Goal: Transaction & Acquisition: Purchase product/service

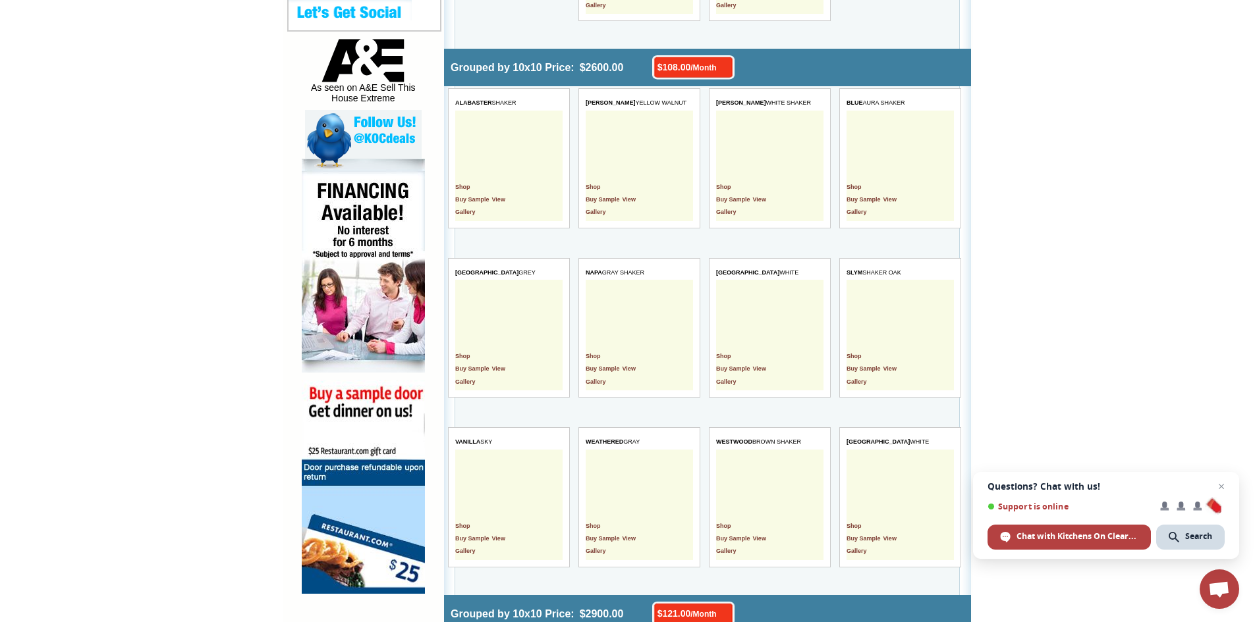
scroll to position [659, 0]
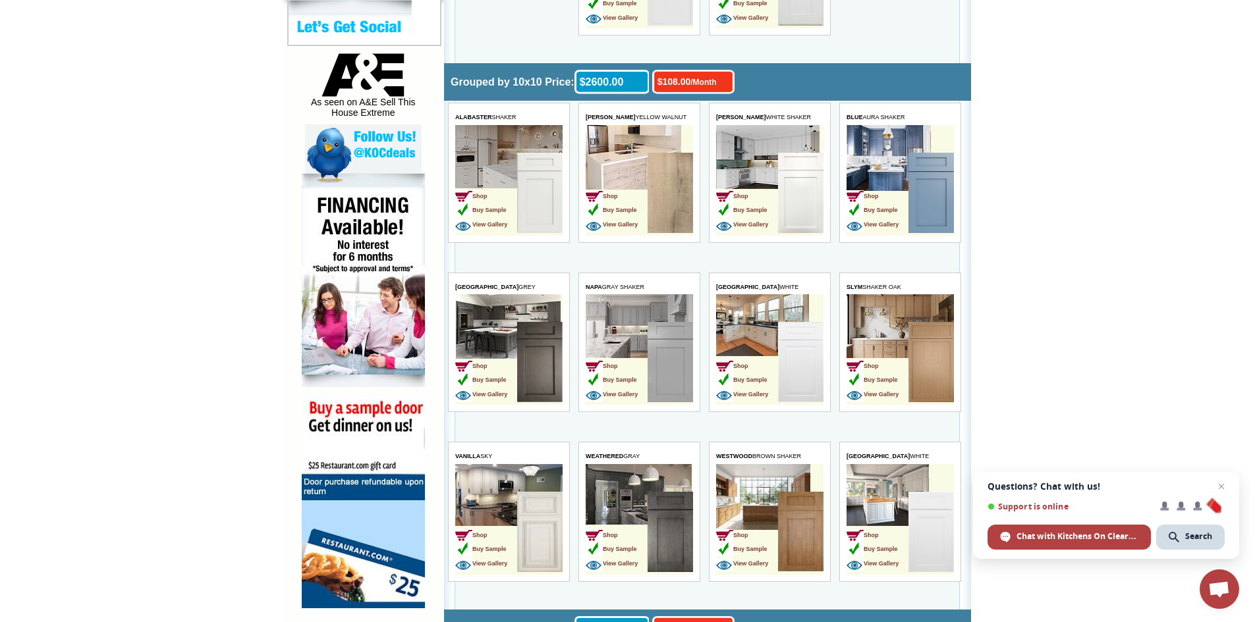
click at [542, 194] on img at bounding box center [539, 193] width 45 height 80
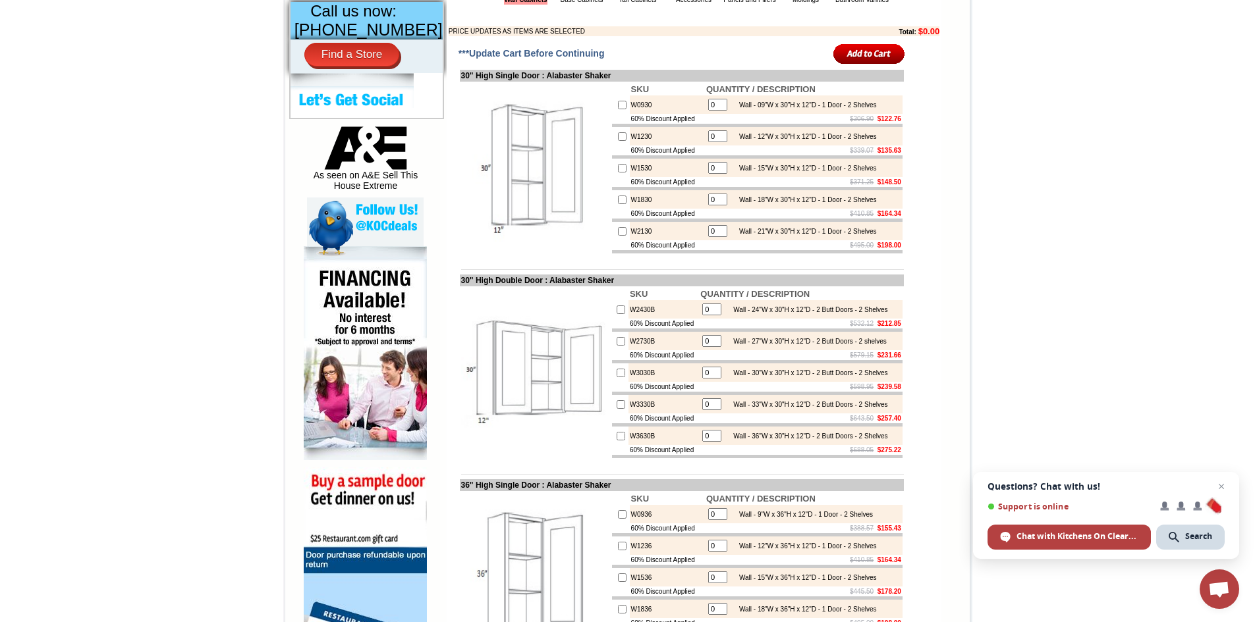
scroll to position [593, 0]
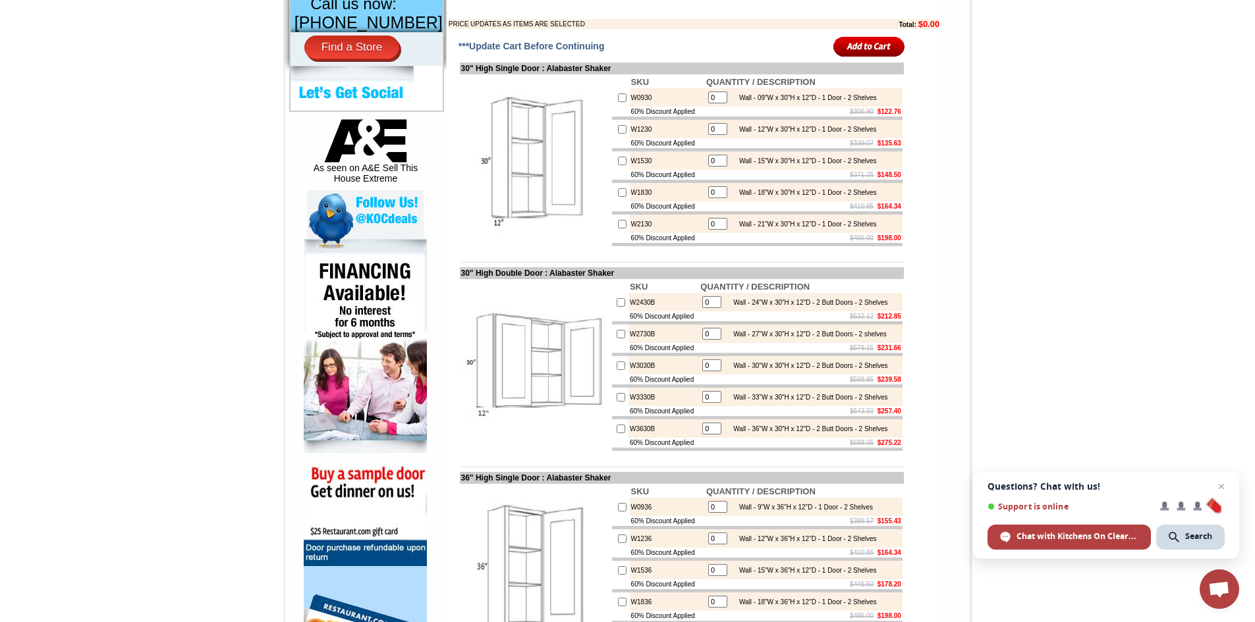
click at [618, 102] on input "checkbox" at bounding box center [622, 98] width 9 height 9
checkbox input "true"
type input "1"
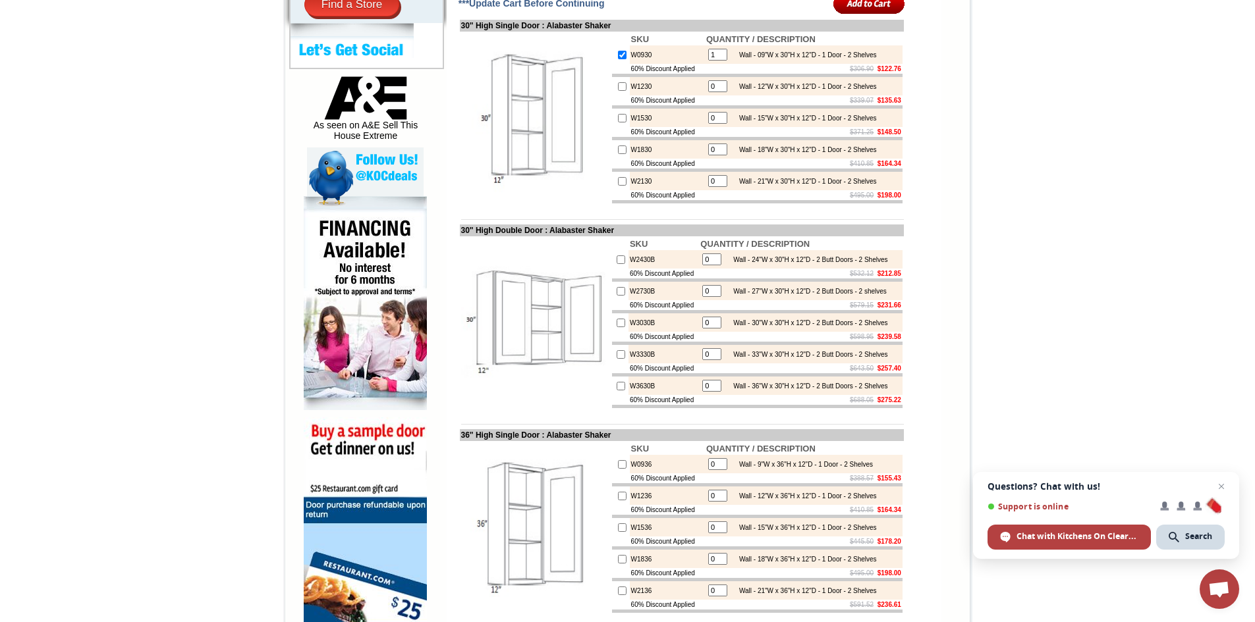
scroll to position [659, 0]
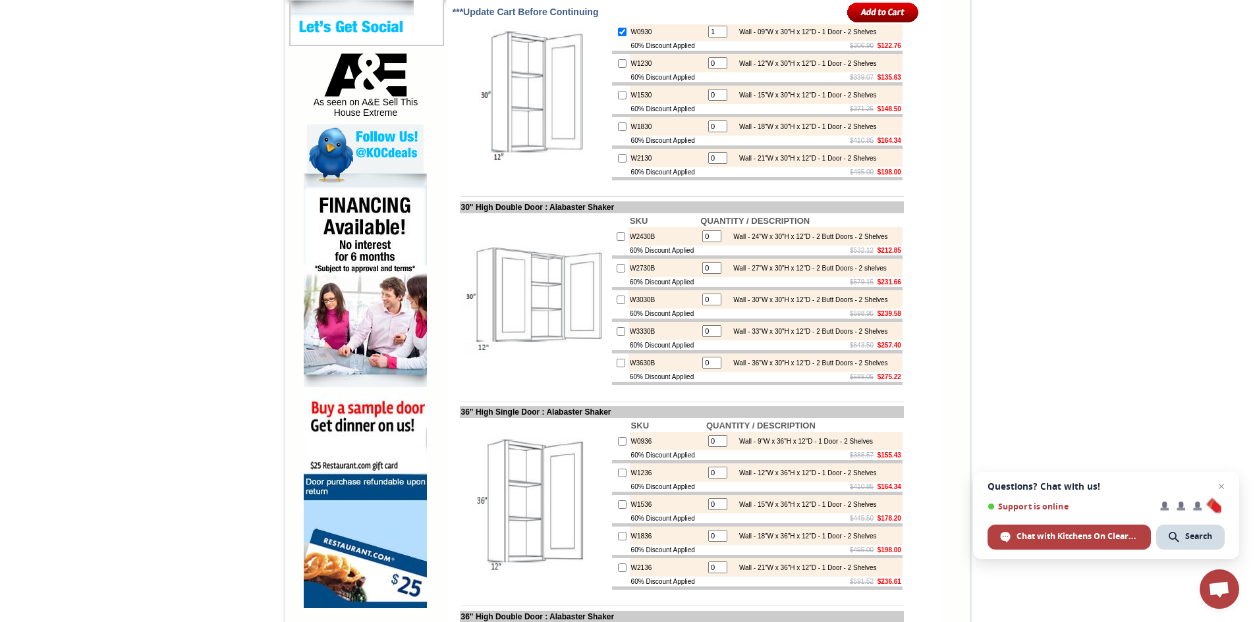
click at [617, 304] on input "checkbox" at bounding box center [621, 300] width 9 height 9
checkbox input "true"
type input "1"
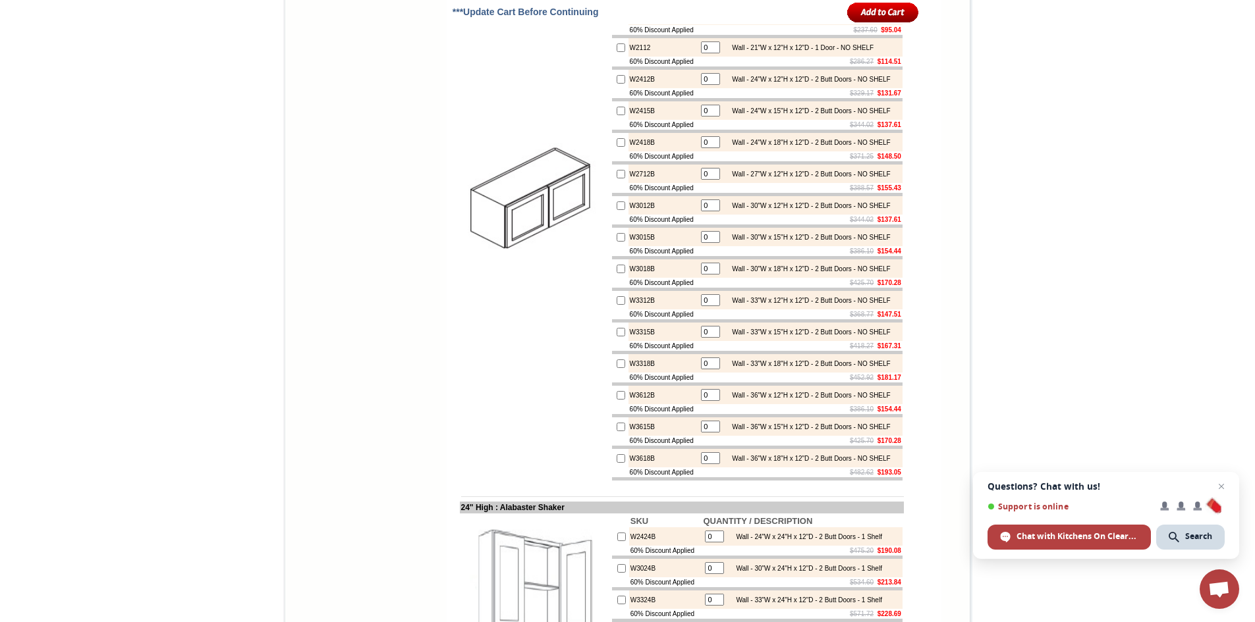
scroll to position [1976, 0]
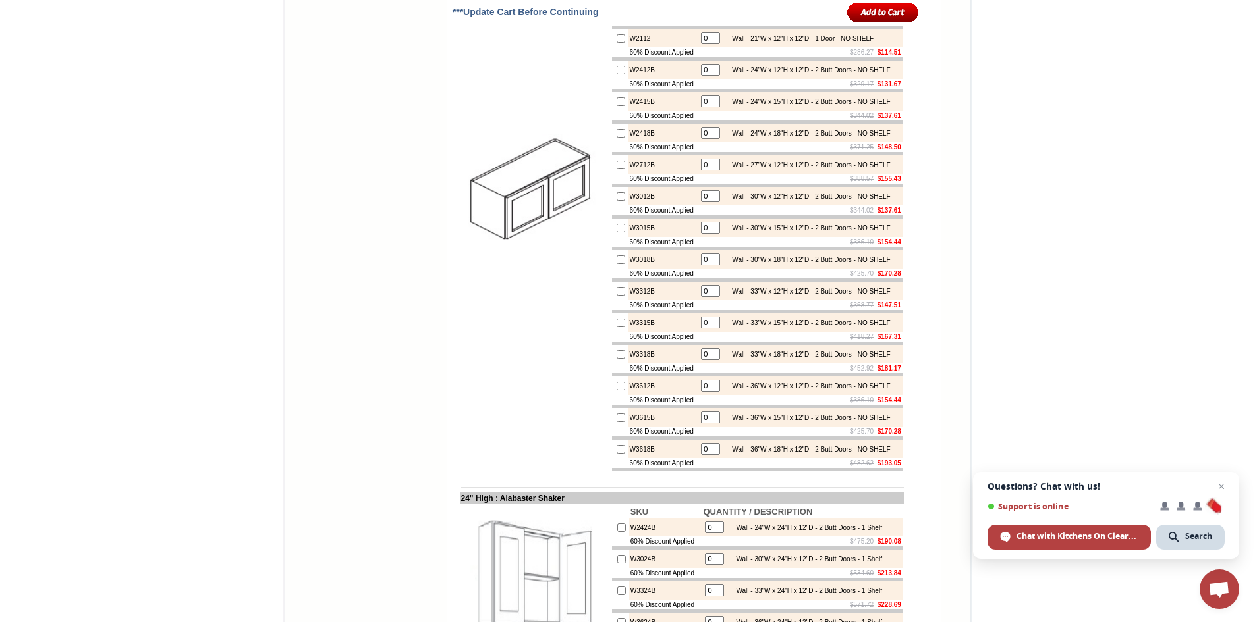
click at [617, 201] on input "checkbox" at bounding box center [621, 196] width 9 height 9
checkbox input "true"
drag, startPoint x: 696, startPoint y: 342, endPoint x: 703, endPoint y: 341, distance: 6.7
click at [703, 202] on input "1" at bounding box center [710, 196] width 19 height 12
type input "2"
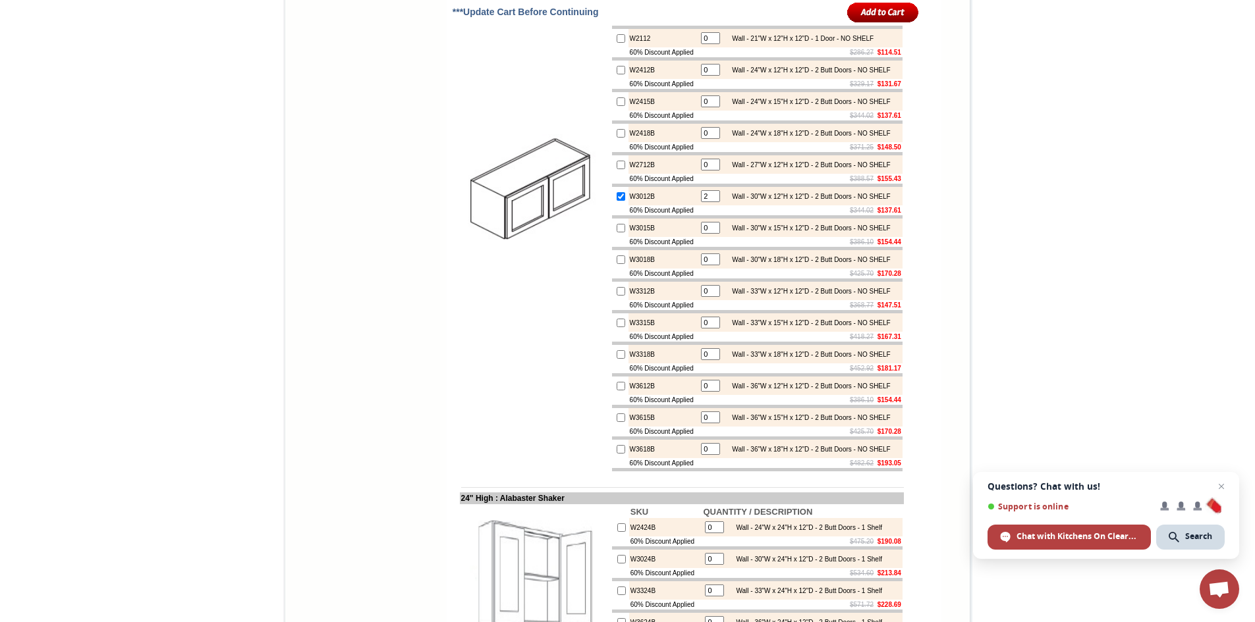
click at [493, 473] on td at bounding box center [535, 196] width 151 height 553
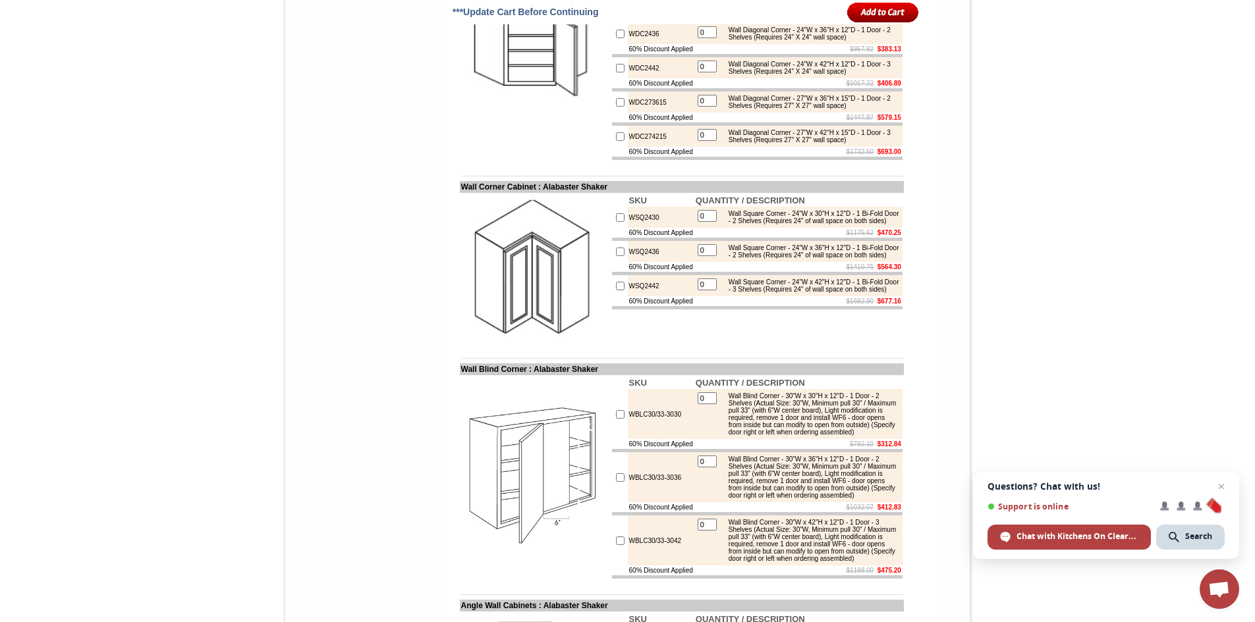
scroll to position [3359, 0]
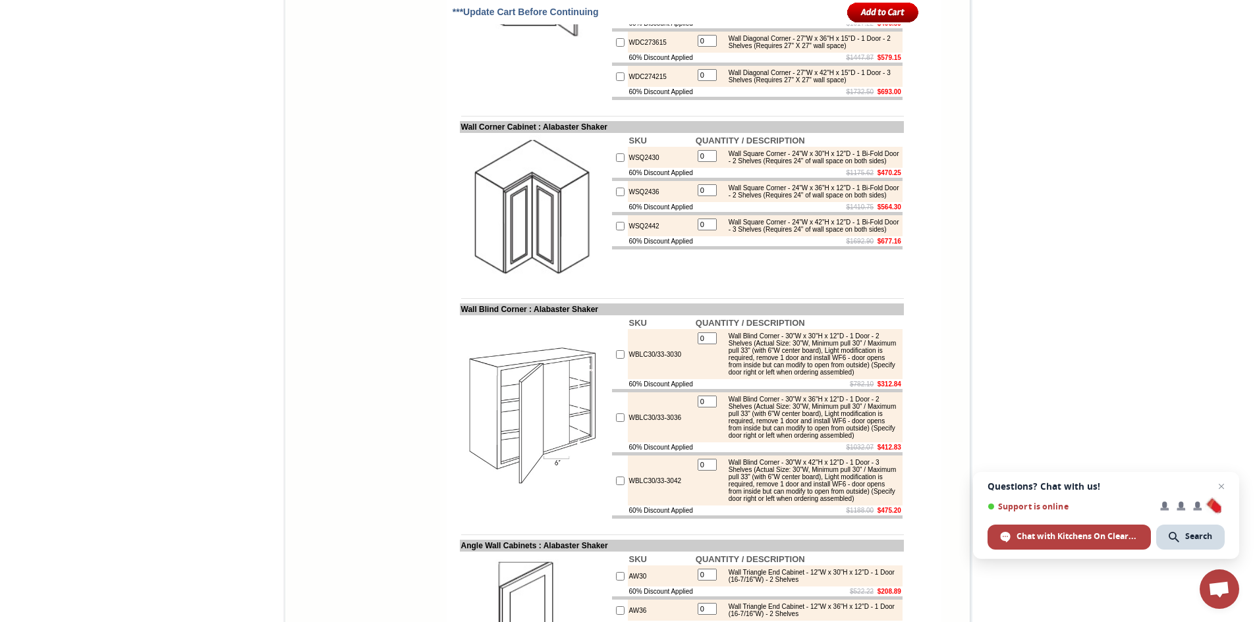
checkbox input "true"
type input "1"
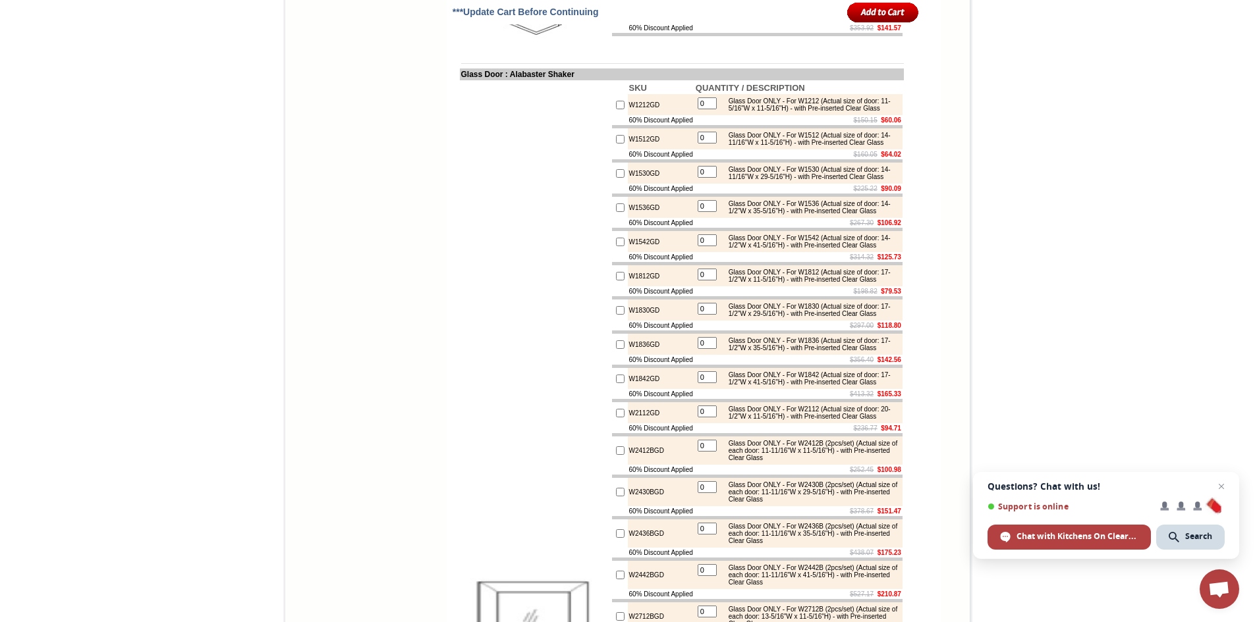
scroll to position [4215, 0]
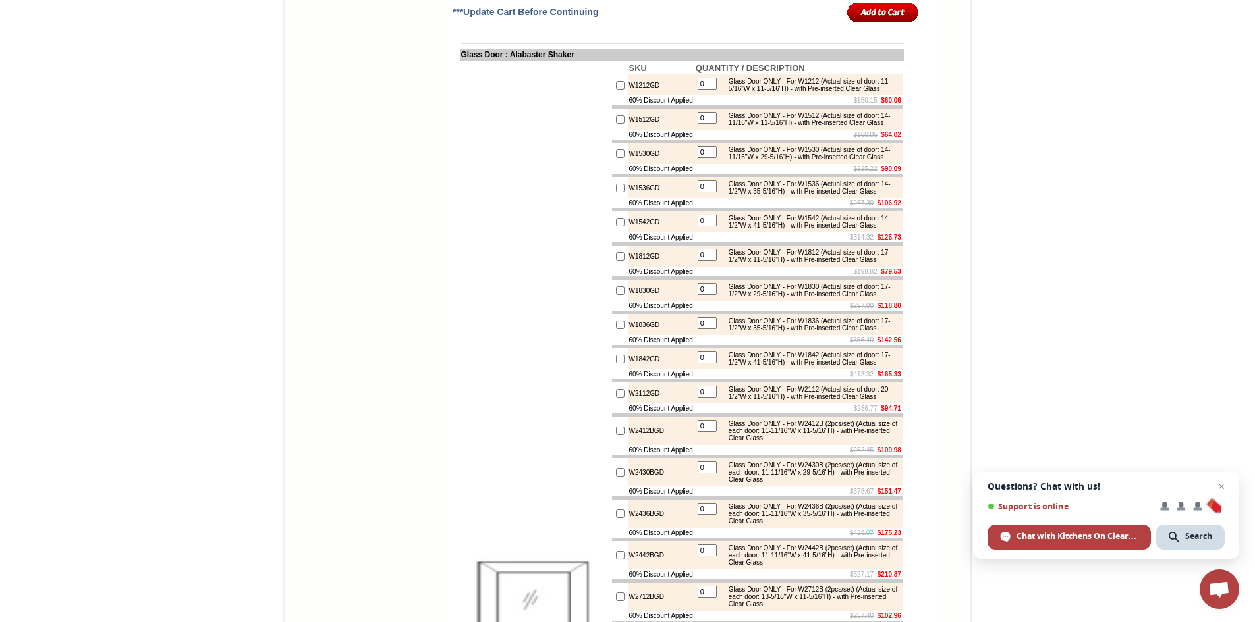
checkbox input "true"
type input "1"
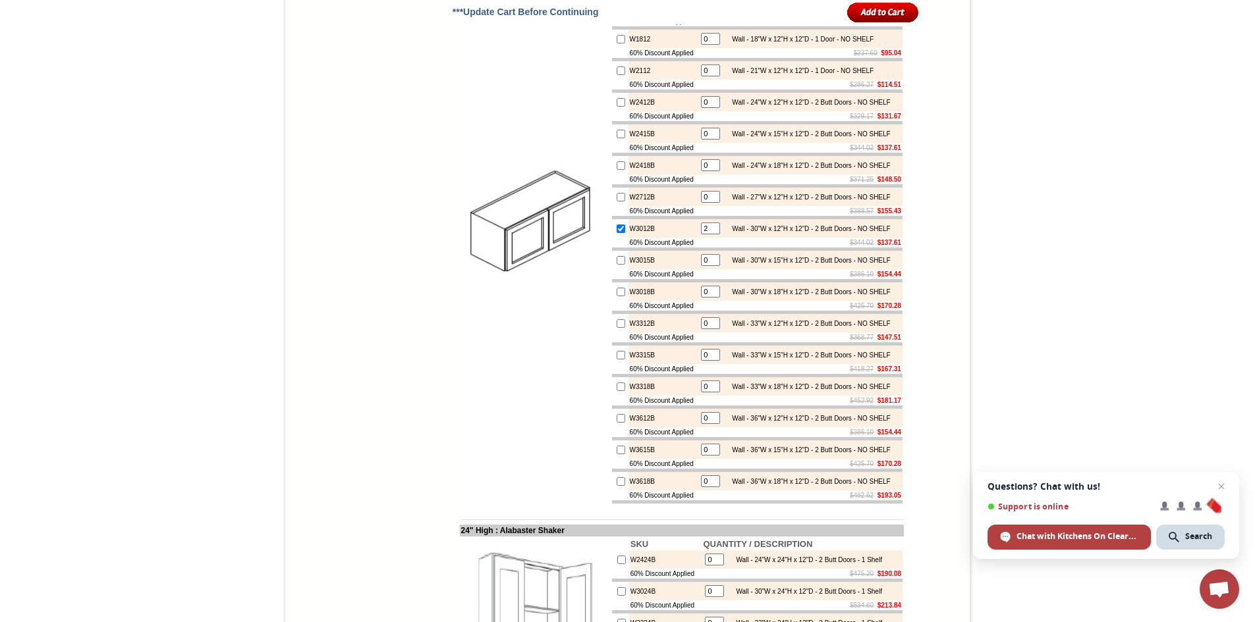
scroll to position [1976, 0]
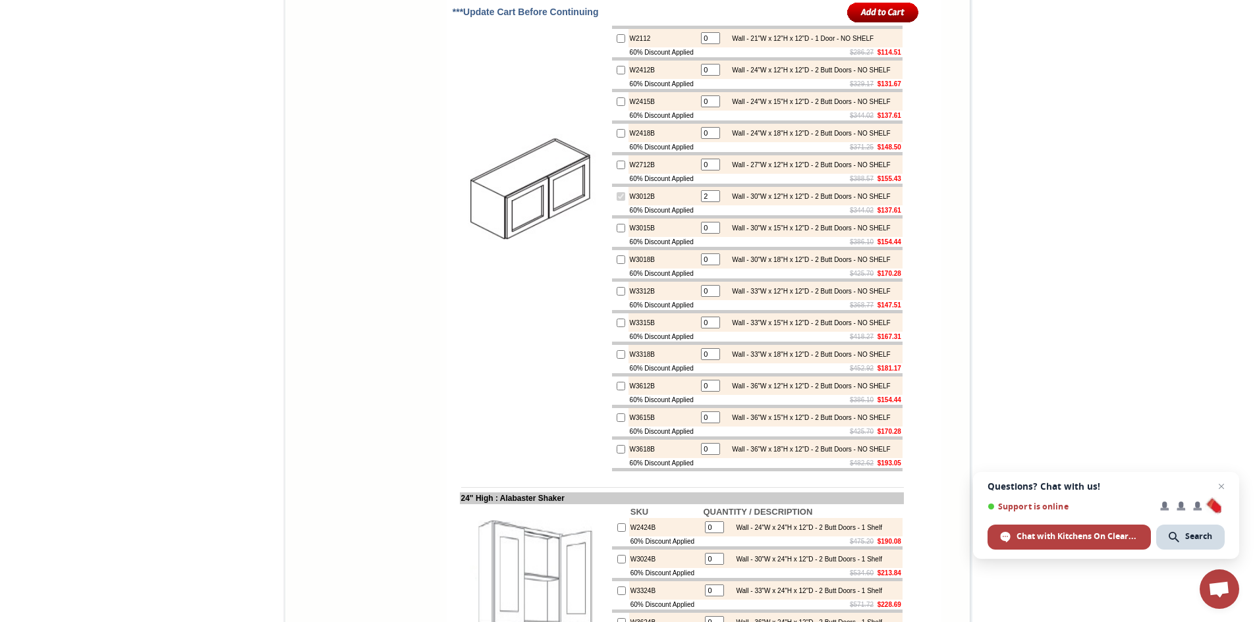
click at [701, 202] on input "2" at bounding box center [710, 196] width 19 height 12
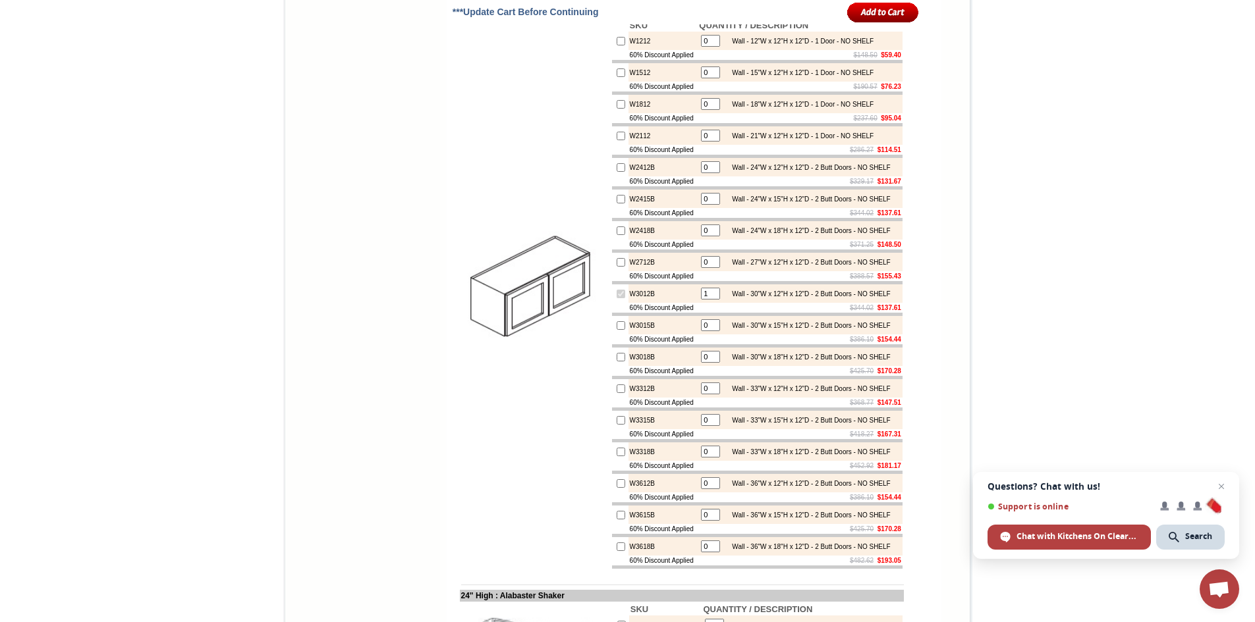
scroll to position [1910, 0]
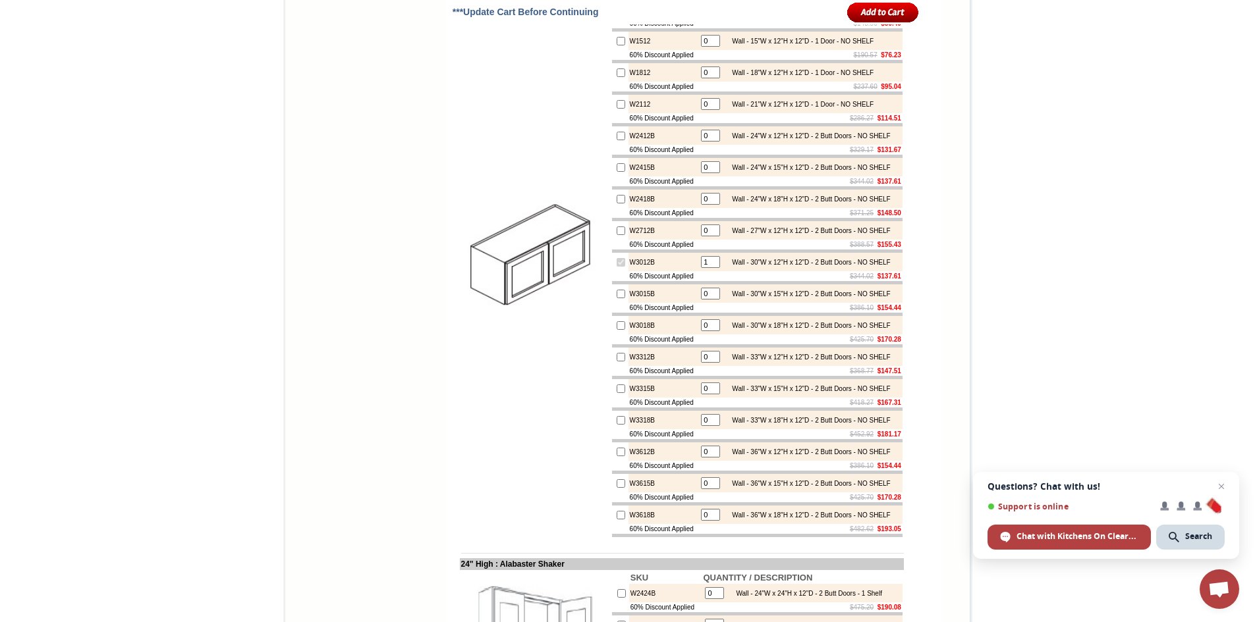
click at [701, 268] on input "1" at bounding box center [710, 262] width 19 height 12
type input "2"
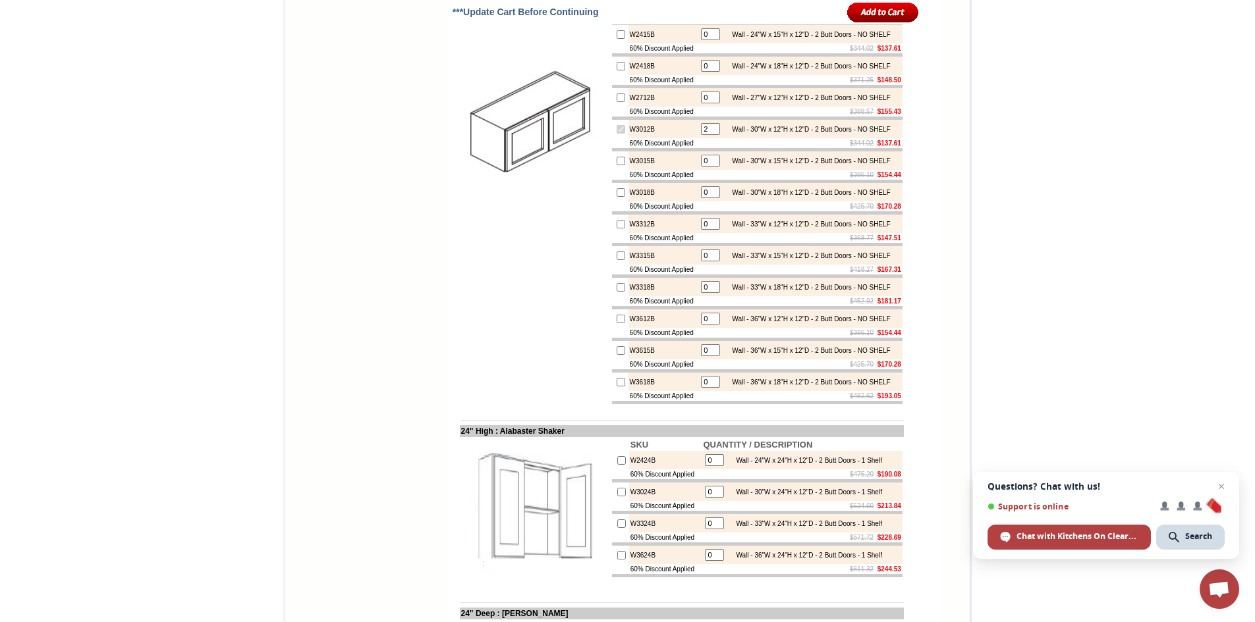
scroll to position [2042, 0]
click at [617, 167] on input "checkbox" at bounding box center [621, 162] width 9 height 9
checkbox input "true"
drag, startPoint x: 695, startPoint y: 312, endPoint x: 702, endPoint y: 314, distance: 7.5
click at [702, 168] on input "1" at bounding box center [710, 162] width 19 height 12
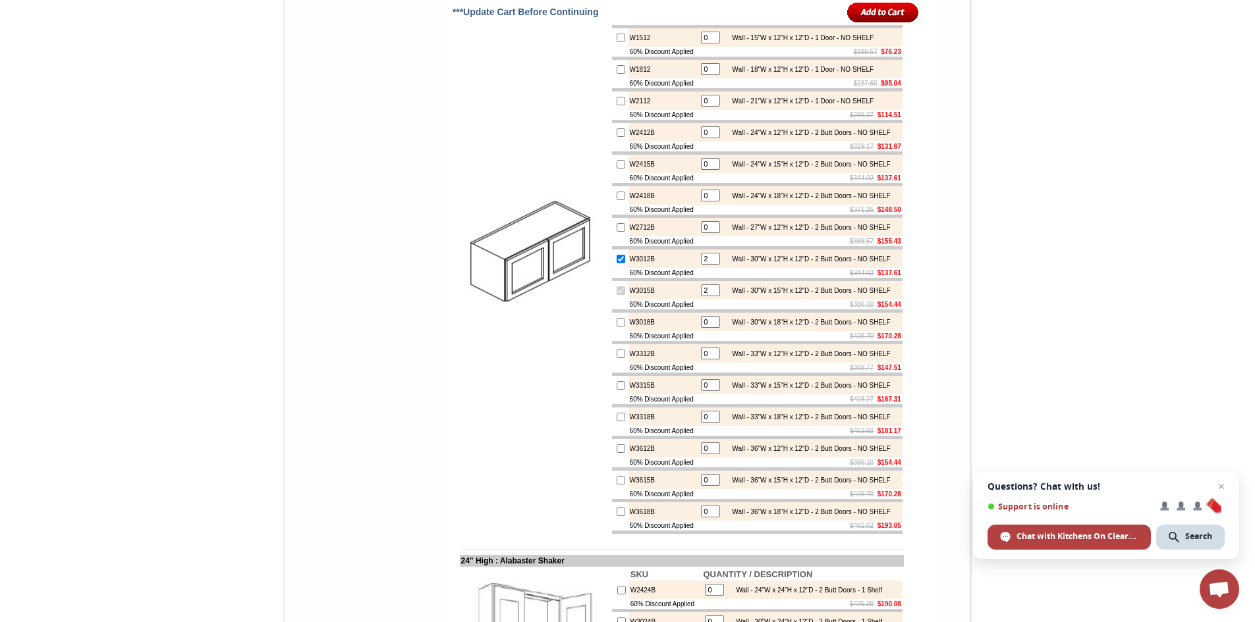
scroll to position [1910, 0]
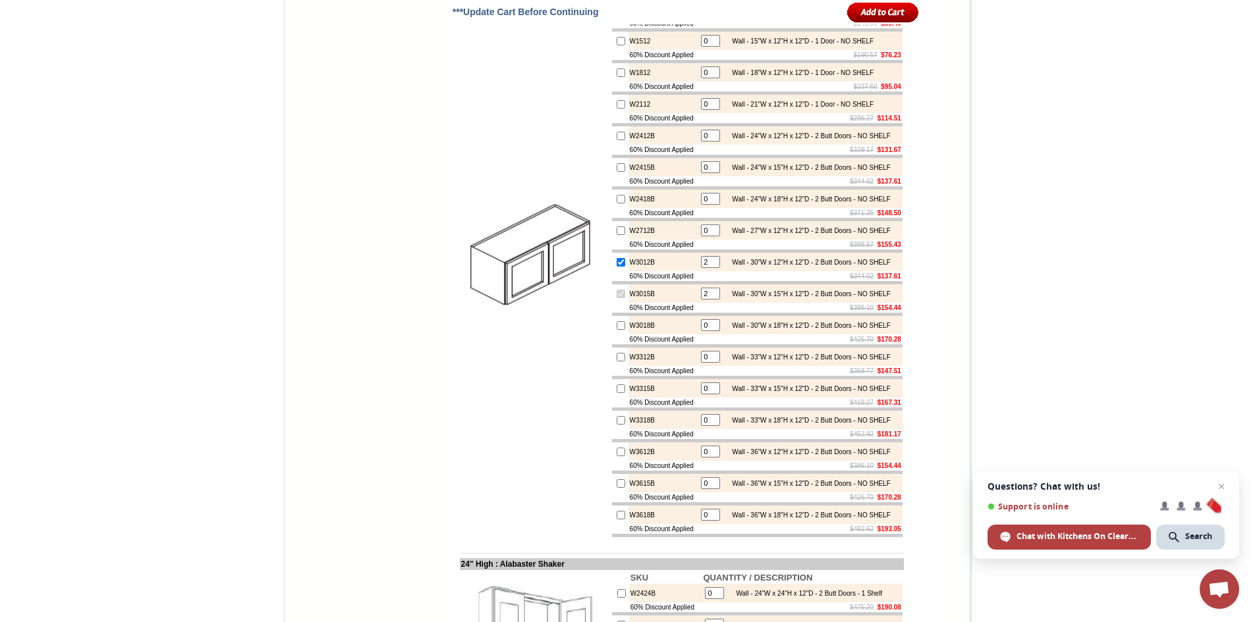
type input "2"
drag, startPoint x: 695, startPoint y: 404, endPoint x: 702, endPoint y: 405, distance: 7.3
click at [702, 268] on input "2" at bounding box center [710, 262] width 19 height 12
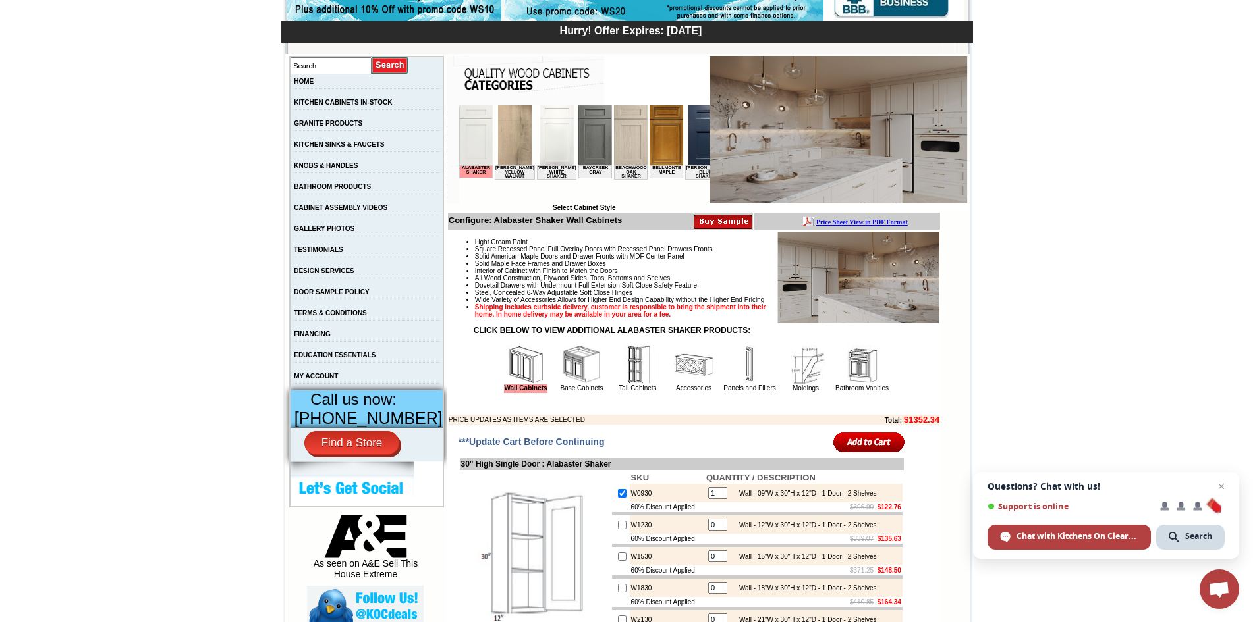
scroll to position [198, 0]
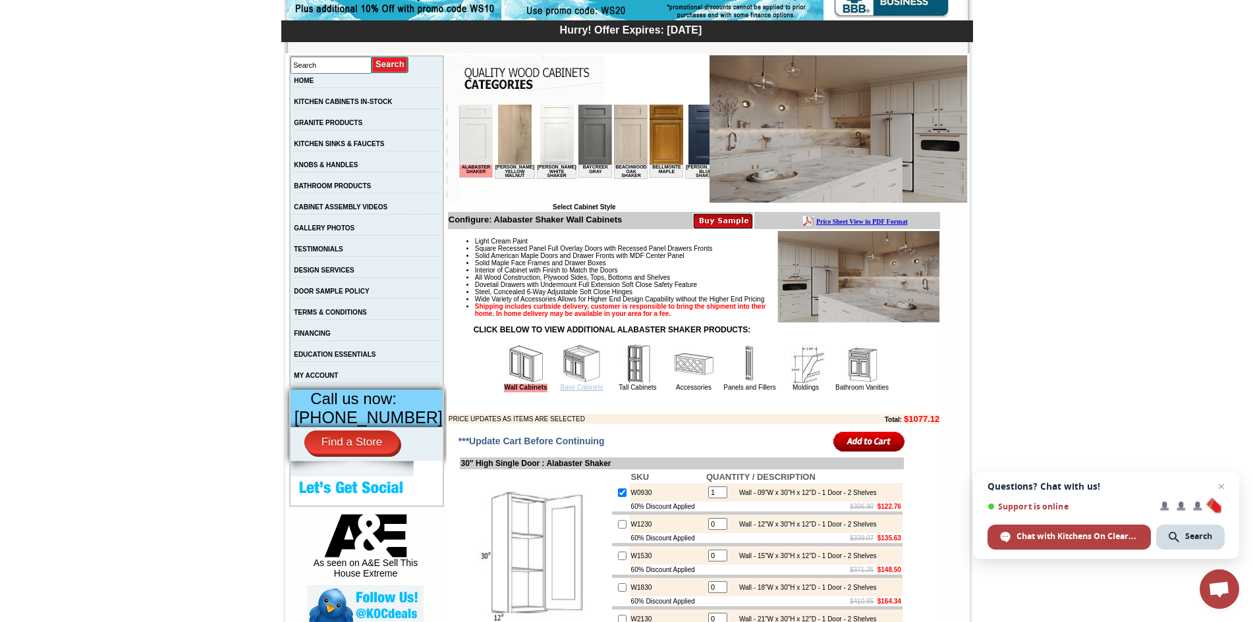
click at [568, 391] on link "Base Cabinets" at bounding box center [581, 387] width 43 height 7
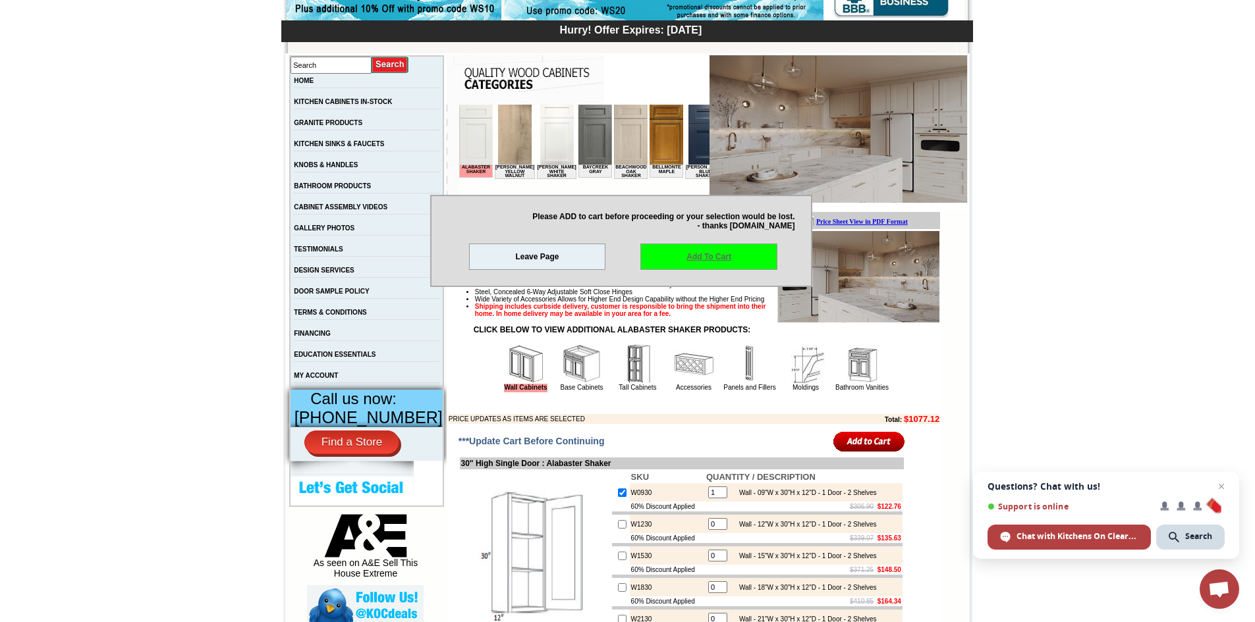
click at [711, 256] on link "Add To Cart" at bounding box center [708, 257] width 137 height 26
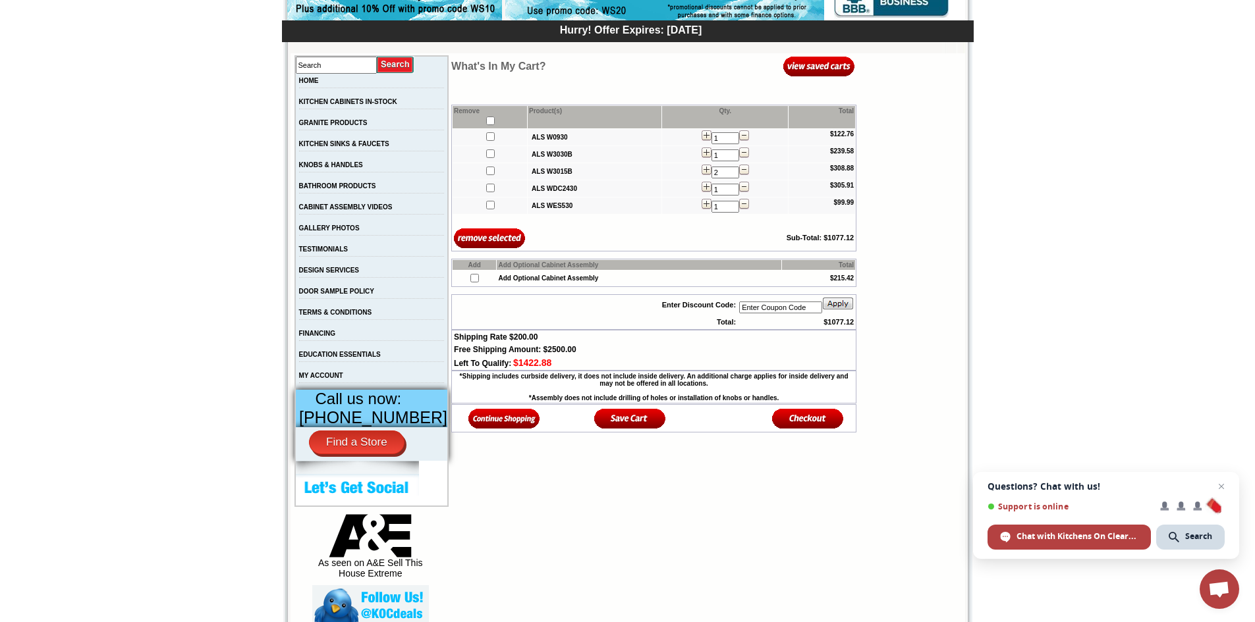
scroll to position [263, 0]
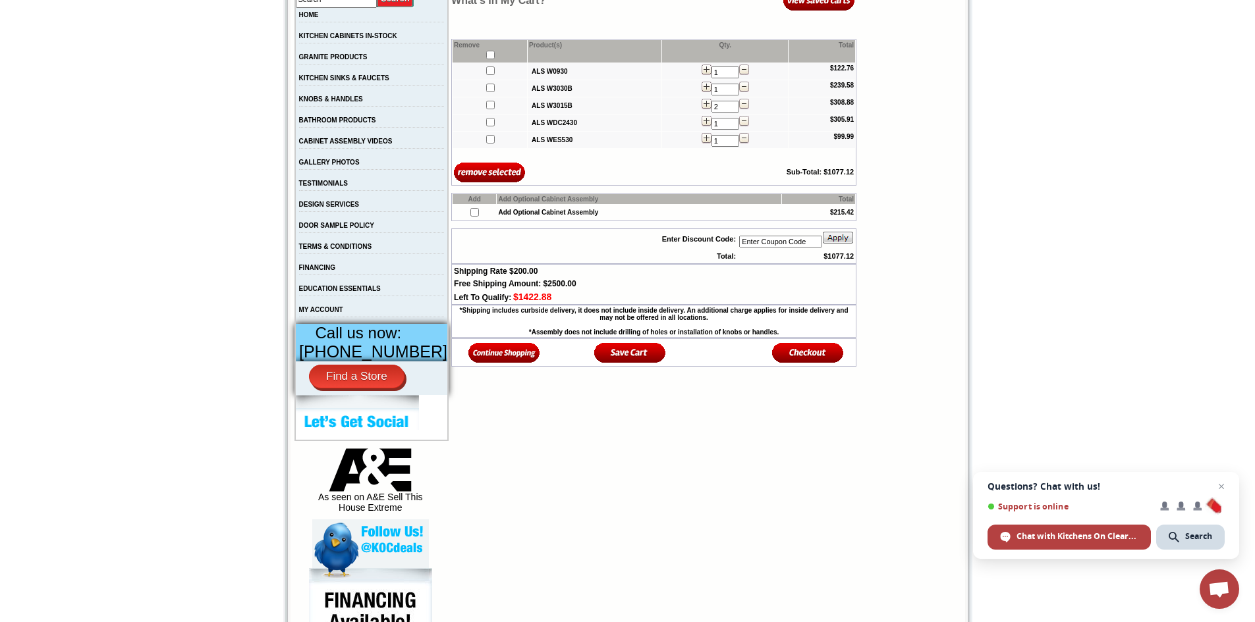
click at [480, 361] on img at bounding box center [504, 353] width 72 height 22
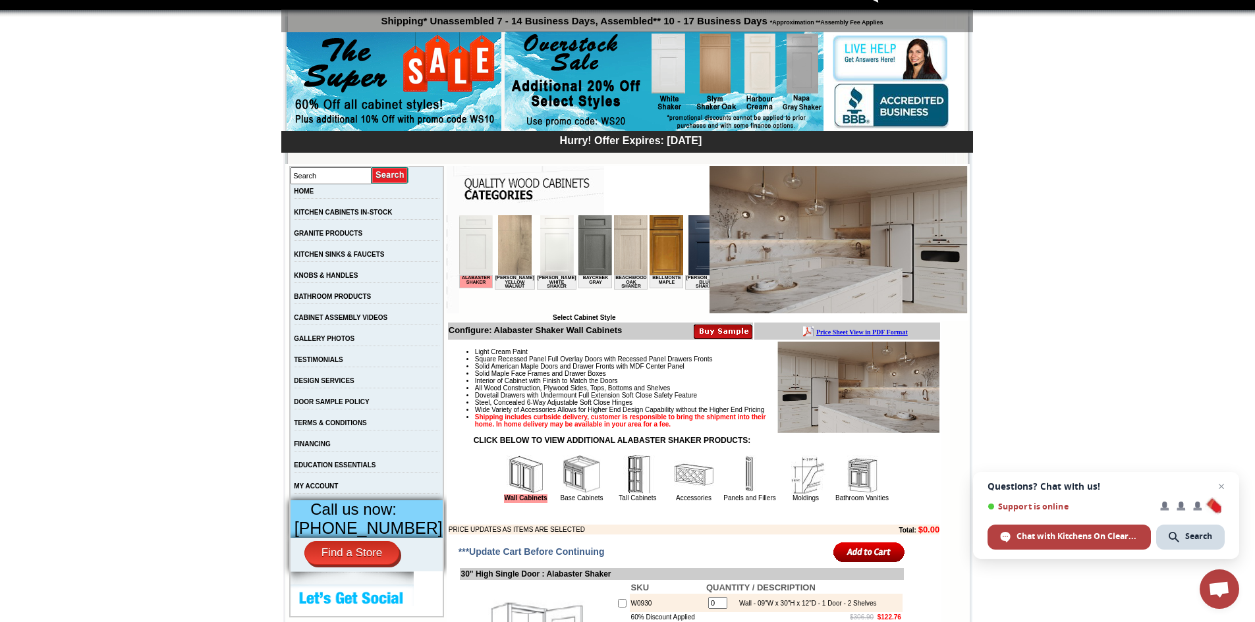
scroll to position [132, 0]
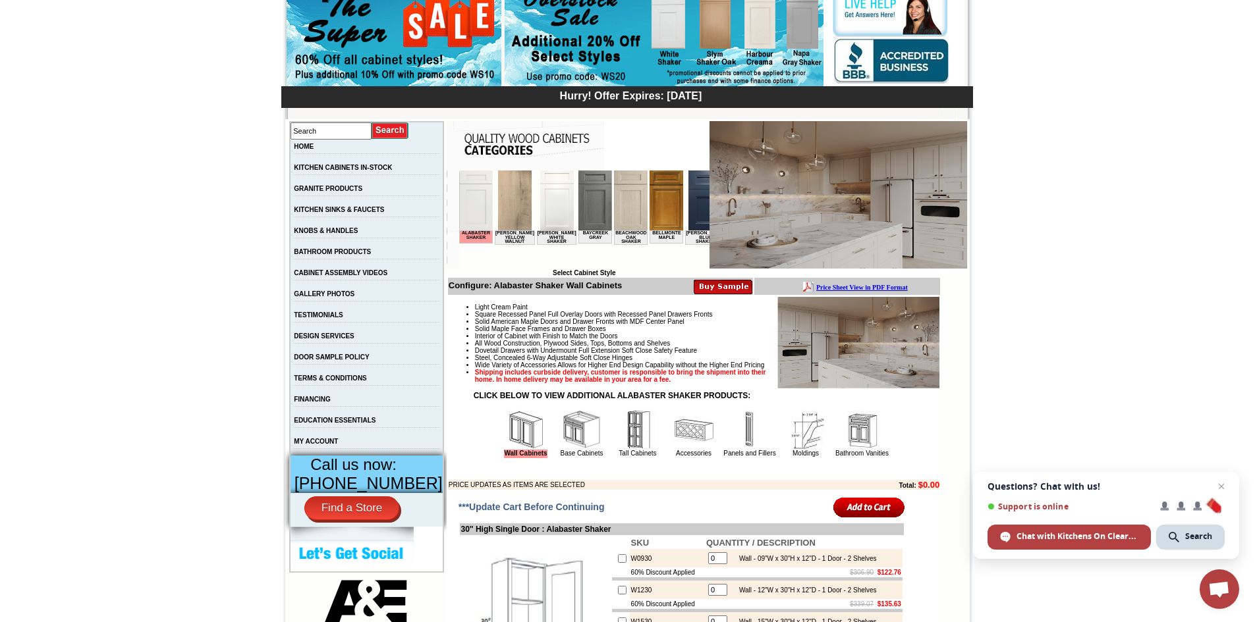
click at [569, 450] on img at bounding box center [582, 430] width 40 height 40
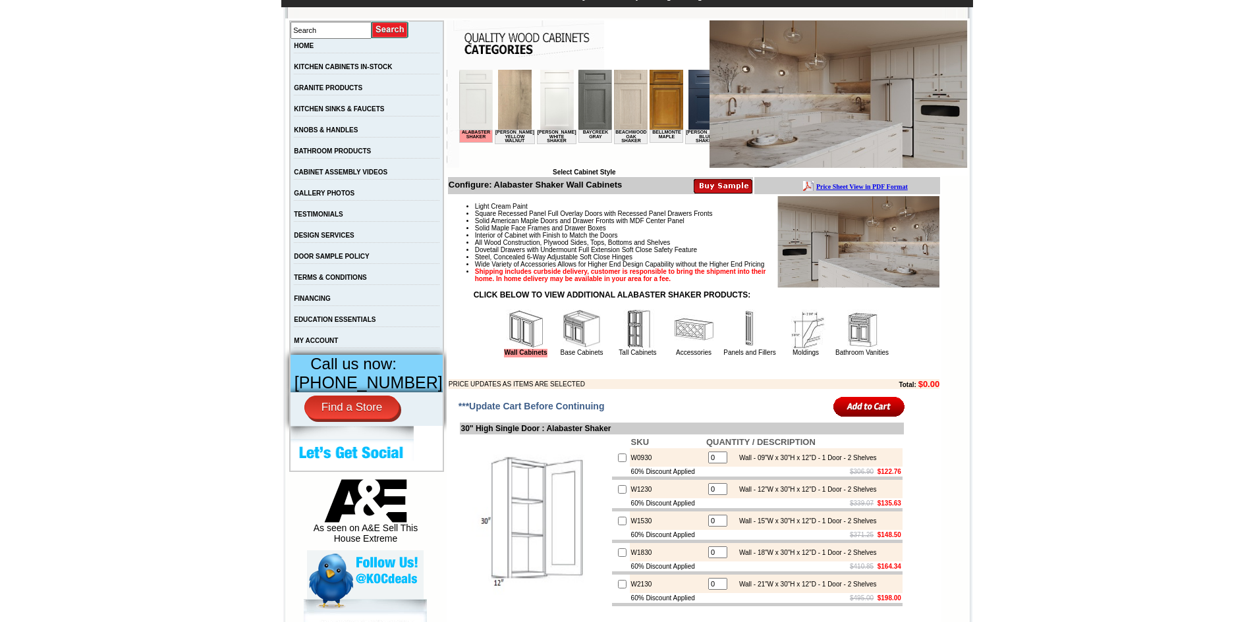
scroll to position [263, 0]
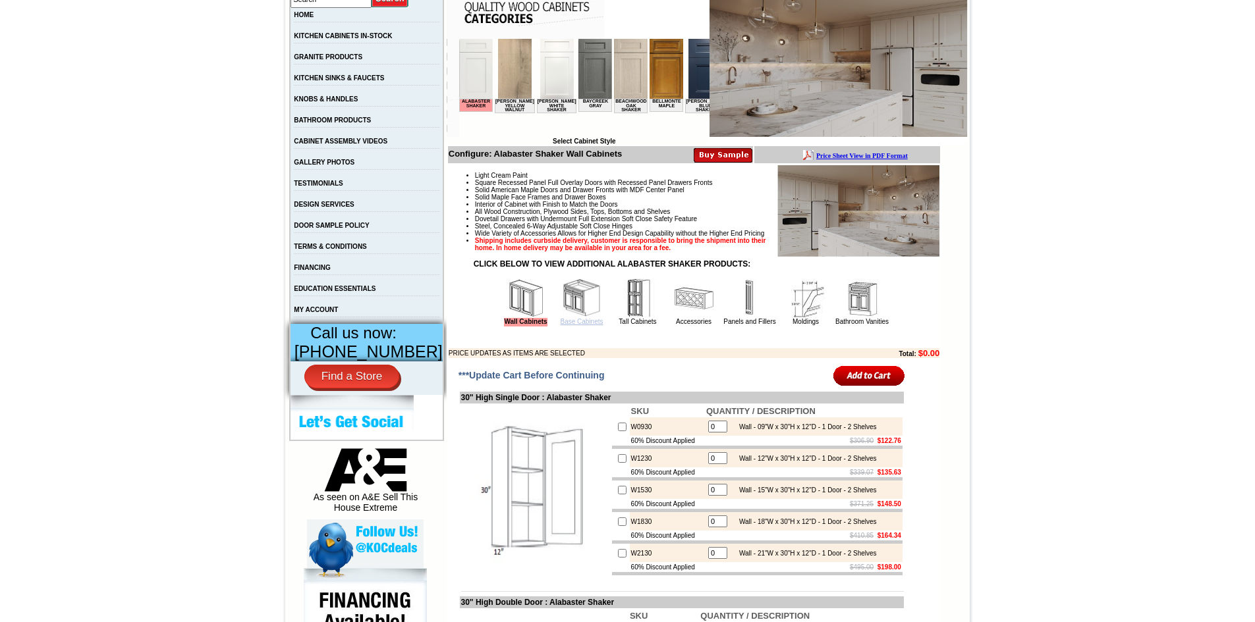
click at [574, 325] on link "Base Cabinets" at bounding box center [581, 321] width 43 height 7
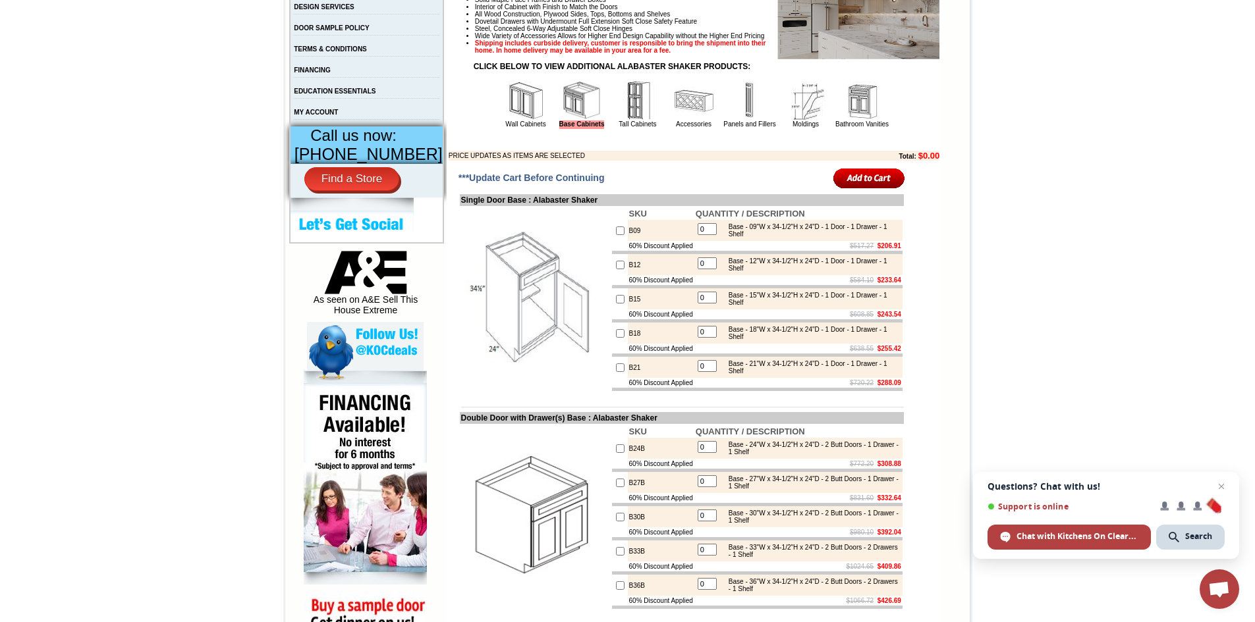
scroll to position [527, 0]
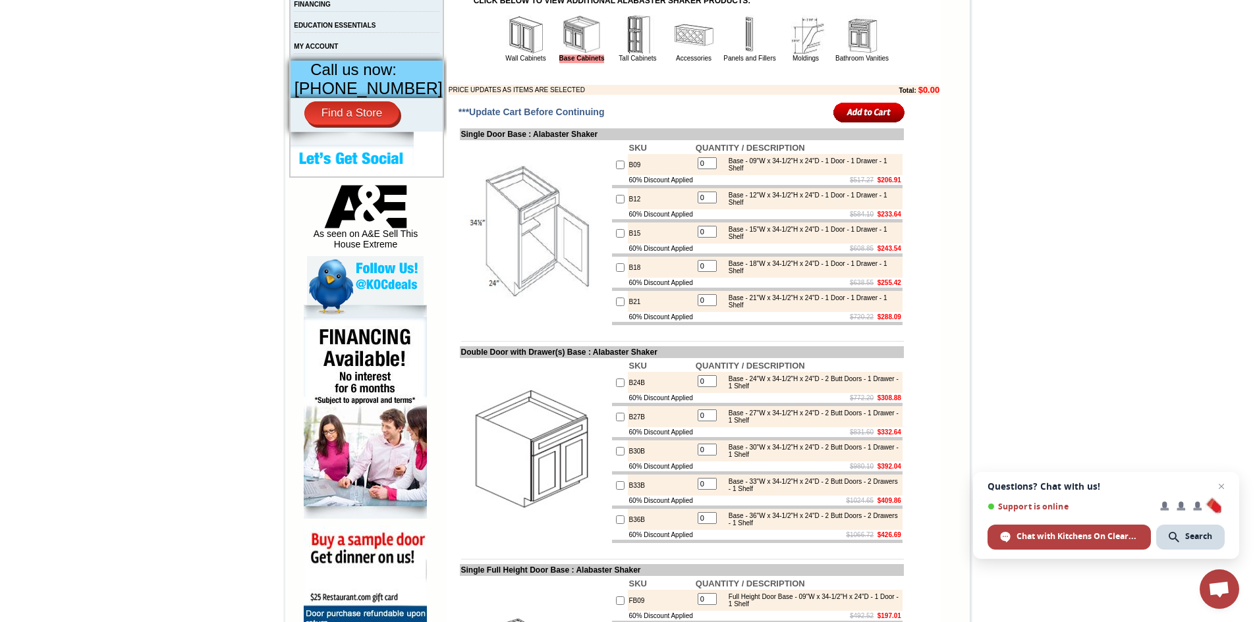
click at [616, 204] on input "checkbox" at bounding box center [620, 199] width 9 height 9
checkbox input "true"
type input "1"
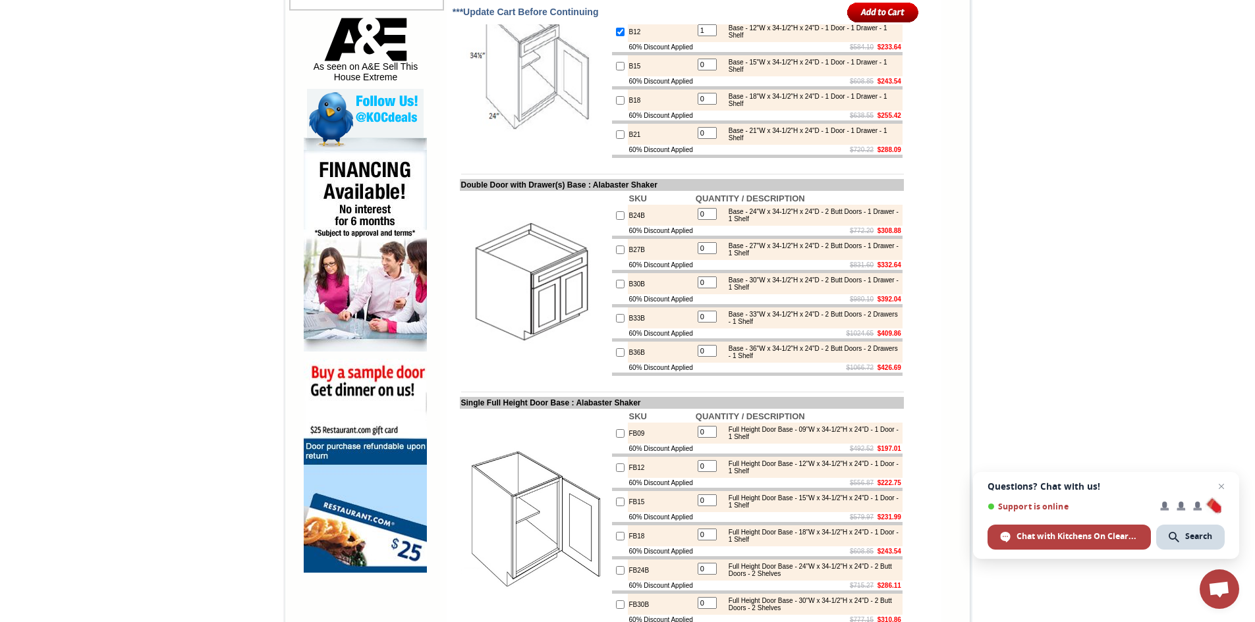
scroll to position [725, 0]
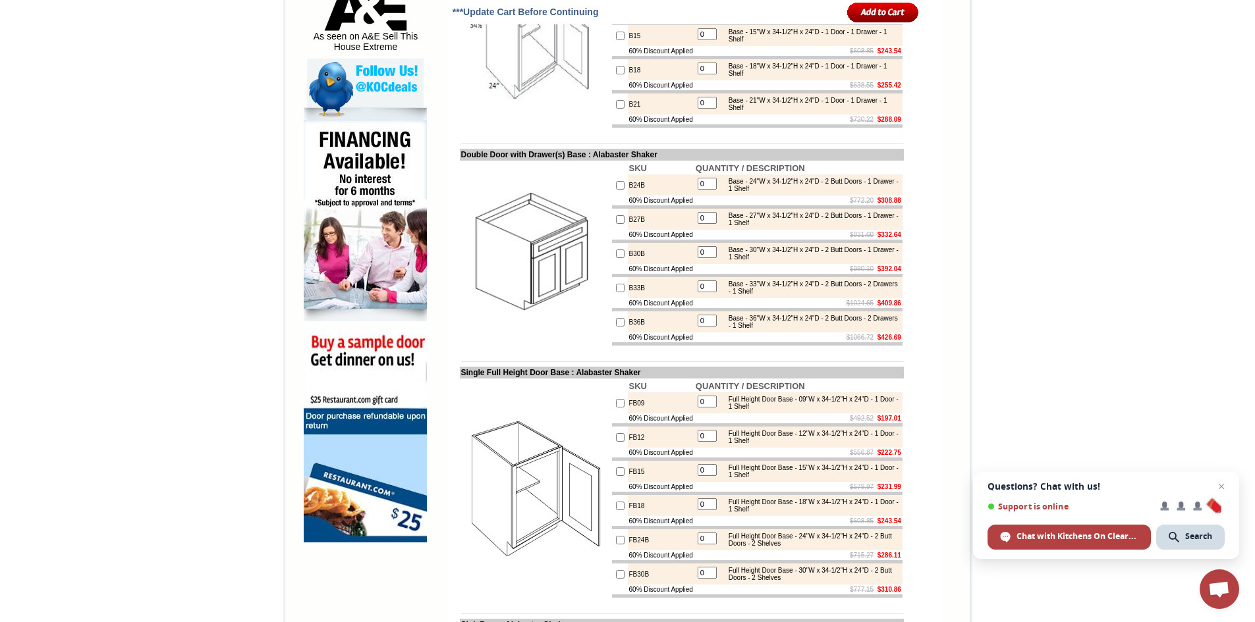
click at [616, 258] on input "checkbox" at bounding box center [620, 254] width 9 height 9
checkbox input "true"
type input "1"
click at [616, 327] on input "checkbox" at bounding box center [620, 322] width 9 height 9
checkbox input "true"
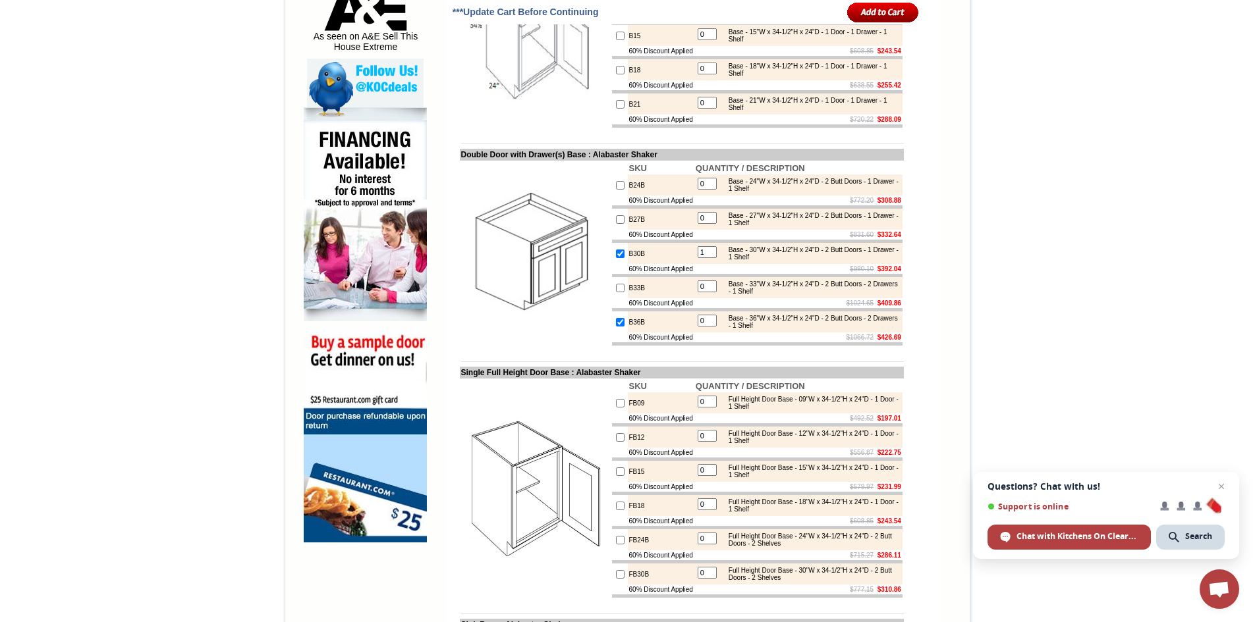
type input "1"
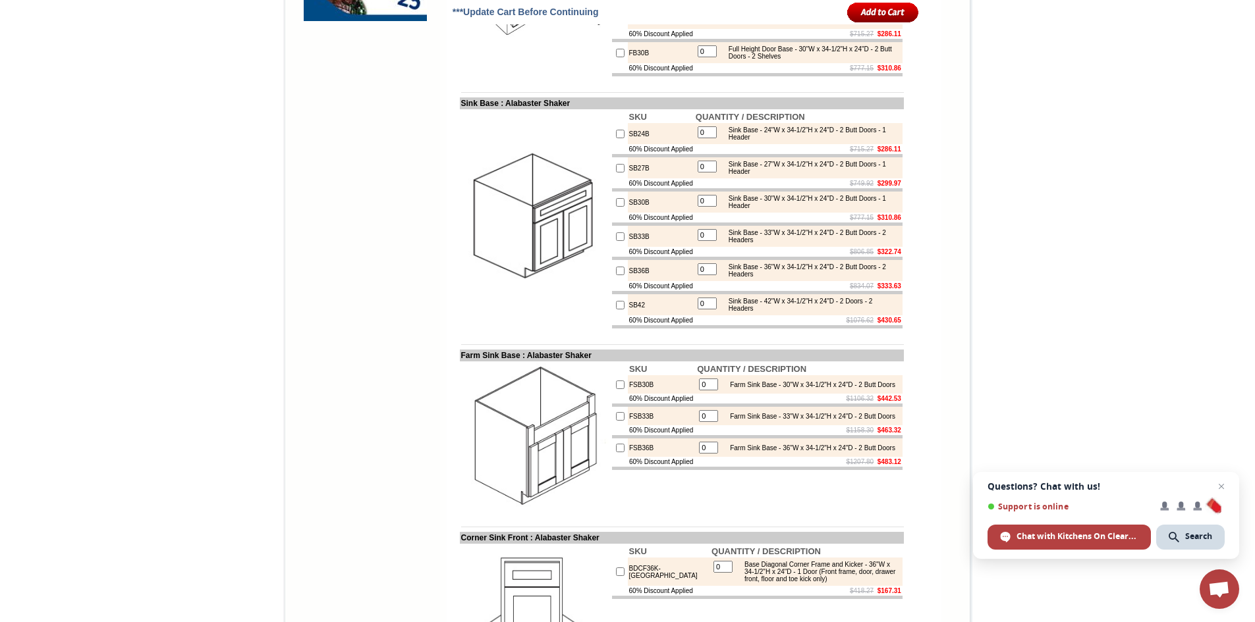
scroll to position [1251, 0]
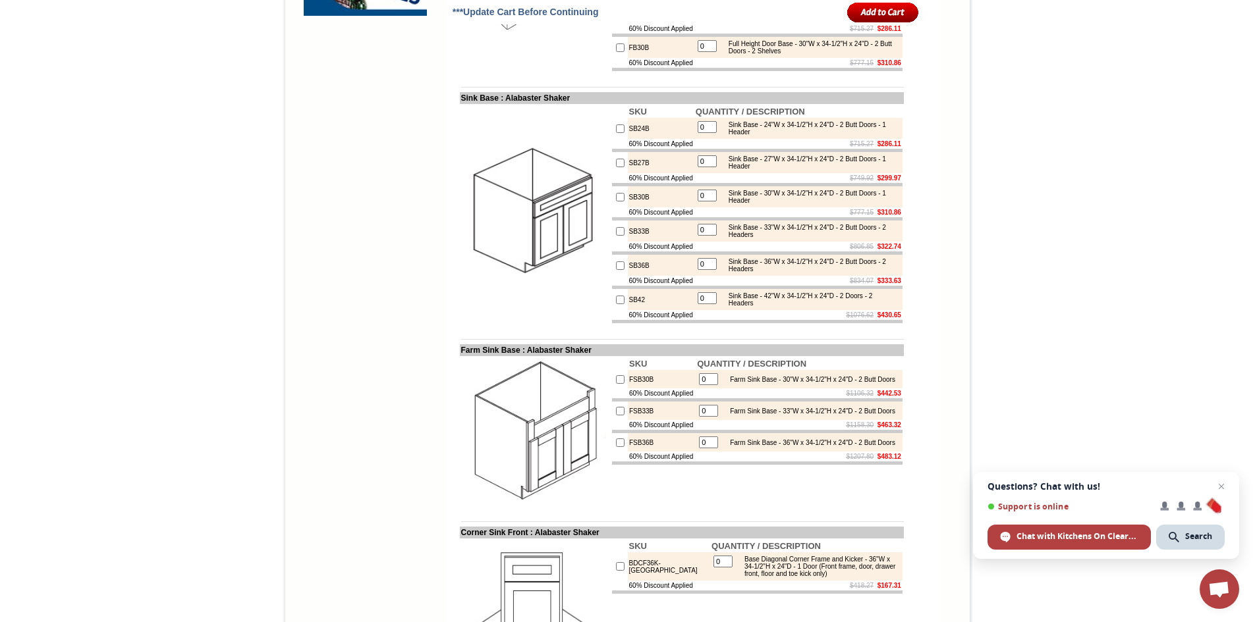
click at [616, 270] on input "checkbox" at bounding box center [620, 265] width 9 height 9
checkbox input "true"
type input "1"
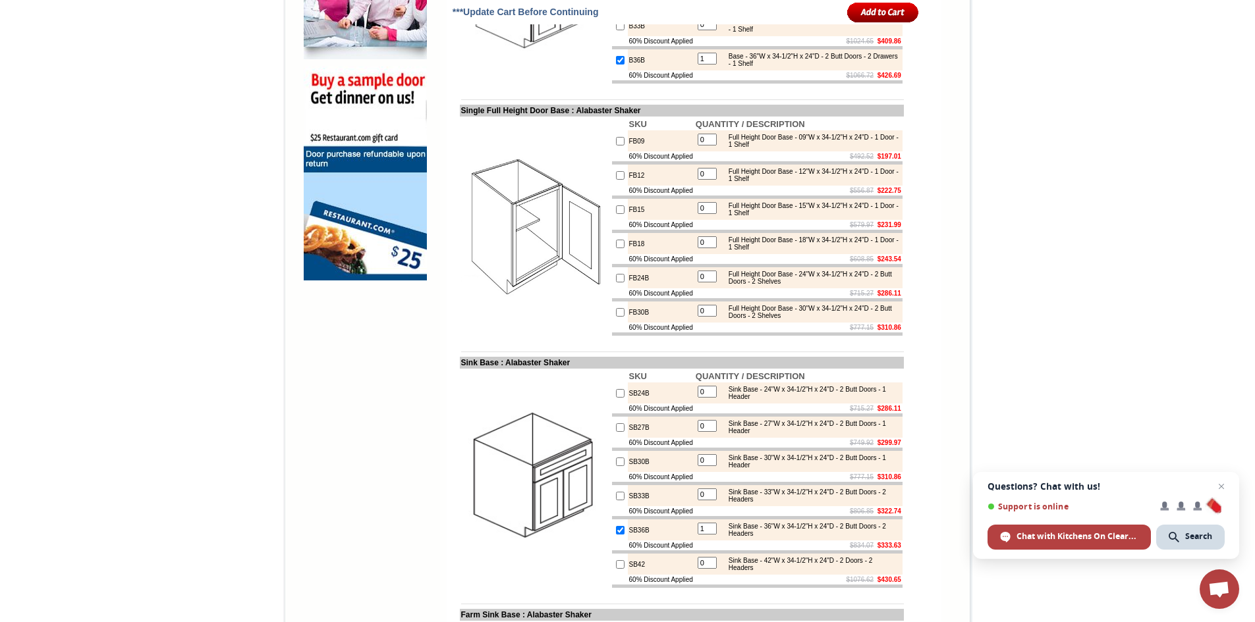
scroll to position [922, 0]
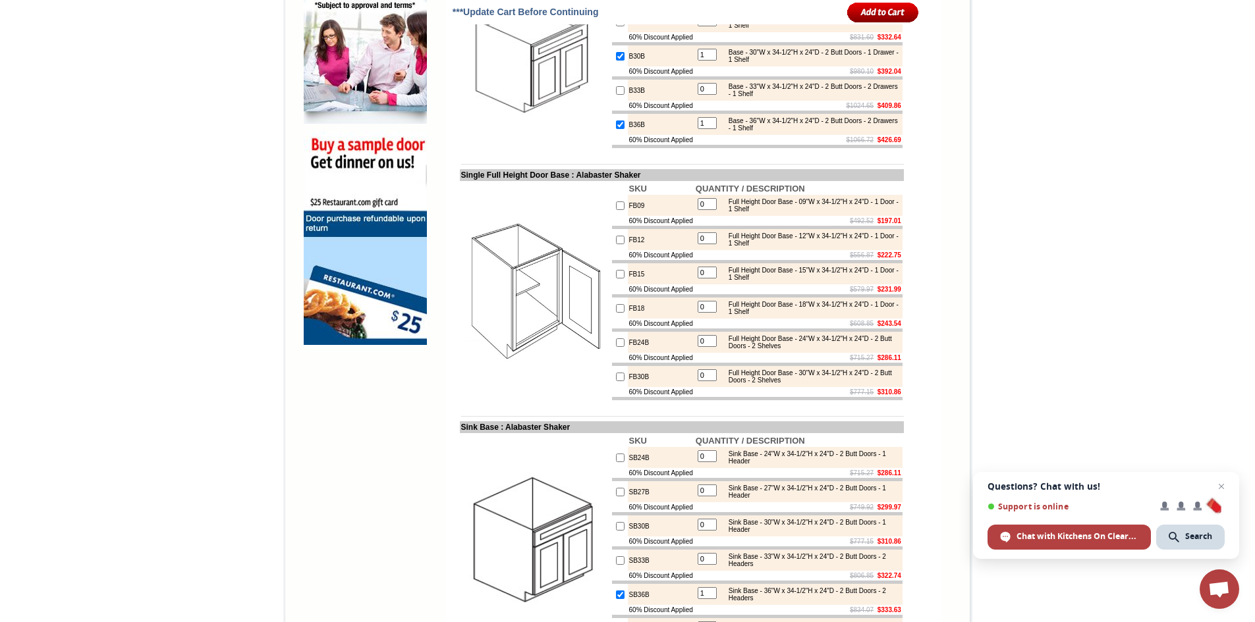
drag, startPoint x: 608, startPoint y: 165, endPoint x: 633, endPoint y: 169, distance: 25.3
click at [616, 129] on input "checkbox" at bounding box center [620, 125] width 9 height 9
checkbox input "false"
type input "0"
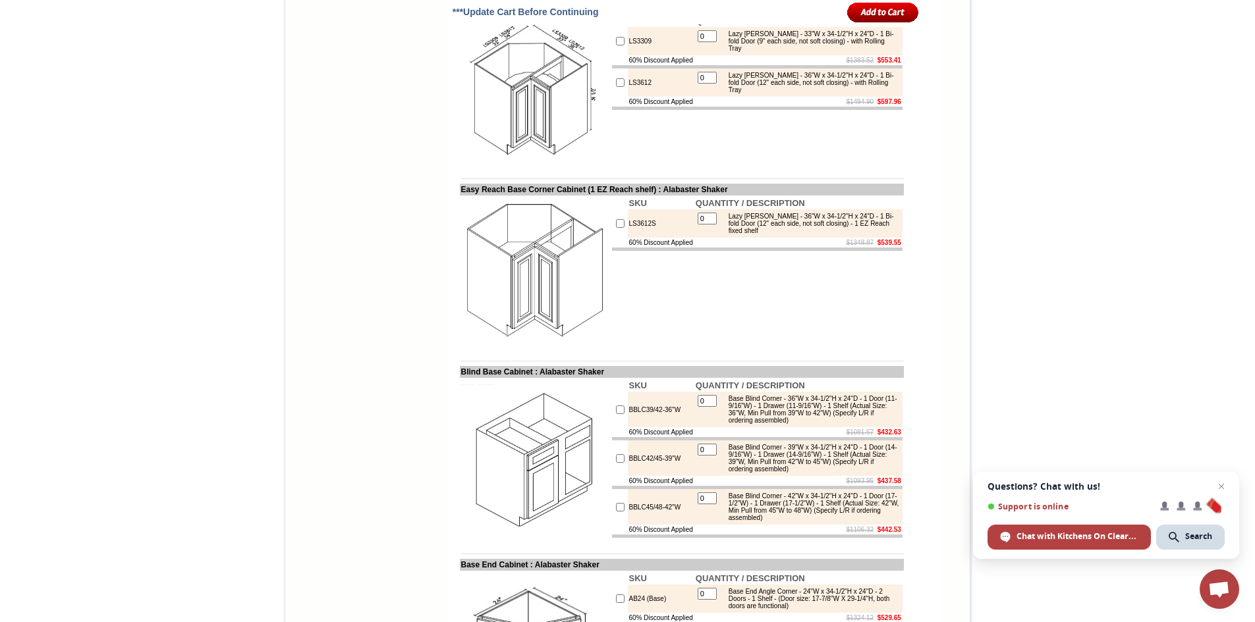
scroll to position [2569, 0]
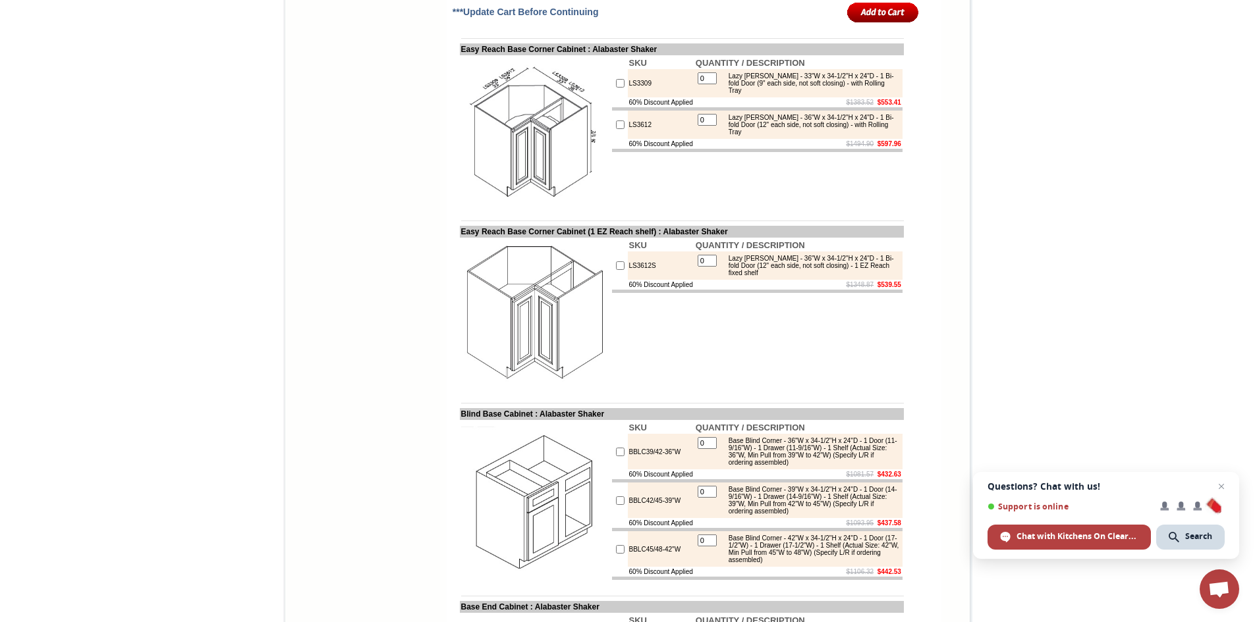
click at [616, 88] on input "checkbox" at bounding box center [620, 83] width 9 height 9
checkbox input "true"
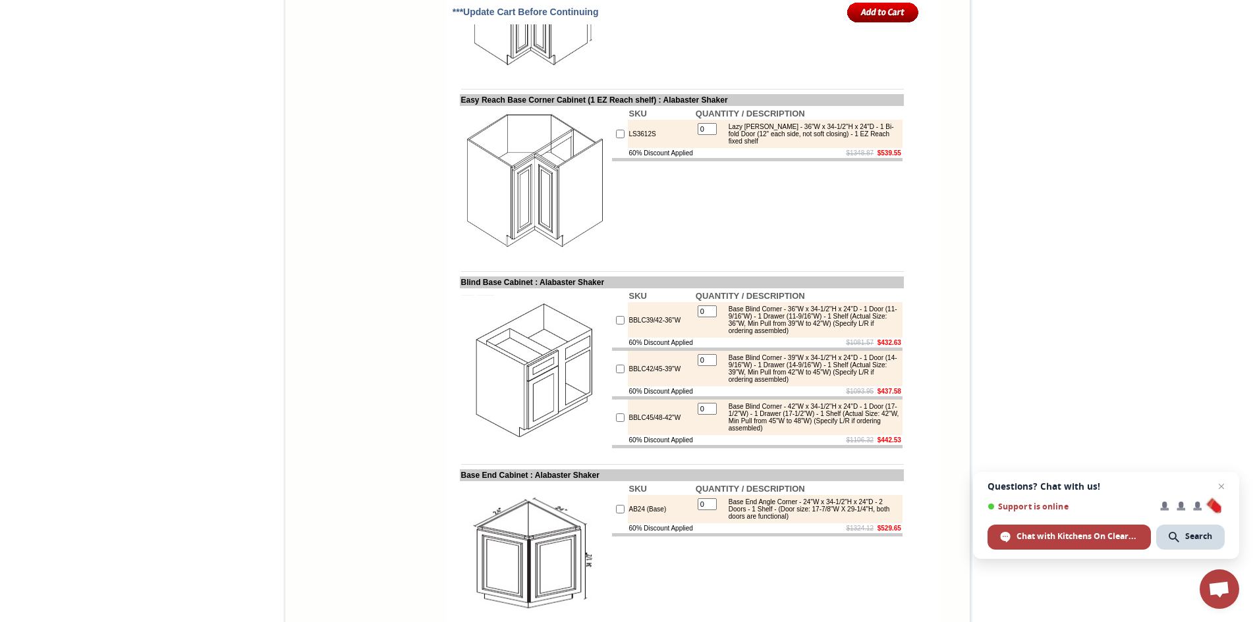
scroll to position [2635, 0]
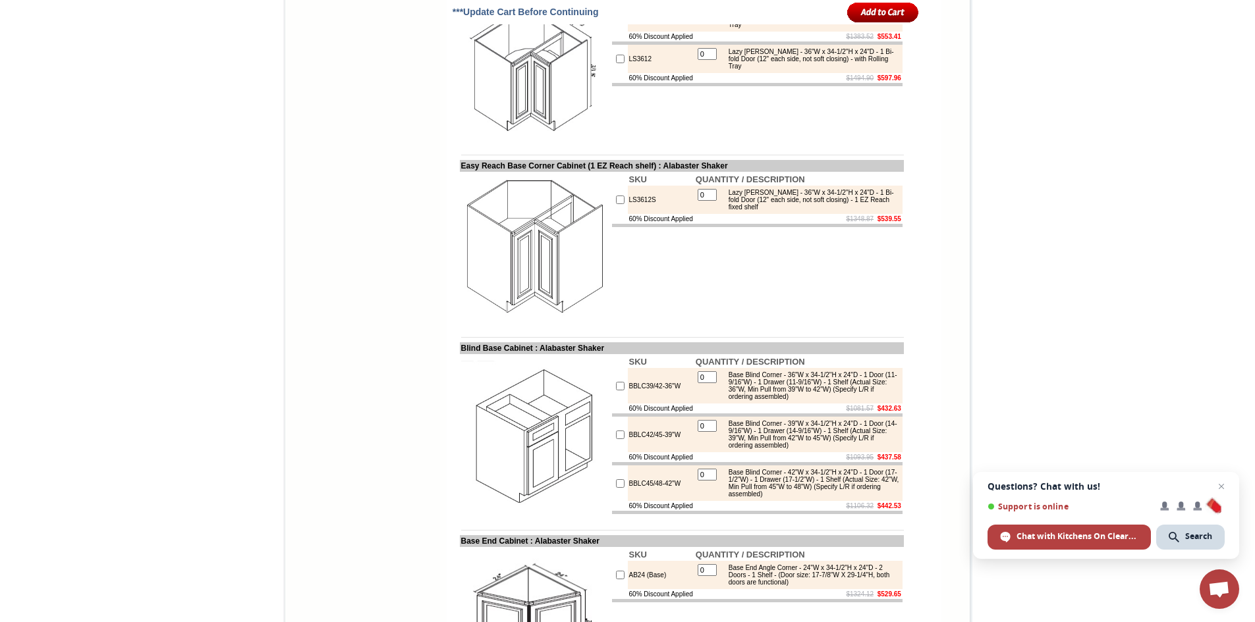
click at [700, 18] on input "1" at bounding box center [707, 13] width 19 height 12
type input "2"
click at [616, 22] on input "checkbox" at bounding box center [620, 17] width 9 height 9
checkbox input "false"
type input "0"
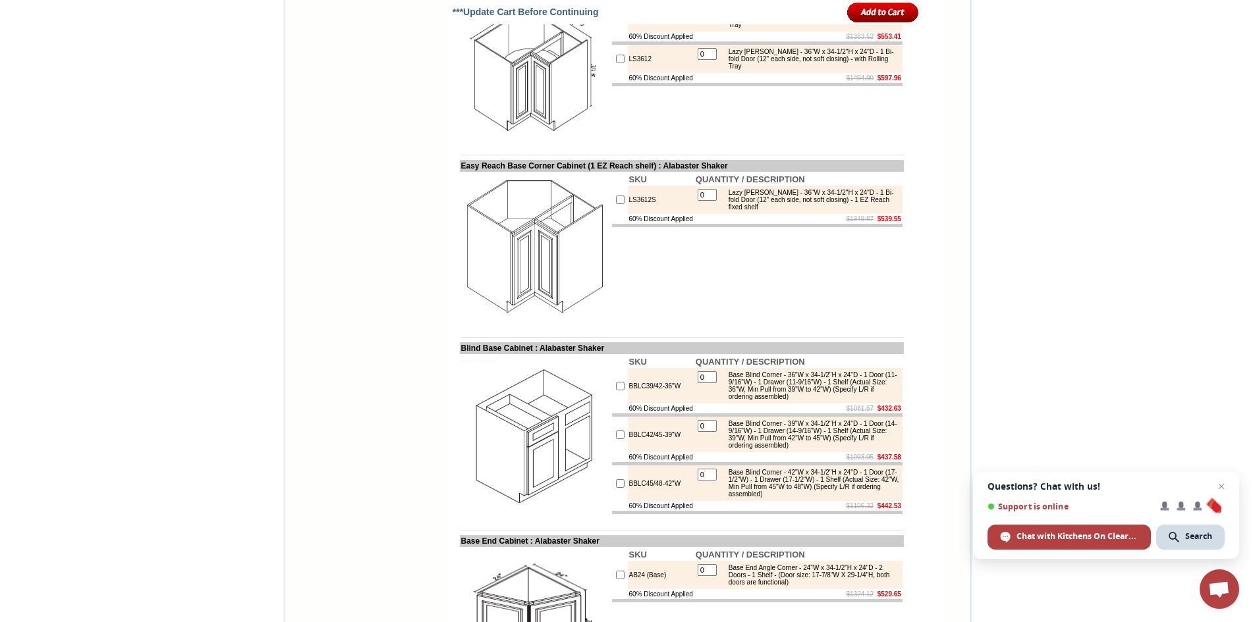
click at [616, 22] on input "checkbox" at bounding box center [620, 17] width 9 height 9
checkbox input "true"
drag, startPoint x: 697, startPoint y: 161, endPoint x: 706, endPoint y: 161, distance: 9.2
click at [706, 18] on input "1" at bounding box center [707, 13] width 19 height 12
type input "2"
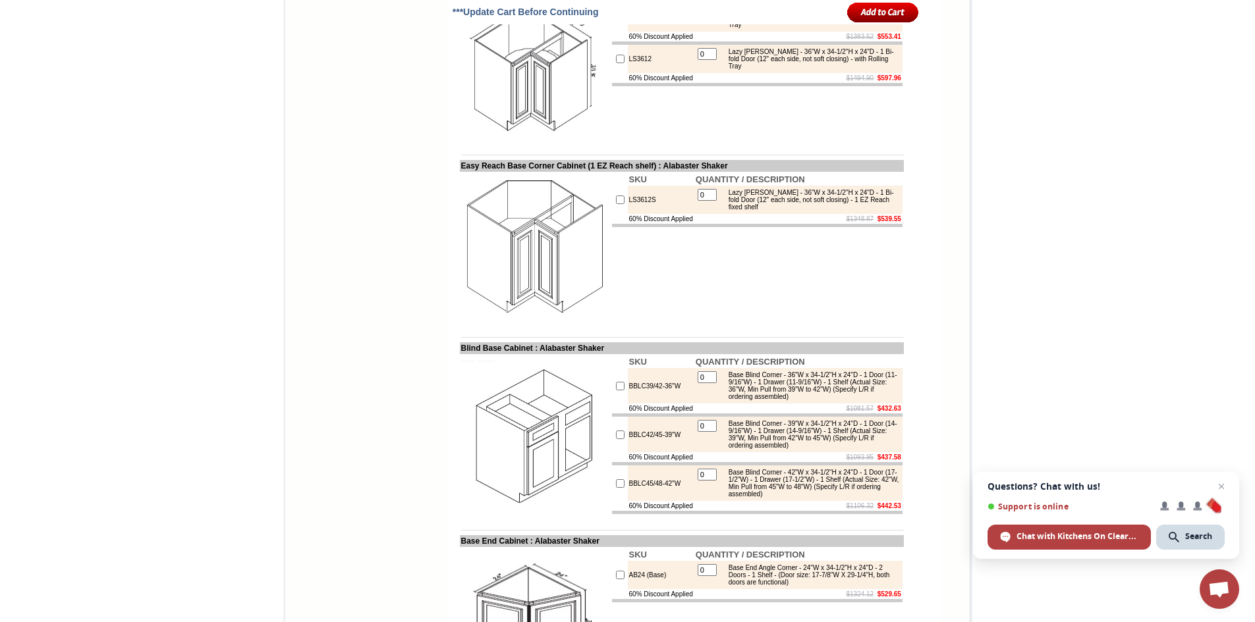
click at [693, 323] on td "SKU QUANTITY / DESCRIPTION LS3612S 0 Lazy Susan - 36"W x 34-1/2"H x 24"D - 1 Bi…" at bounding box center [757, 247] width 293 height 151
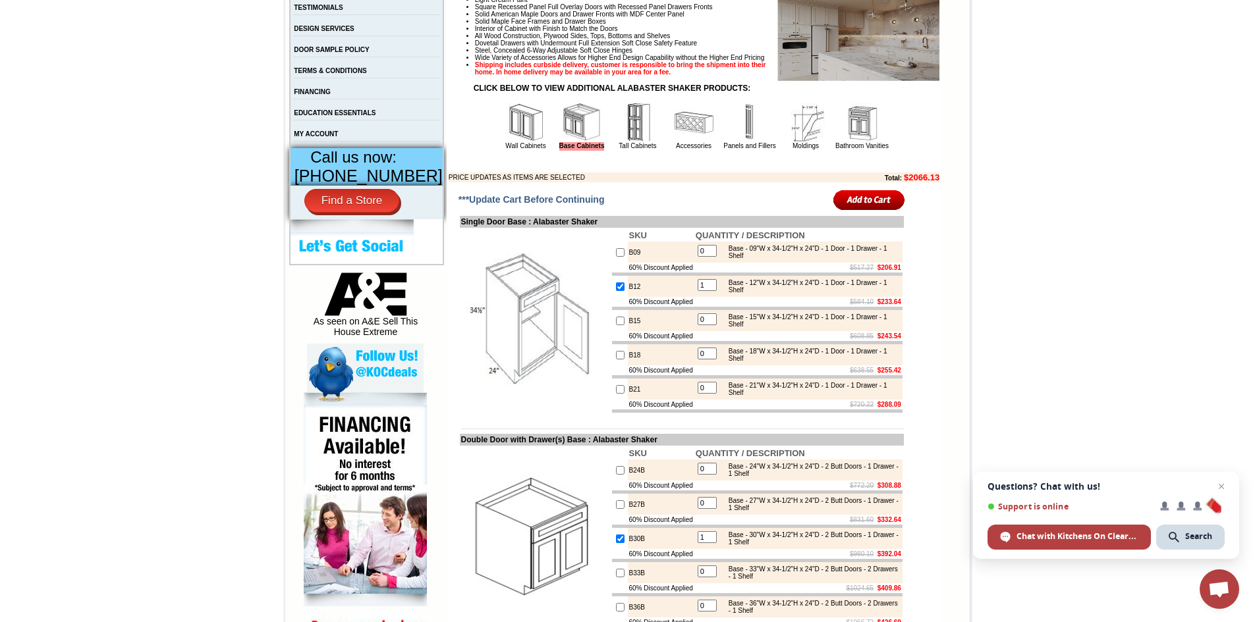
scroll to position [505, 0]
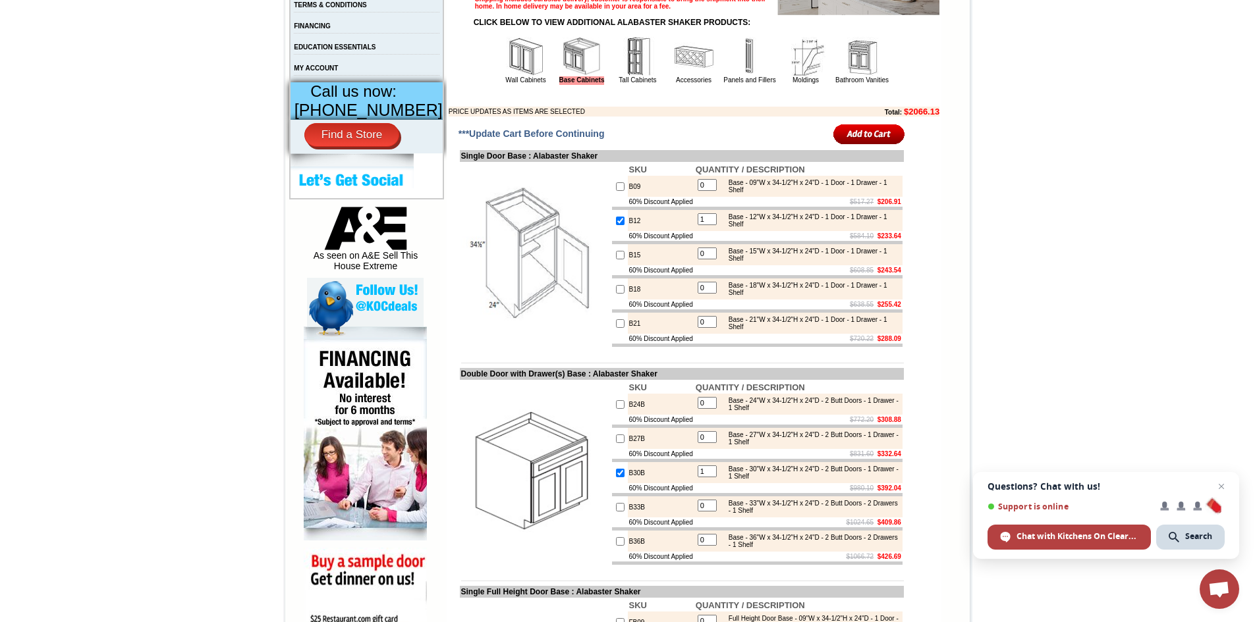
click at [616, 191] on input "checkbox" at bounding box center [620, 186] width 9 height 9
checkbox input "true"
type input "1"
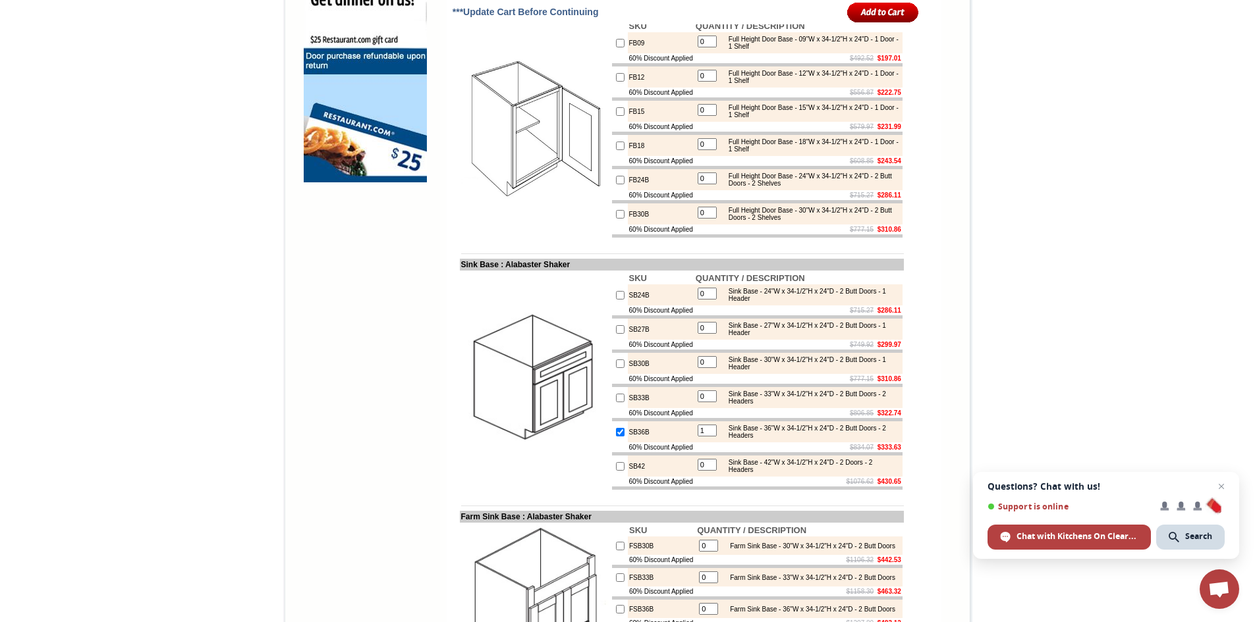
scroll to position [1032, 0]
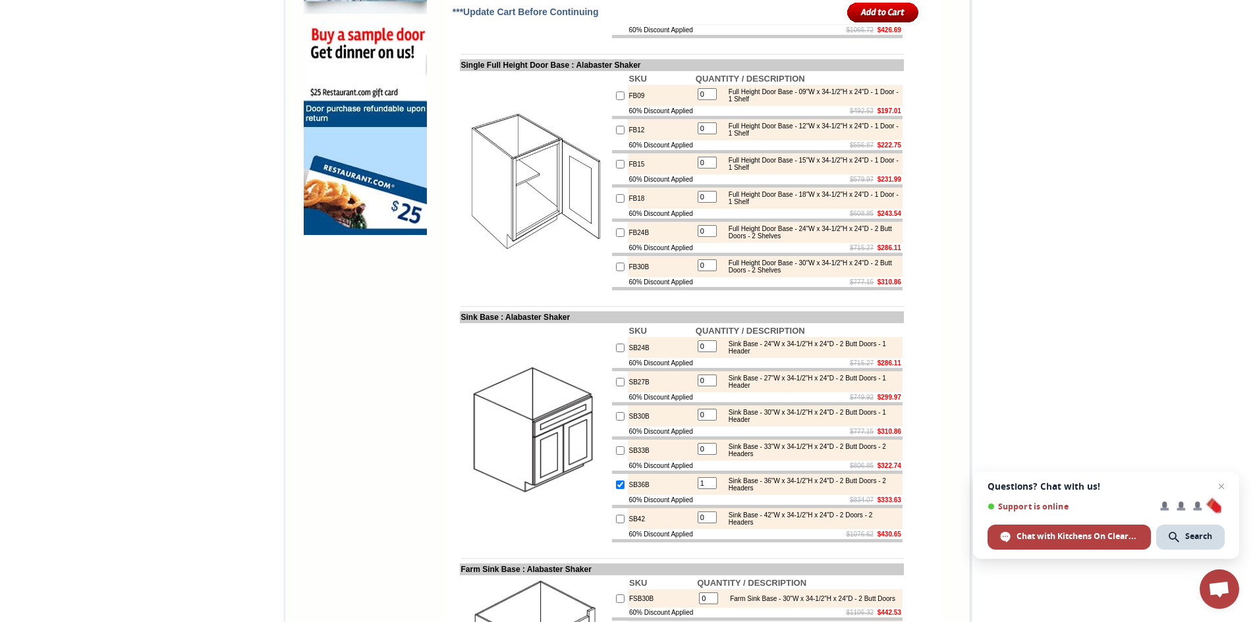
click at [870, 12] on input "image" at bounding box center [883, 12] width 72 height 22
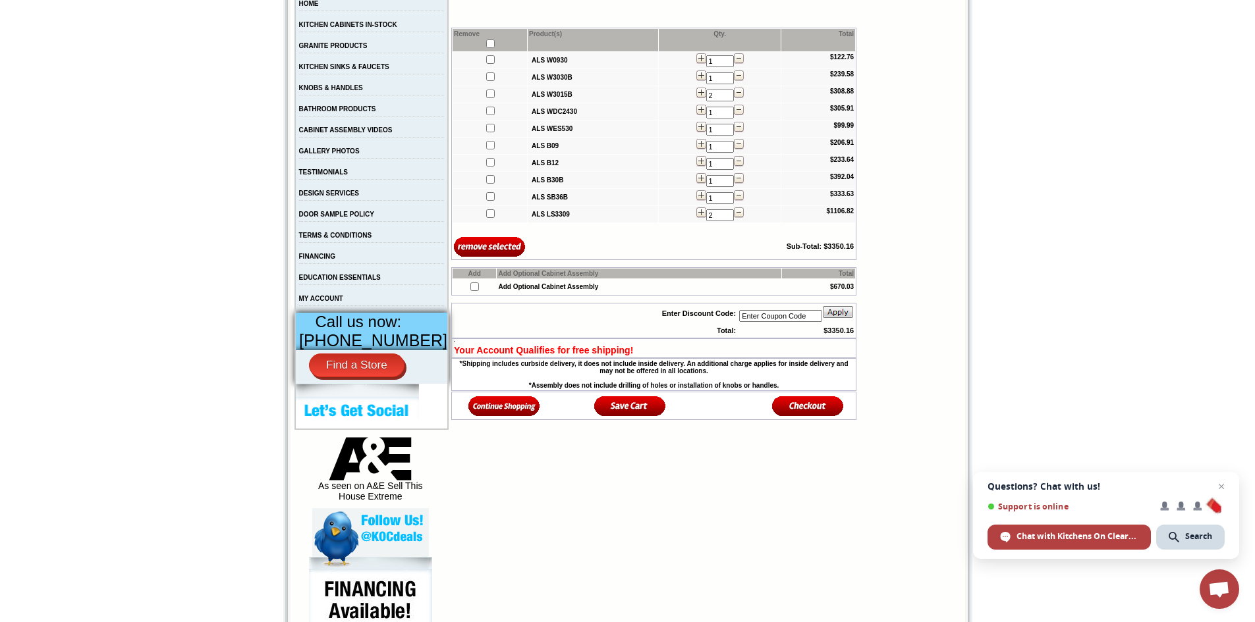
scroll to position [198, 0]
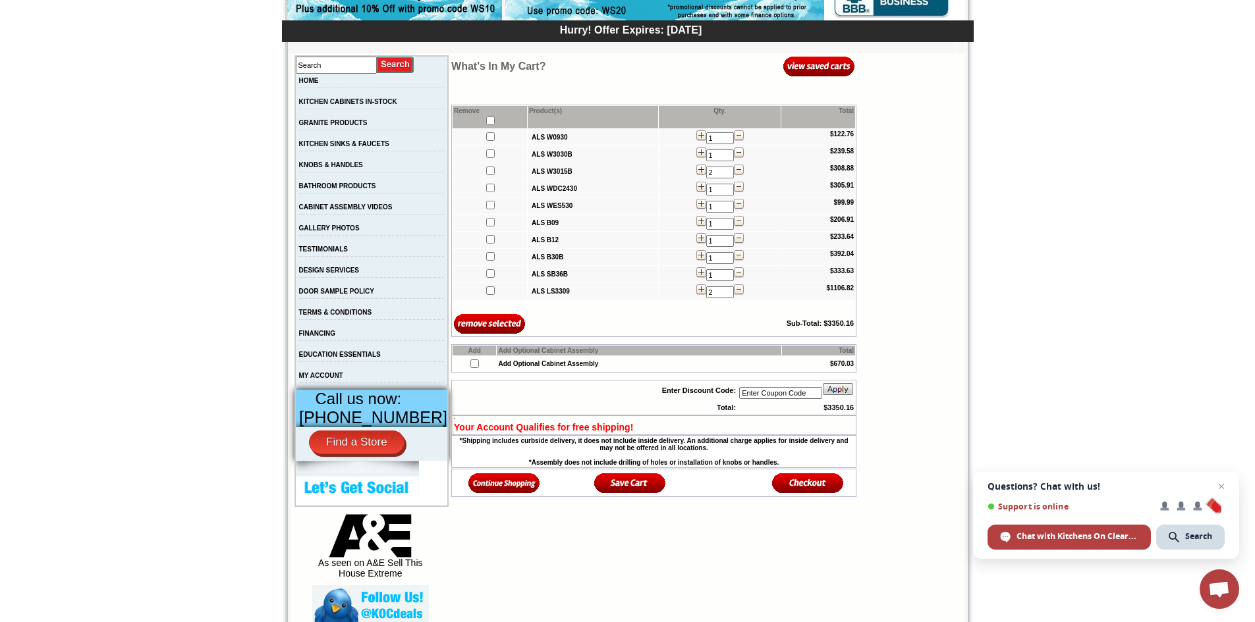
click at [499, 490] on img at bounding box center [504, 483] width 72 height 22
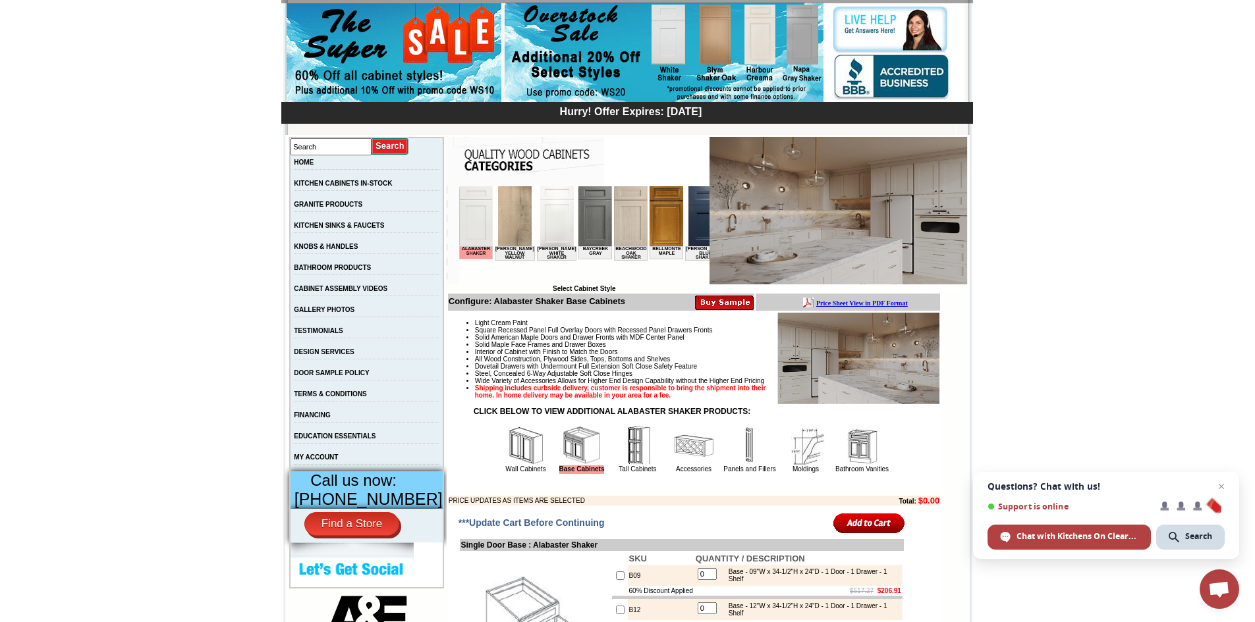
scroll to position [198, 0]
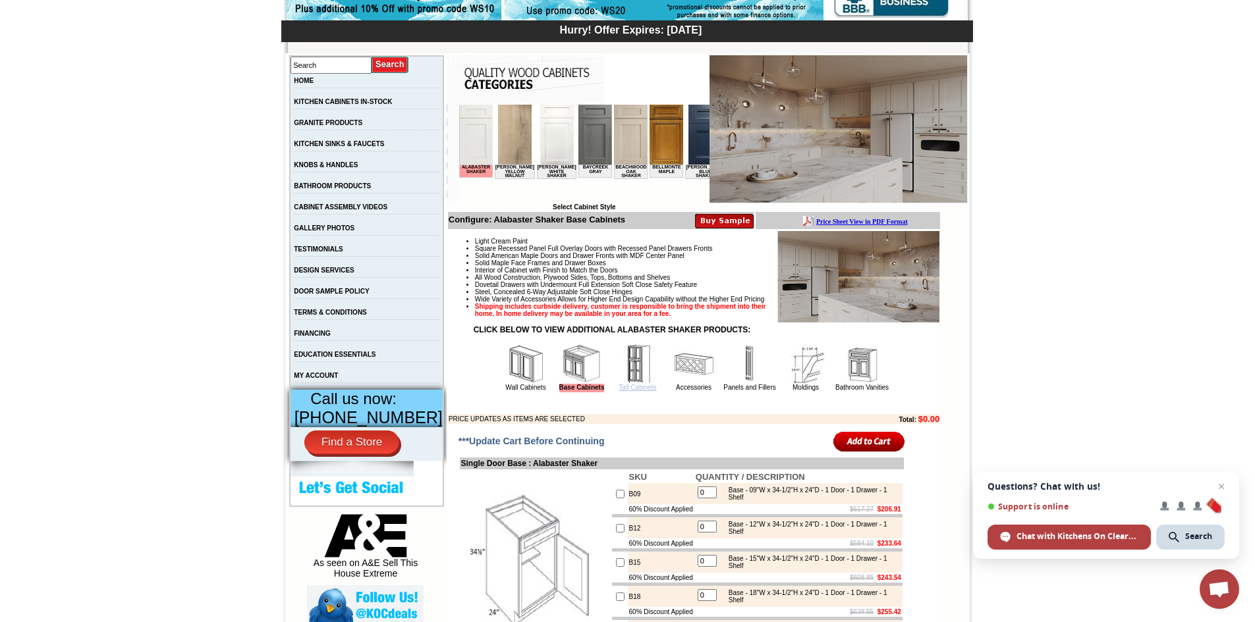
click at [620, 391] on link "Tall Cabinets" at bounding box center [637, 387] width 38 height 7
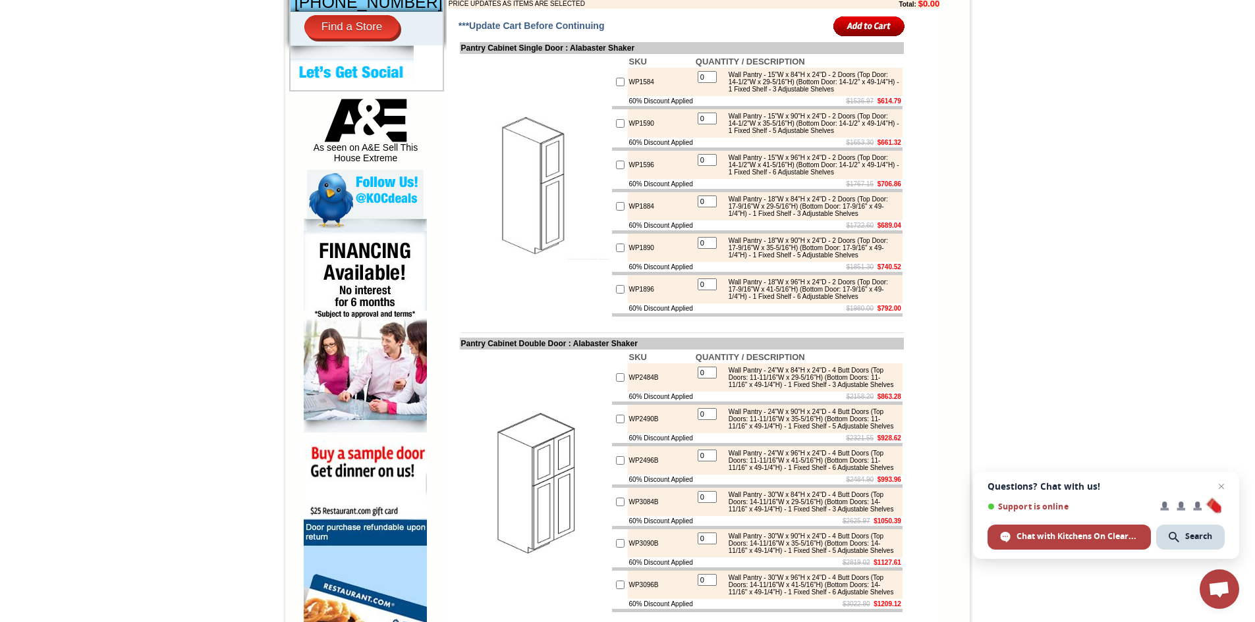
scroll to position [593, 0]
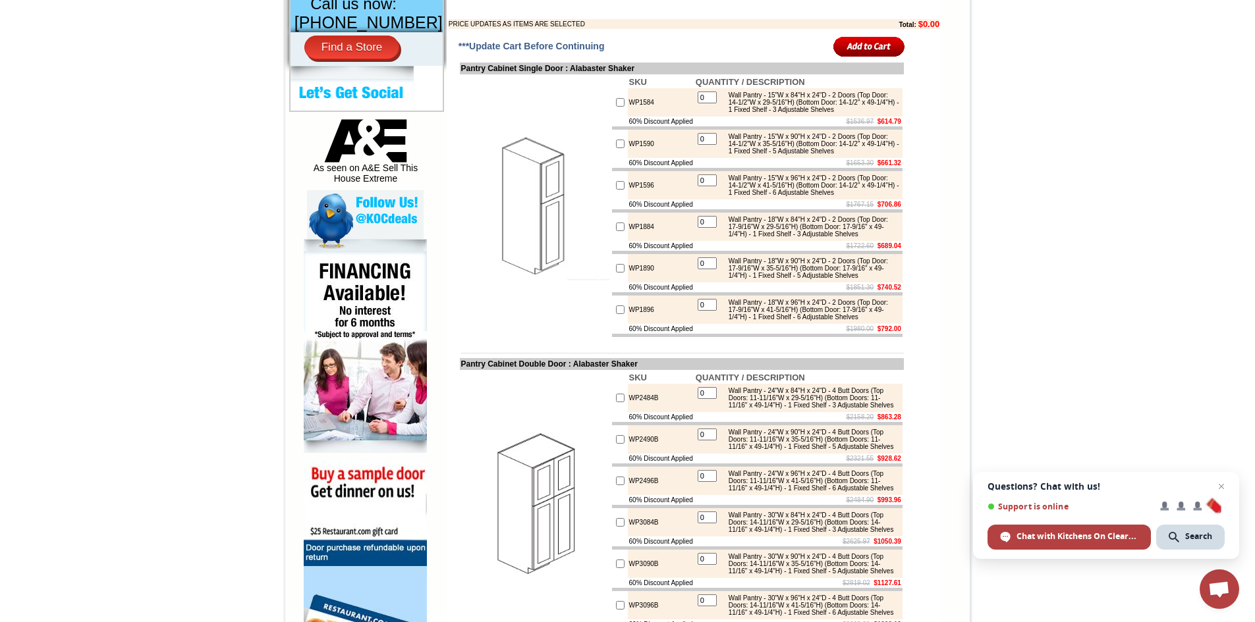
click at [616, 107] on input "checkbox" at bounding box center [620, 102] width 9 height 9
checkbox input "true"
drag, startPoint x: 694, startPoint y: 117, endPoint x: 704, endPoint y: 117, distance: 10.5
click at [704, 103] on input "1" at bounding box center [707, 98] width 19 height 12
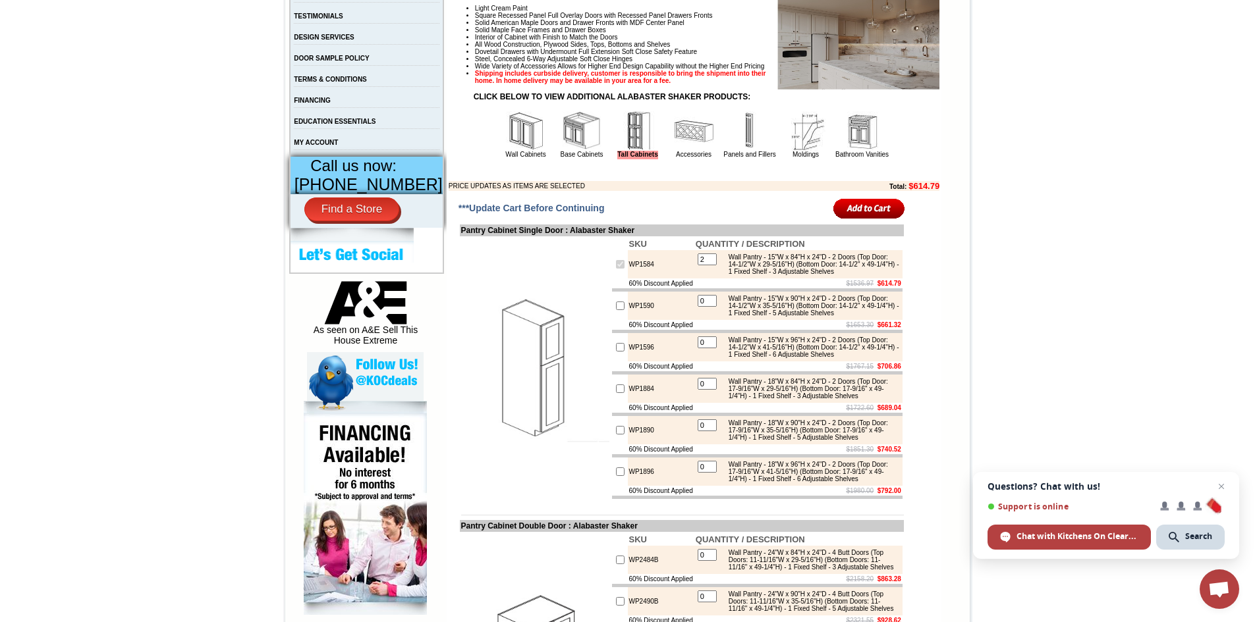
scroll to position [461, 0]
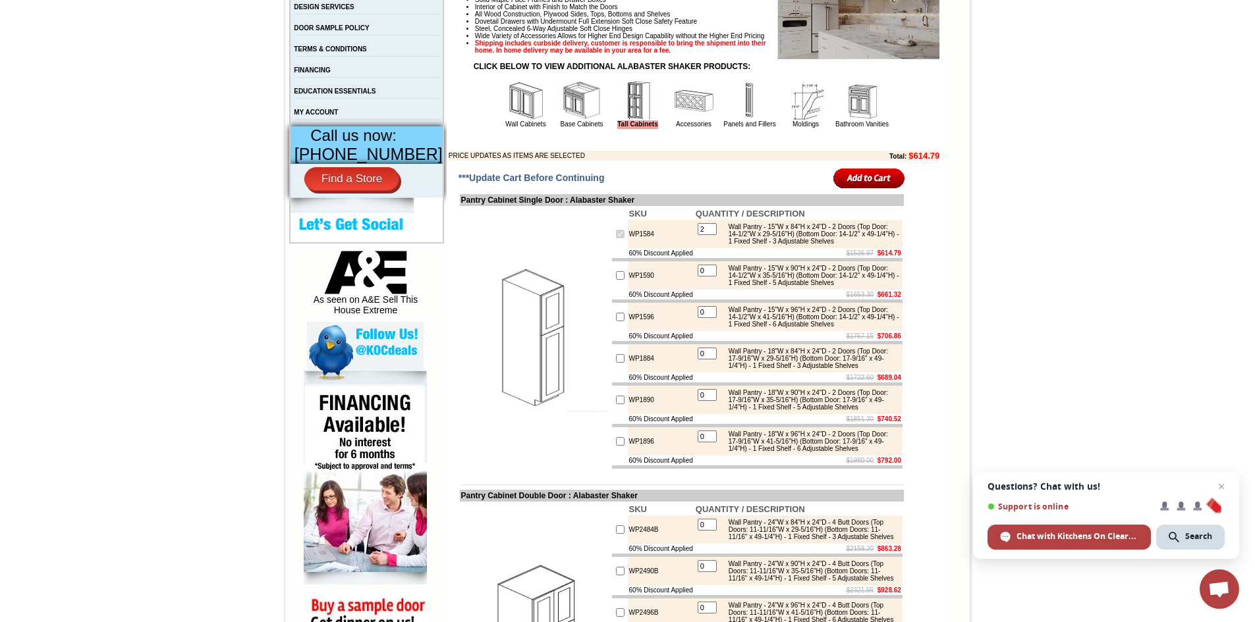
type input "2"
click at [868, 189] on input "image" at bounding box center [869, 178] width 72 height 22
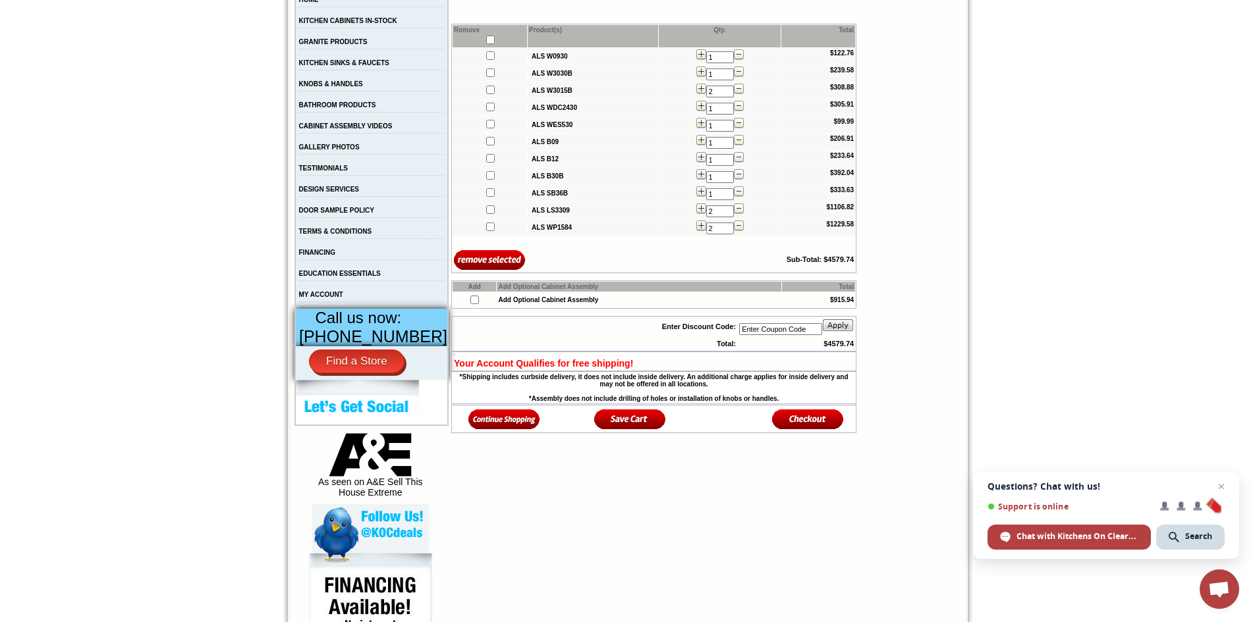
scroll to position [296, 0]
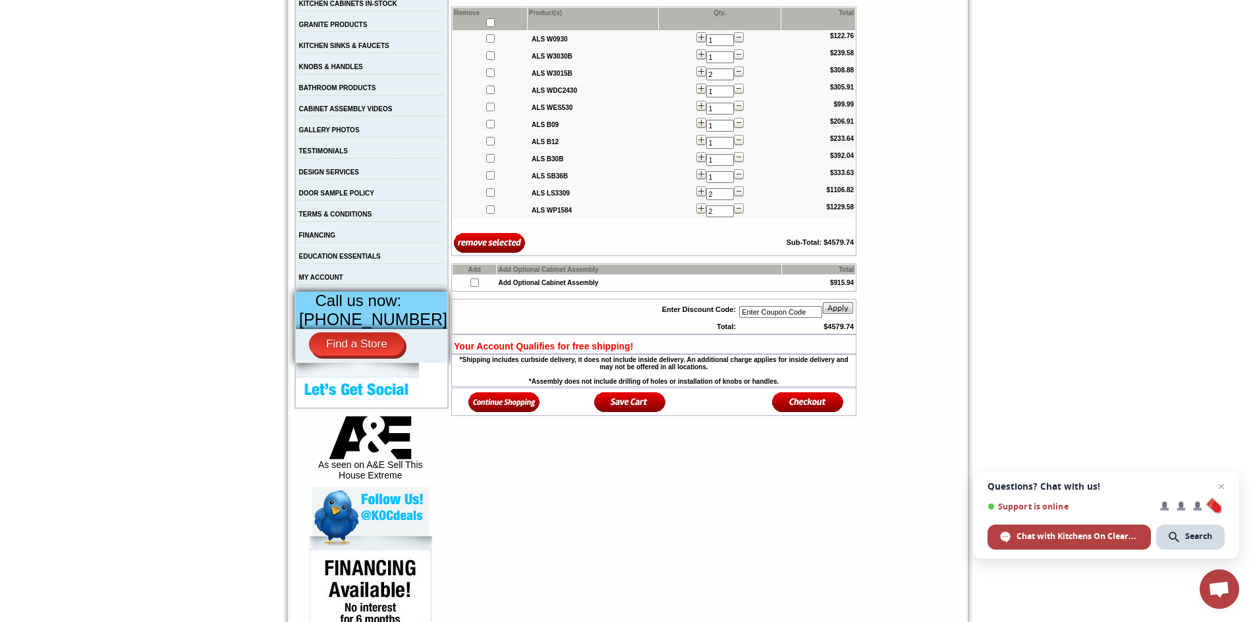
click at [475, 410] on img at bounding box center [504, 402] width 72 height 22
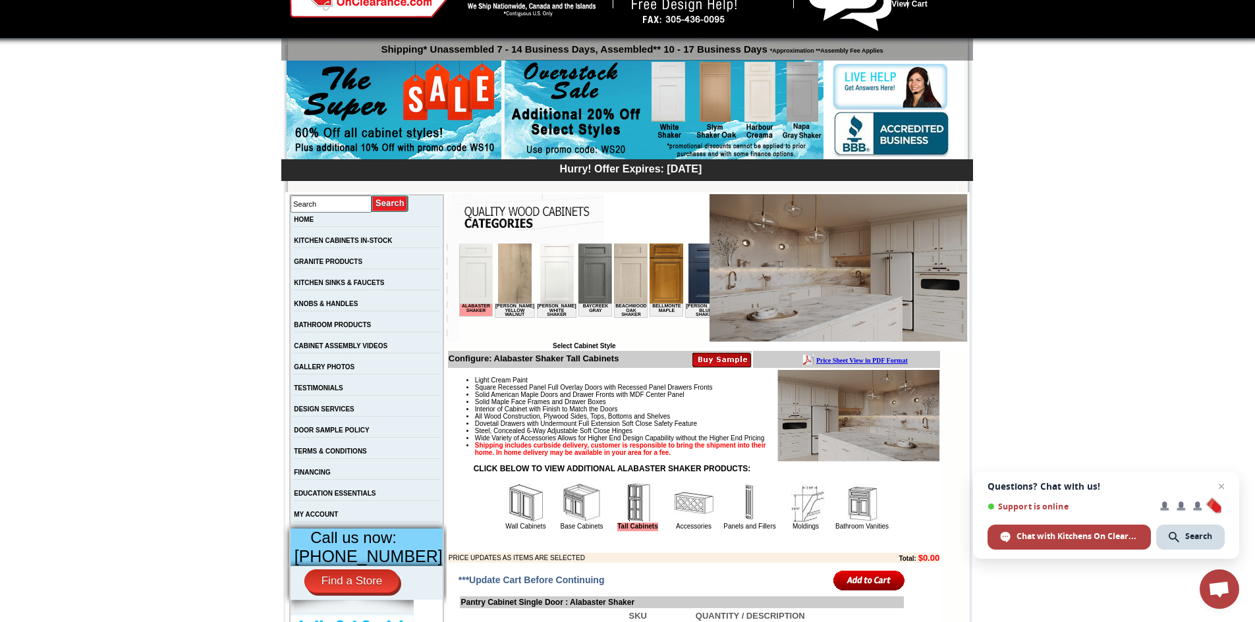
scroll to position [263, 0]
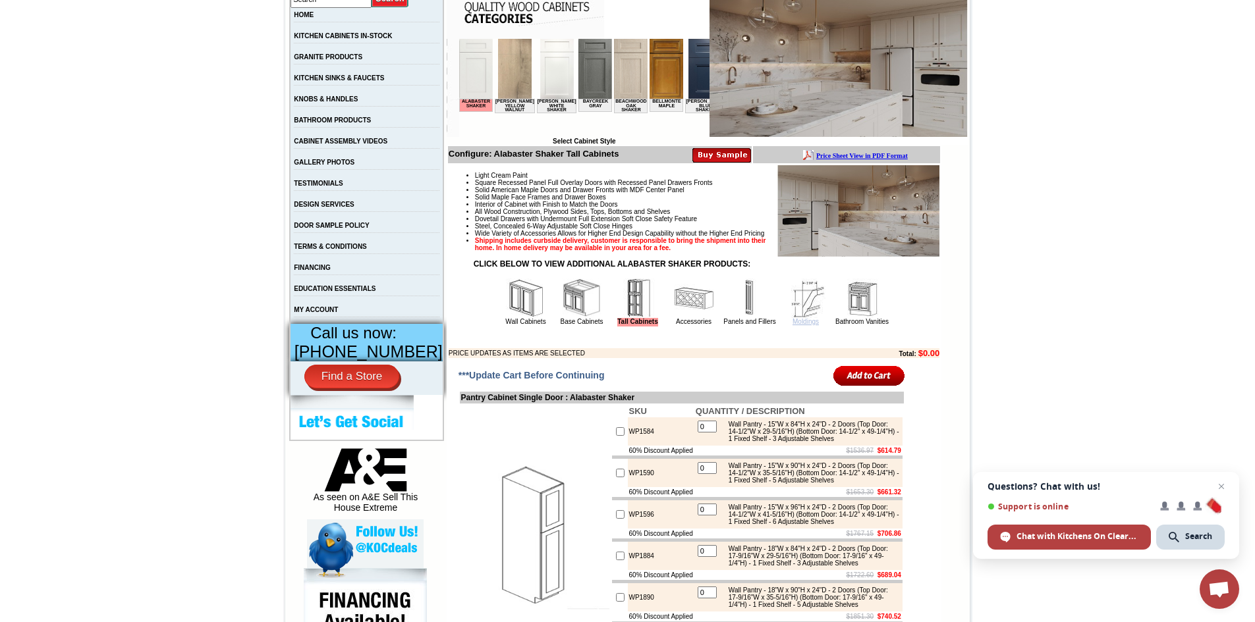
click at [792, 325] on link "Moldings" at bounding box center [805, 321] width 26 height 7
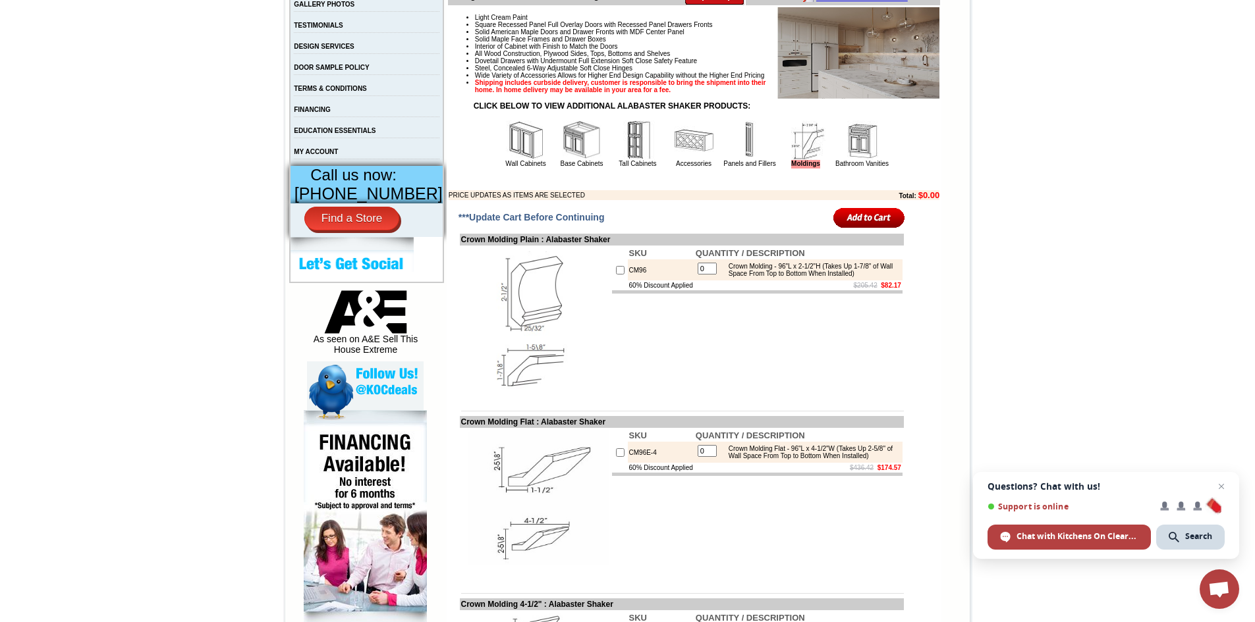
scroll to position [461, 0]
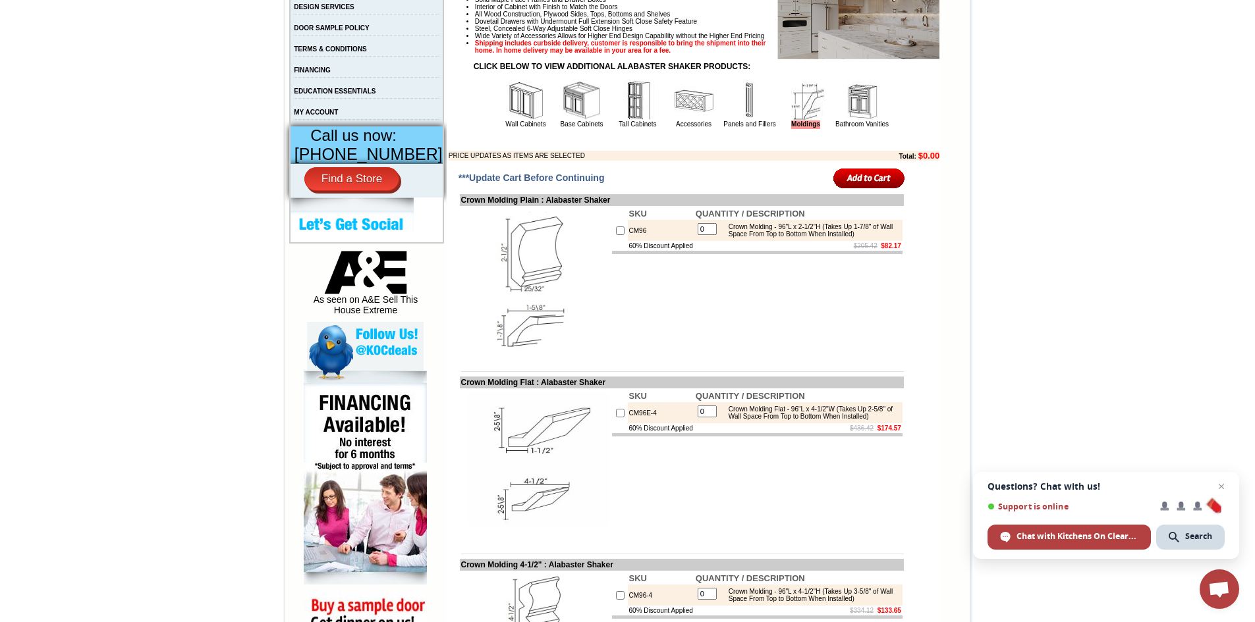
drag, startPoint x: 607, startPoint y: 439, endPoint x: 613, endPoint y: 447, distance: 9.5
click at [616, 418] on input "checkbox" at bounding box center [620, 413] width 9 height 9
checkbox input "true"
drag, startPoint x: 696, startPoint y: 433, endPoint x: 705, endPoint y: 433, distance: 9.2
click at [705, 418] on input "1" at bounding box center [707, 412] width 19 height 12
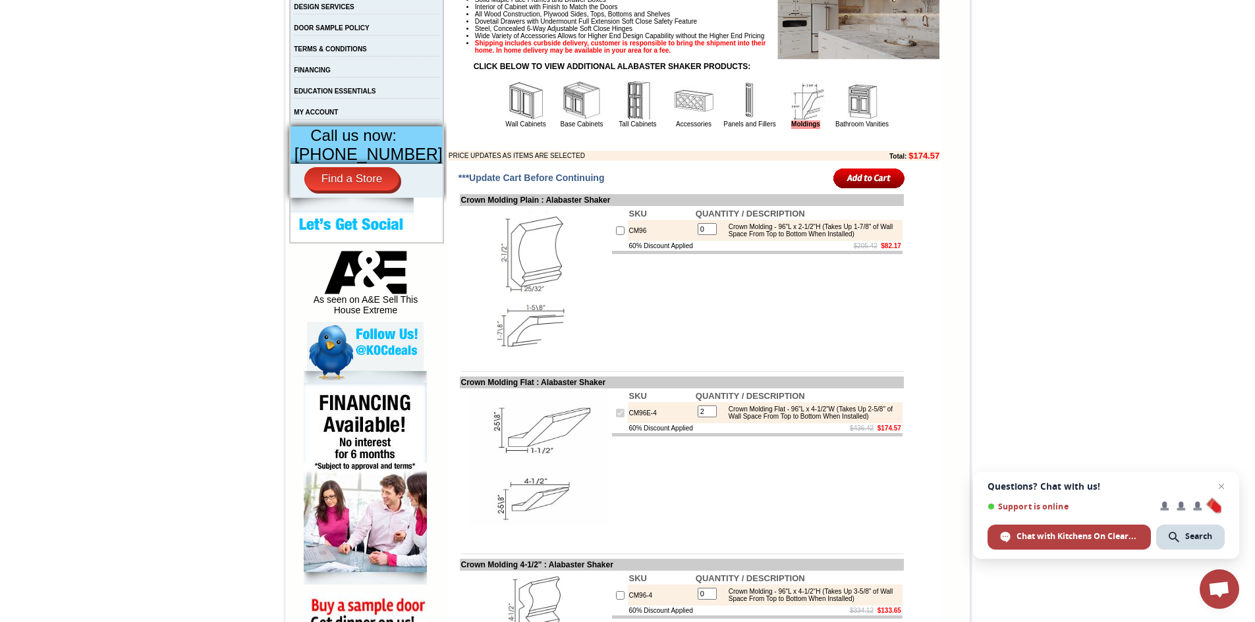
type input "2"
click at [877, 189] on input "image" at bounding box center [869, 178] width 72 height 22
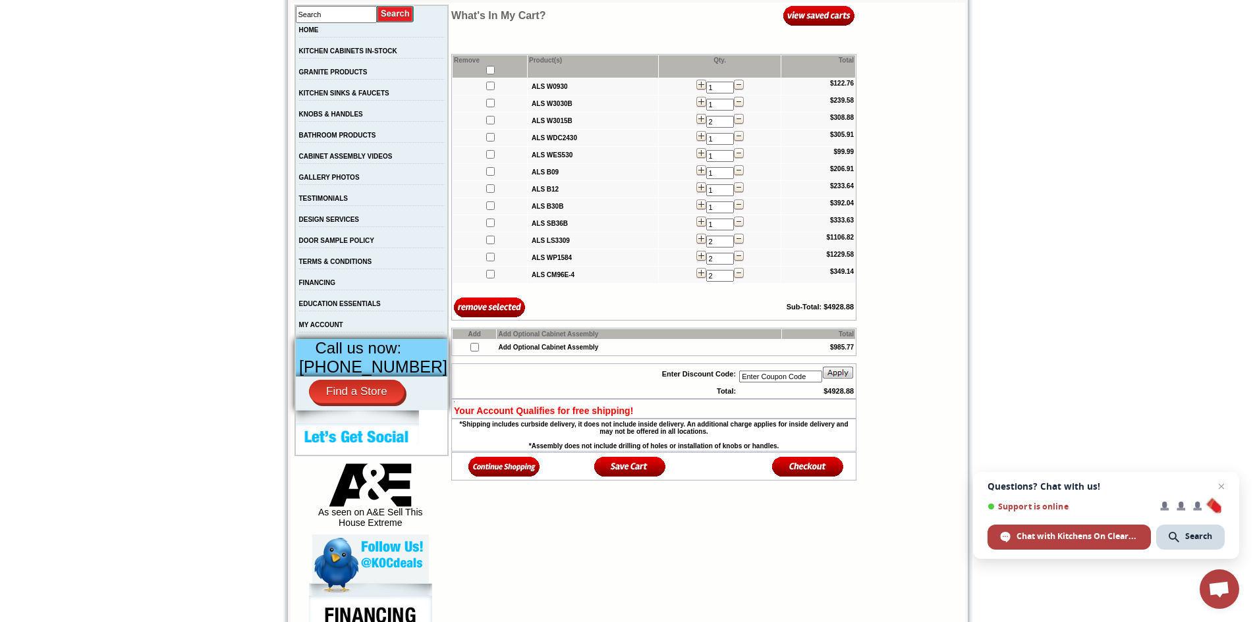
scroll to position [263, 0]
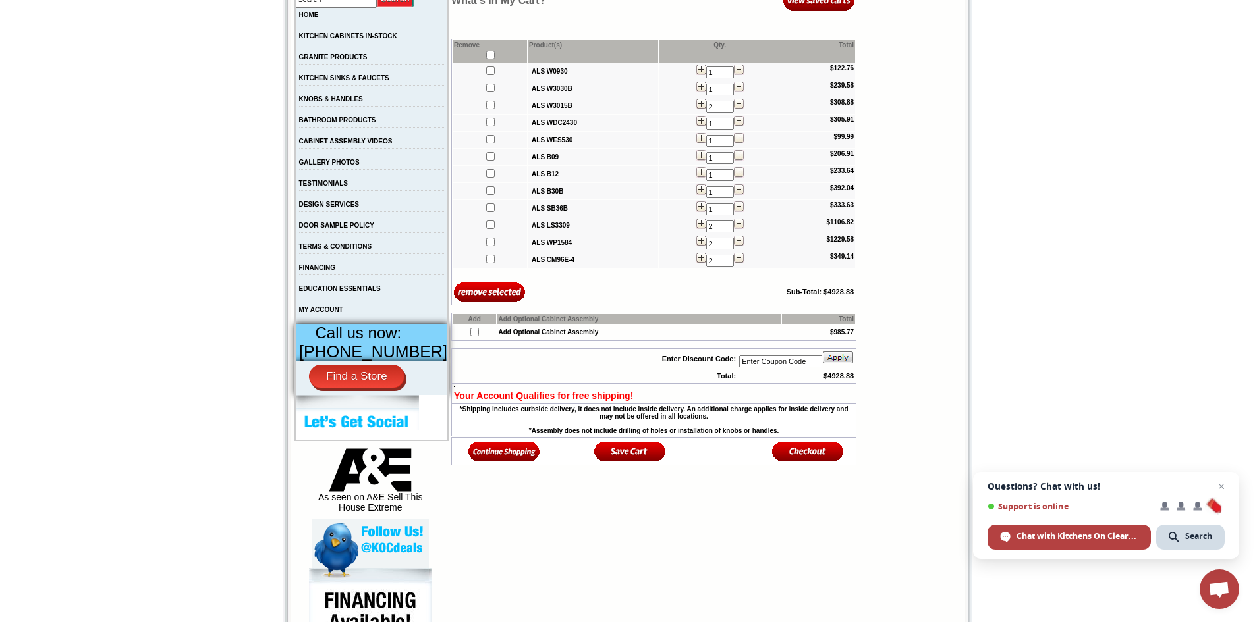
click at [493, 456] on img at bounding box center [504, 452] width 72 height 22
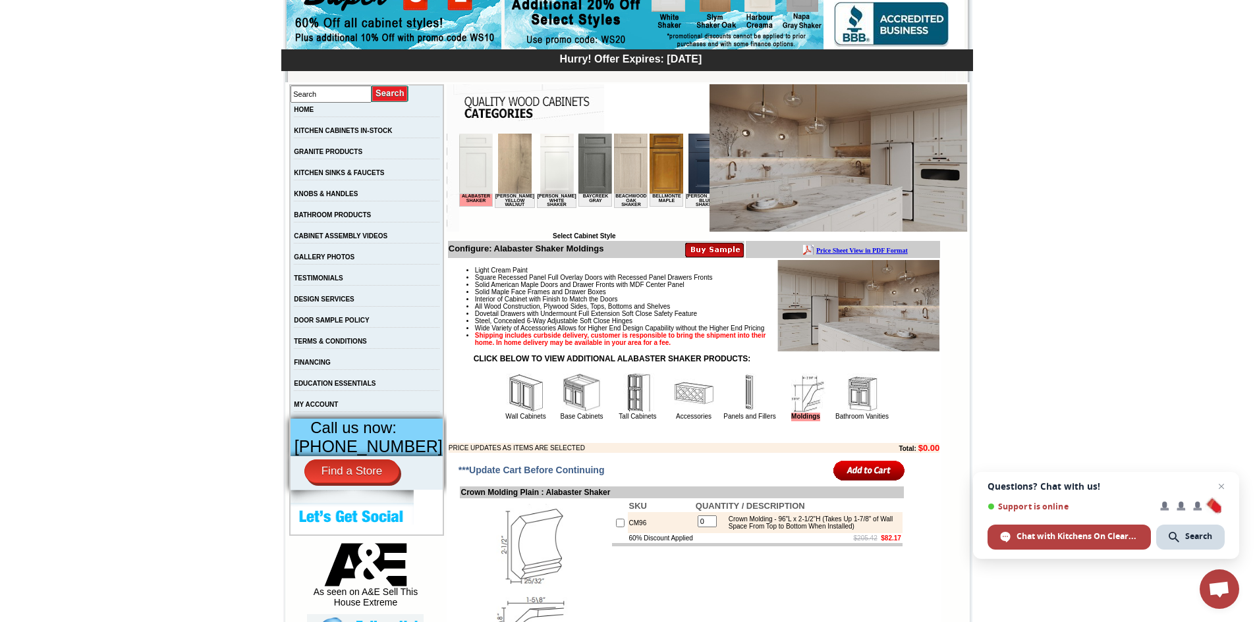
scroll to position [198, 0]
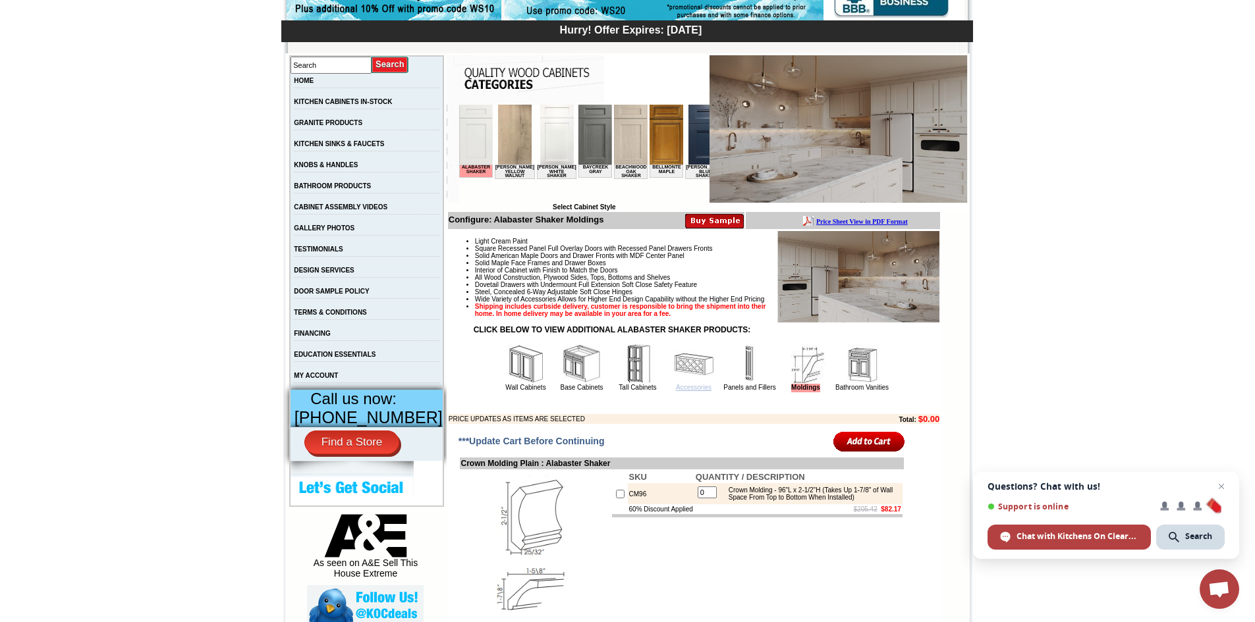
click at [678, 391] on link "Accessories" at bounding box center [694, 387] width 36 height 7
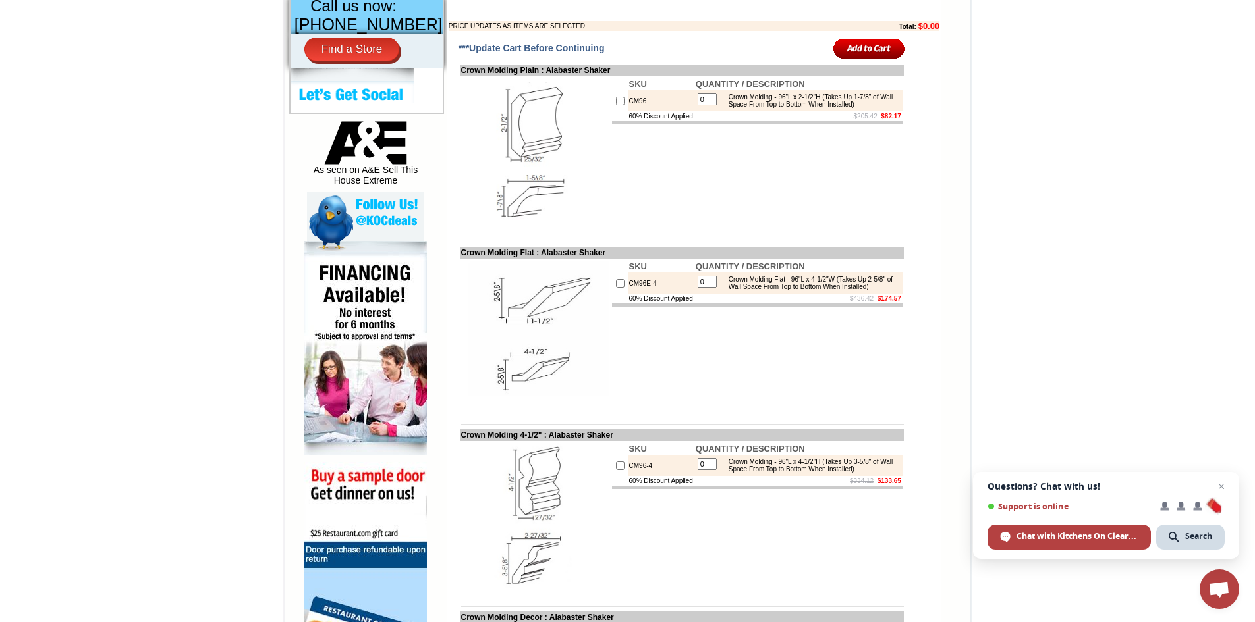
scroll to position [593, 0]
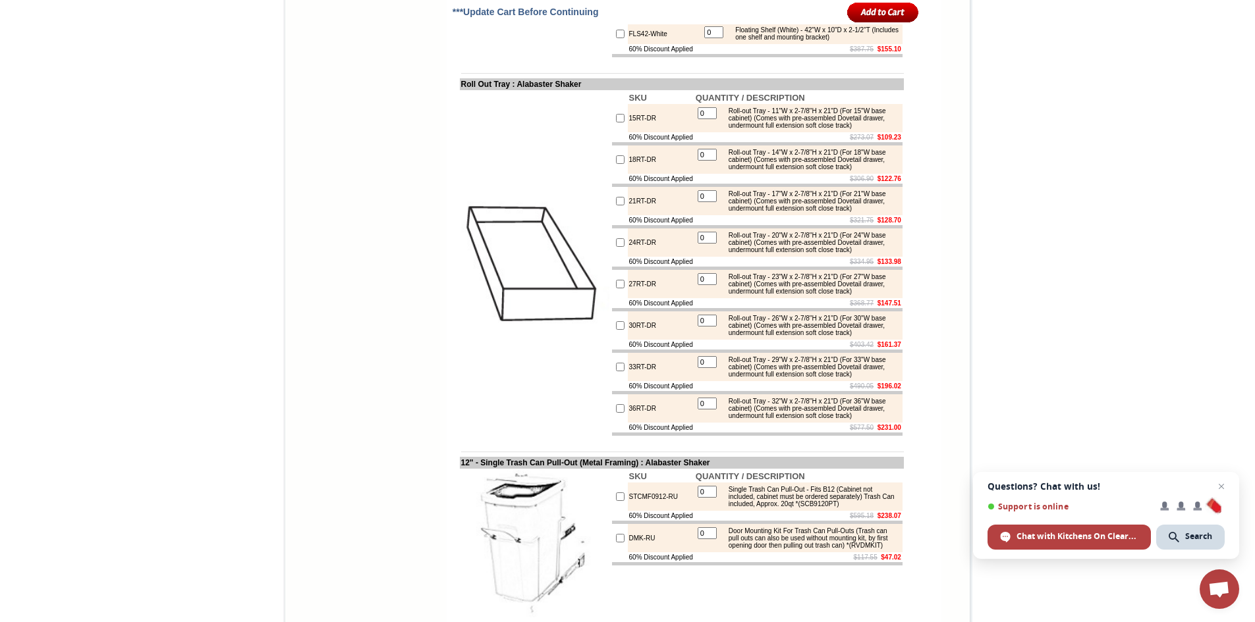
scroll to position [1699, 0]
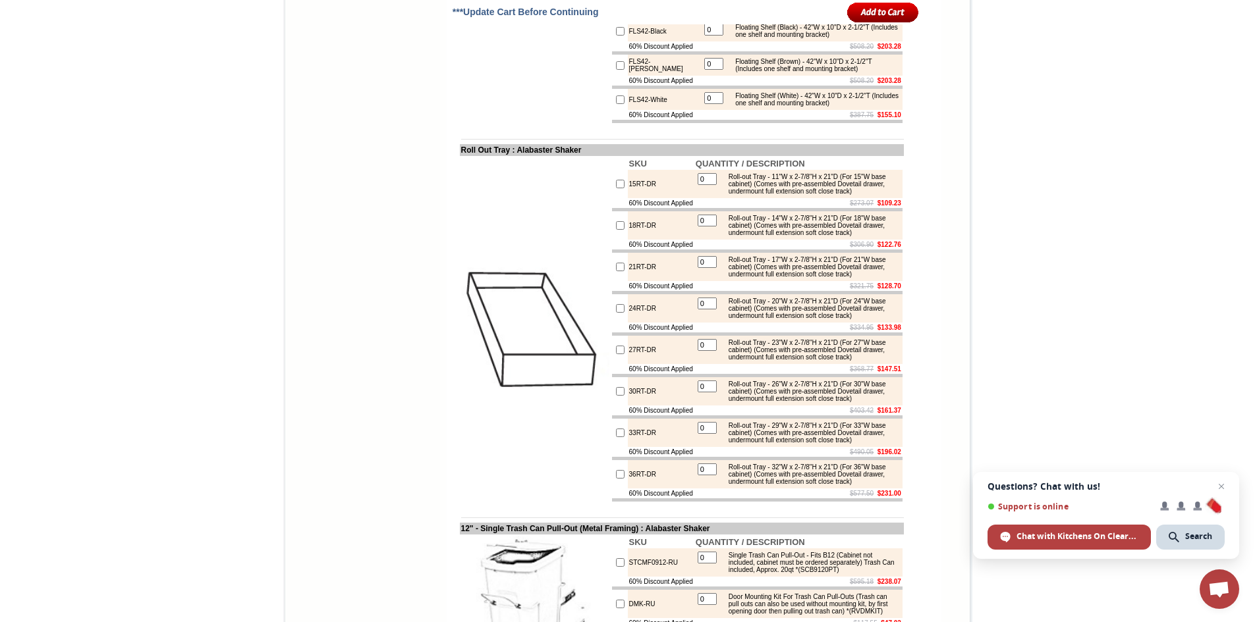
click at [616, 188] on input "checkbox" at bounding box center [620, 184] width 9 height 9
checkbox input "true"
drag, startPoint x: 696, startPoint y: 230, endPoint x: 705, endPoint y: 230, distance: 8.6
click at [705, 185] on input "1" at bounding box center [707, 179] width 19 height 12
type input "4"
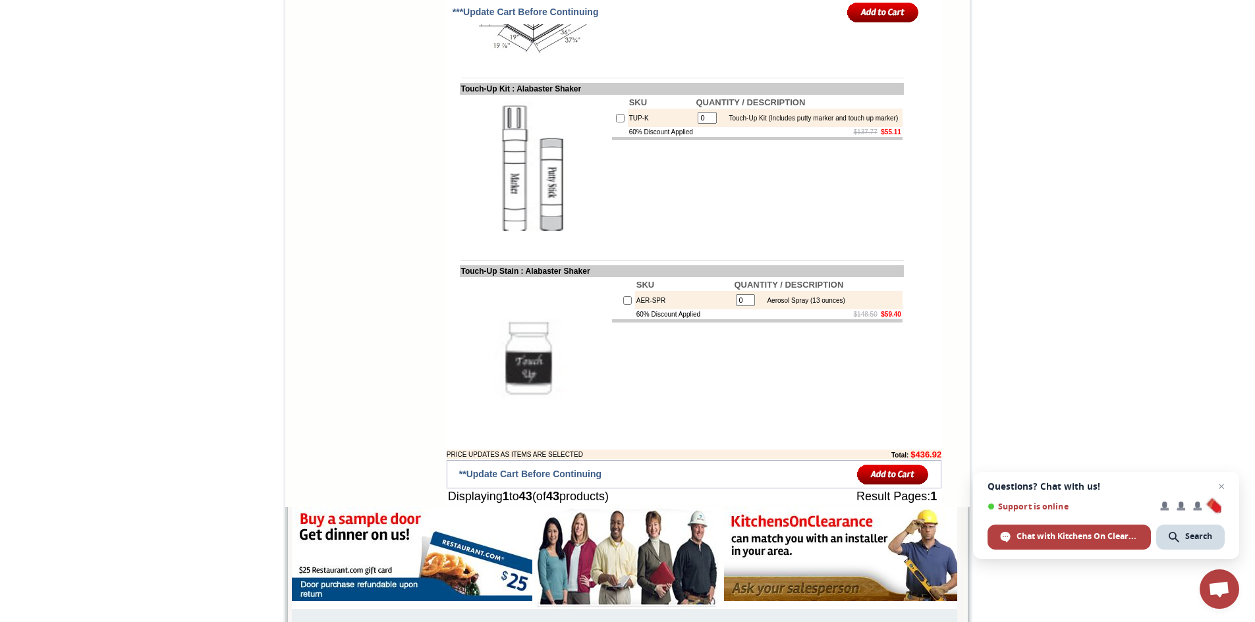
scroll to position [4136, 0]
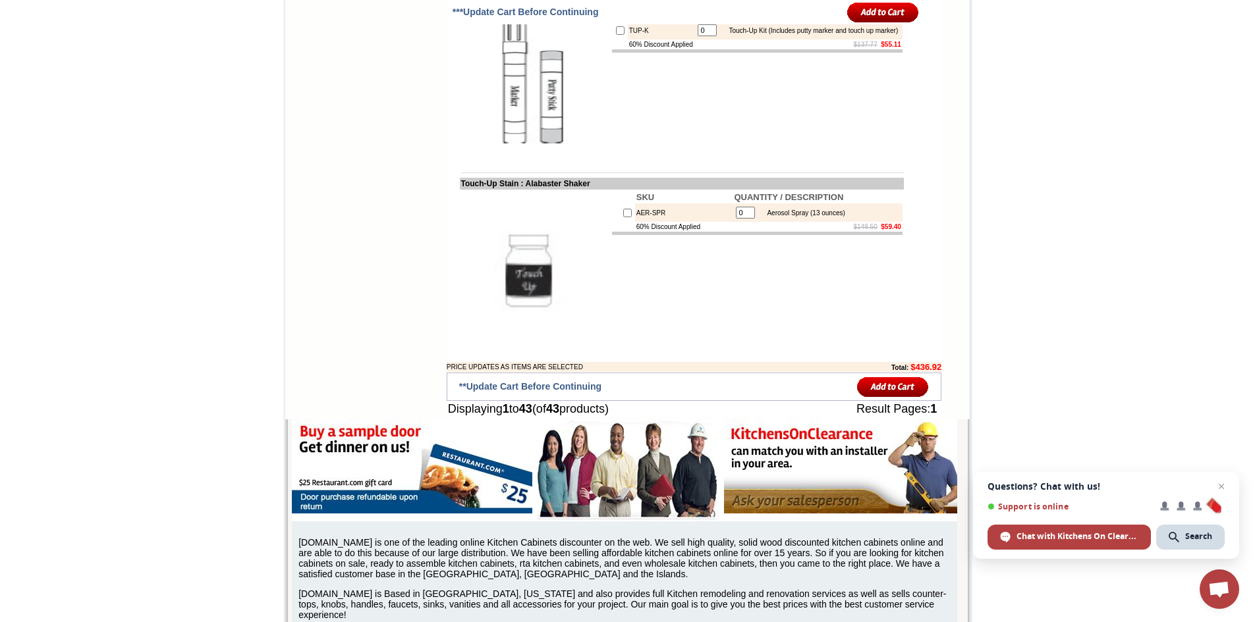
click at [616, 35] on input "checkbox" at bounding box center [620, 30] width 9 height 9
checkbox input "true"
type input "1"
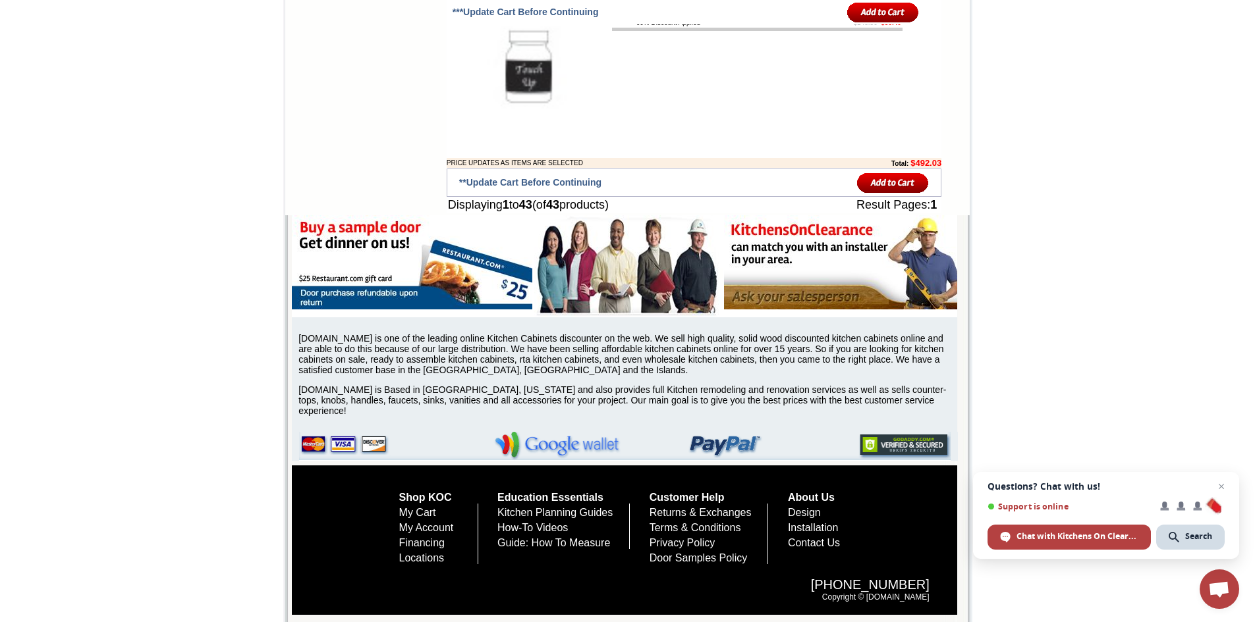
scroll to position [4465, 0]
click at [898, 194] on input "image" at bounding box center [893, 183] width 72 height 22
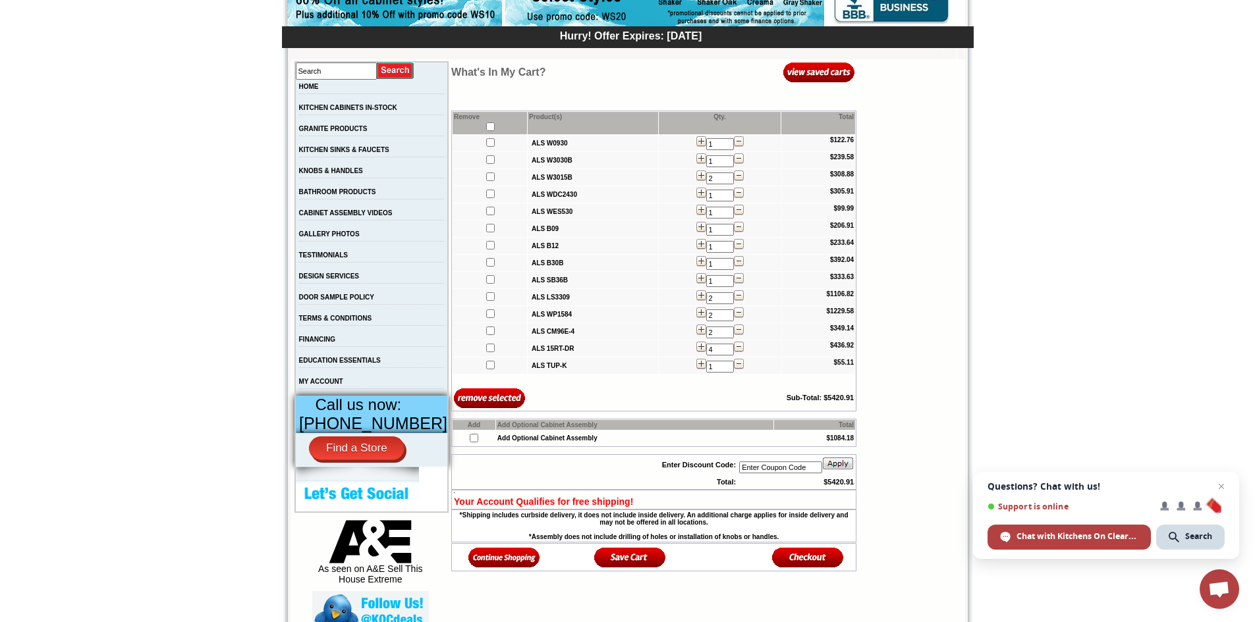
scroll to position [198, 0]
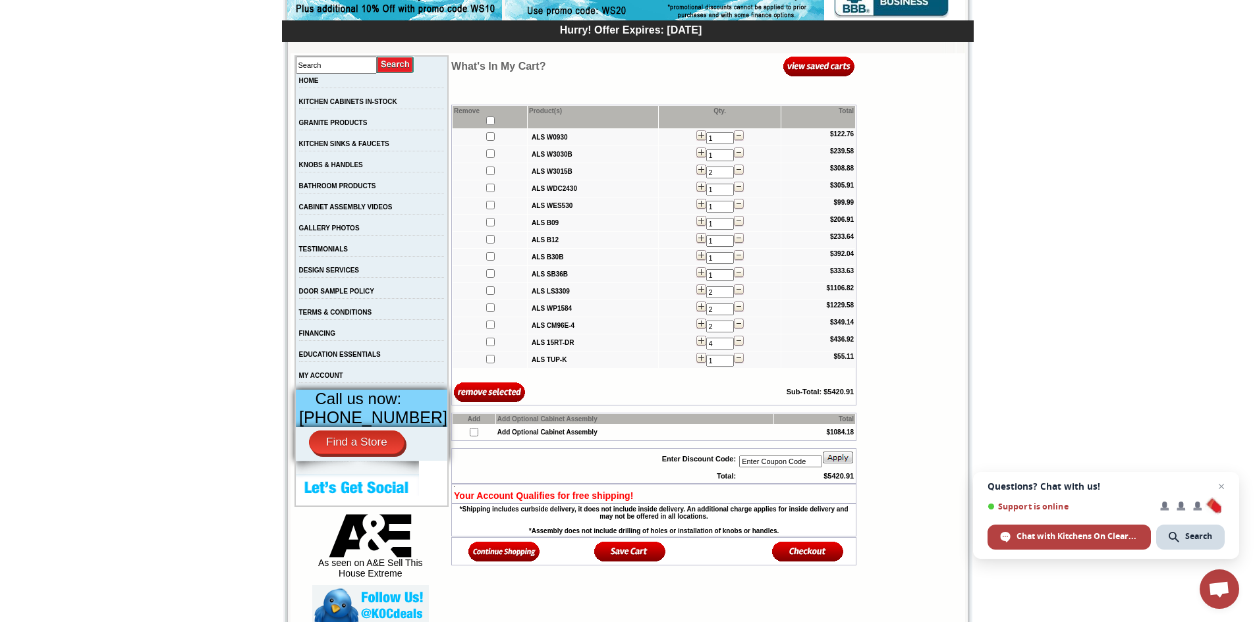
click at [486, 559] on img at bounding box center [504, 552] width 72 height 22
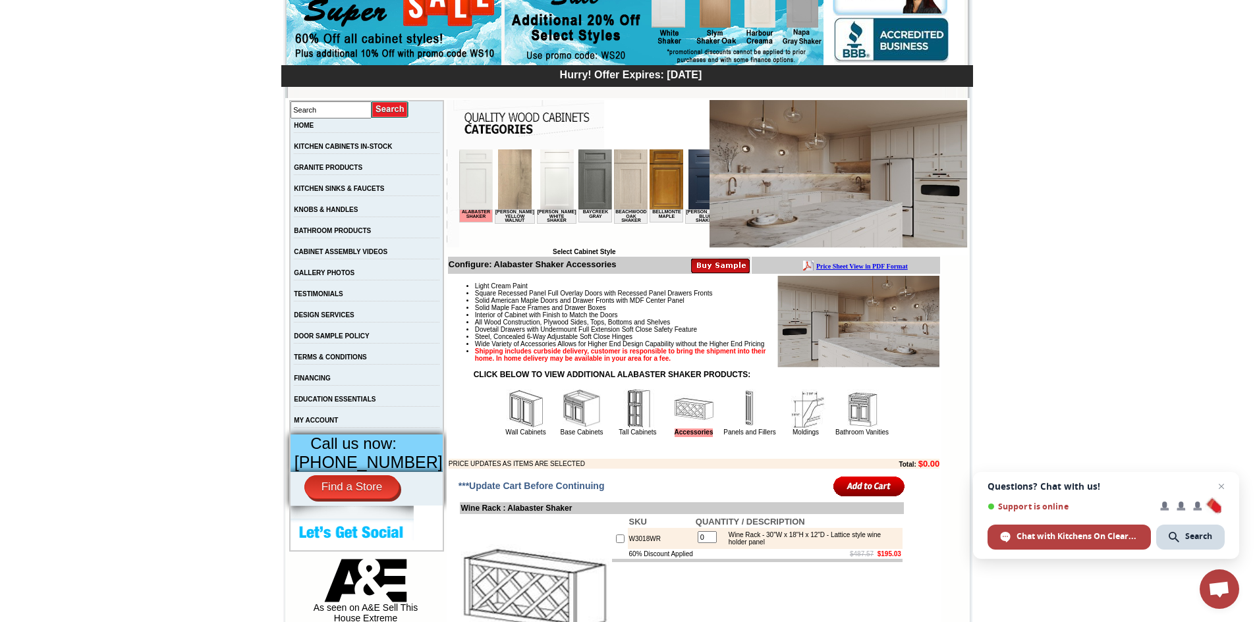
scroll to position [198, 0]
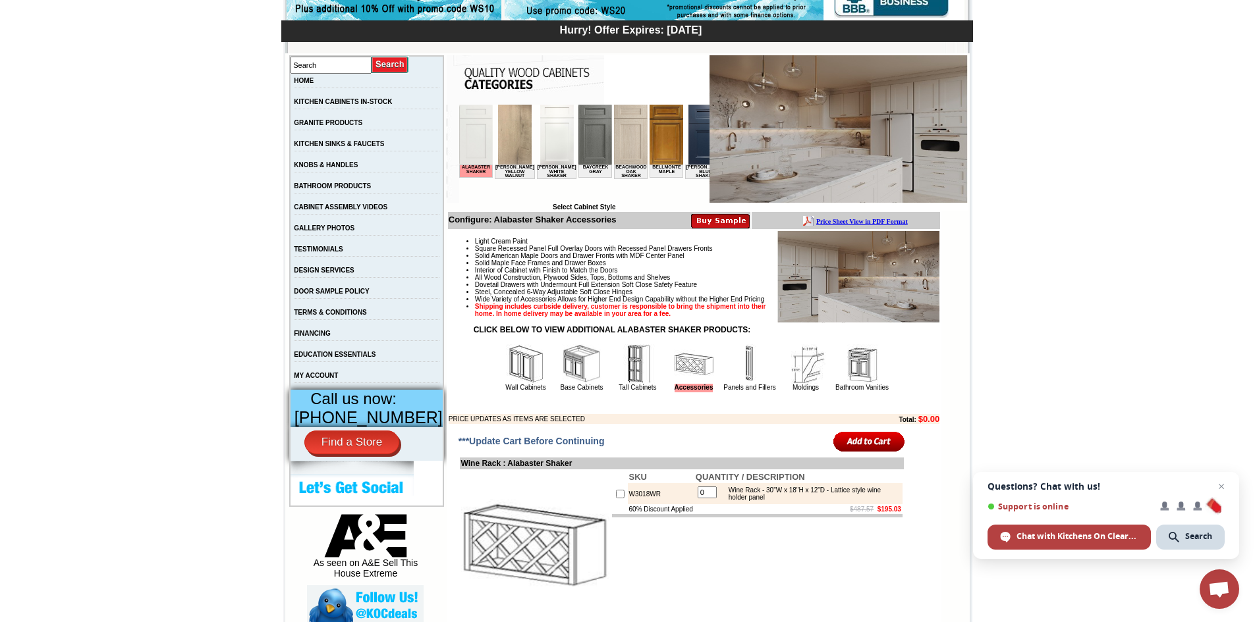
click at [863, 384] on img at bounding box center [862, 364] width 40 height 40
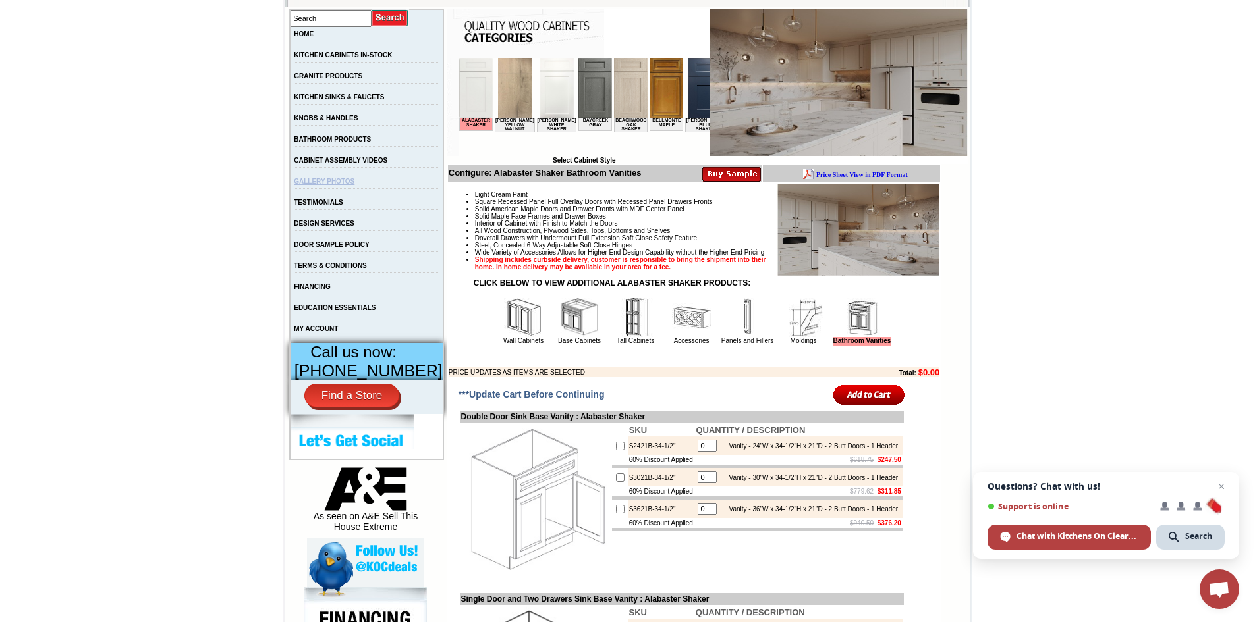
scroll to position [244, 0]
click at [371, 143] on link "BATHROOM PRODUCTS" at bounding box center [332, 139] width 77 height 7
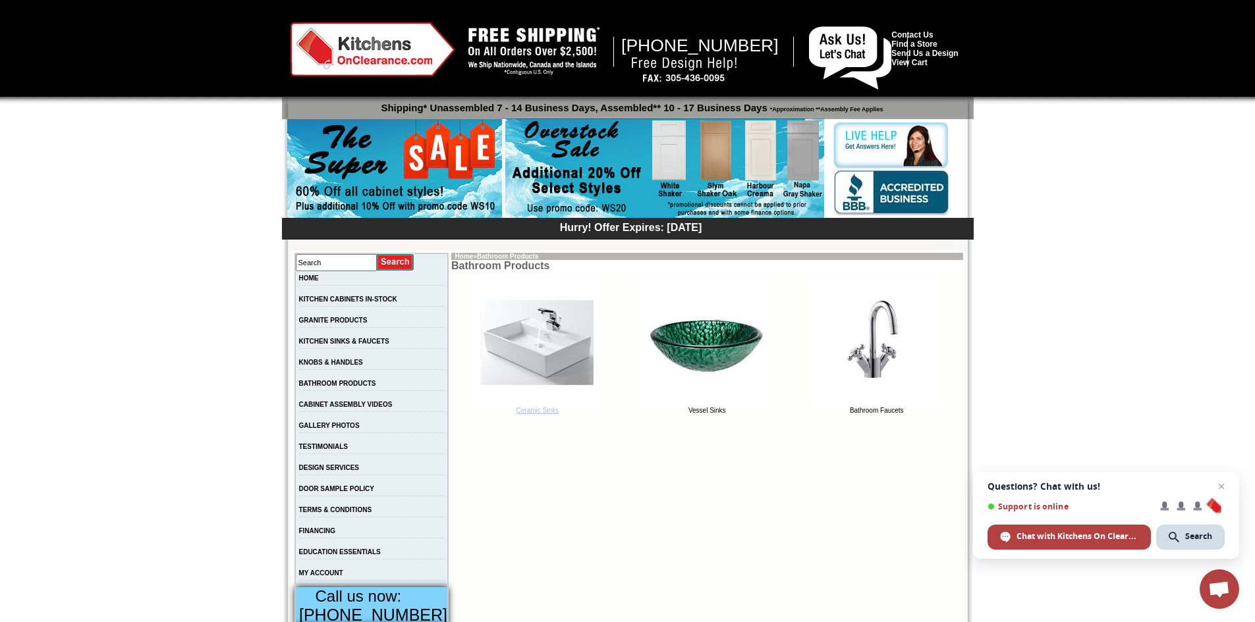
click at [525, 412] on link "Ceramic Sinks" at bounding box center [538, 407] width 132 height 13
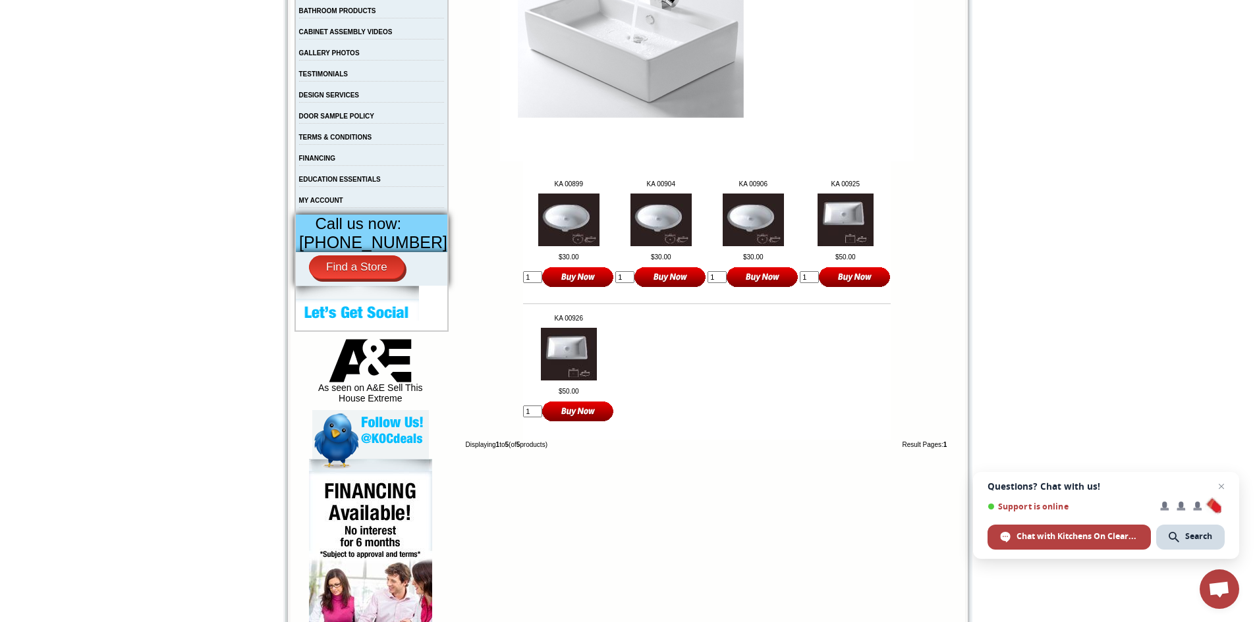
scroll to position [395, 0]
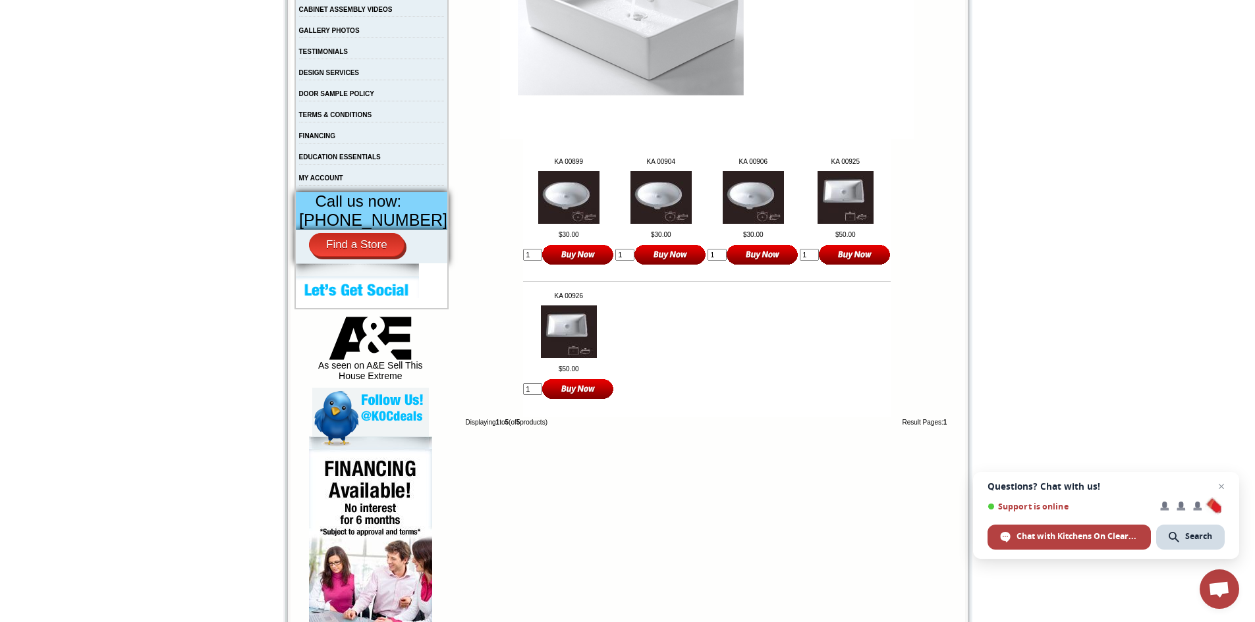
click at [840, 196] on img at bounding box center [845, 197] width 56 height 53
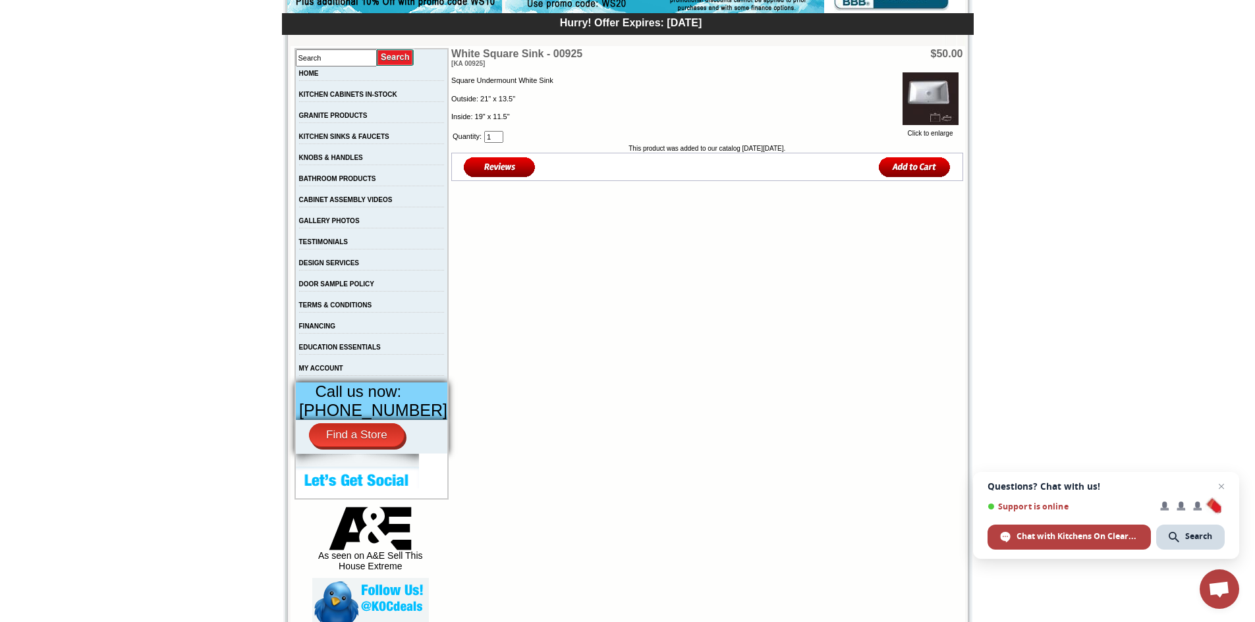
scroll to position [66, 0]
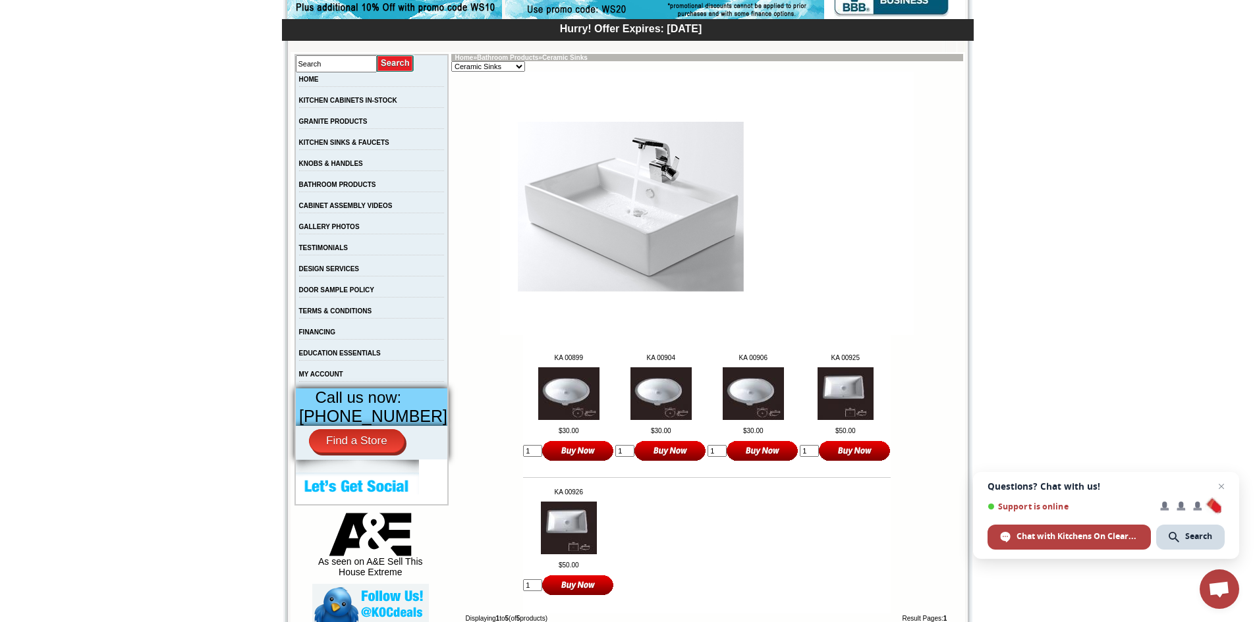
scroll to position [198, 0]
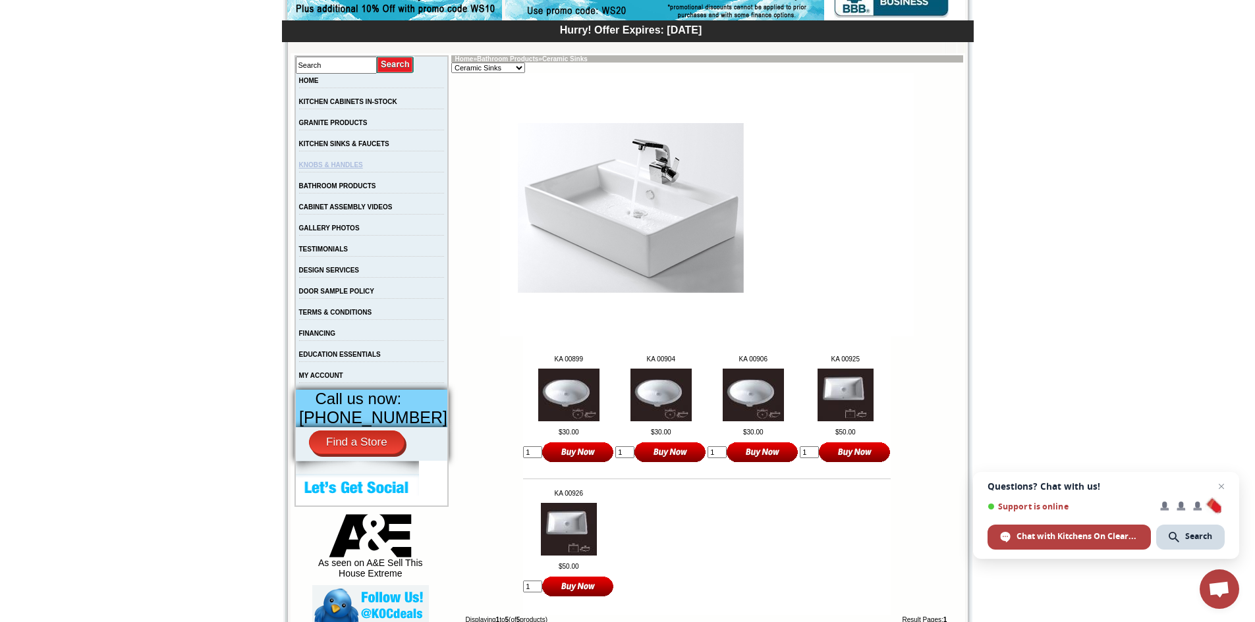
click at [361, 169] on link "KNOBS & HANDLES" at bounding box center [331, 164] width 64 height 7
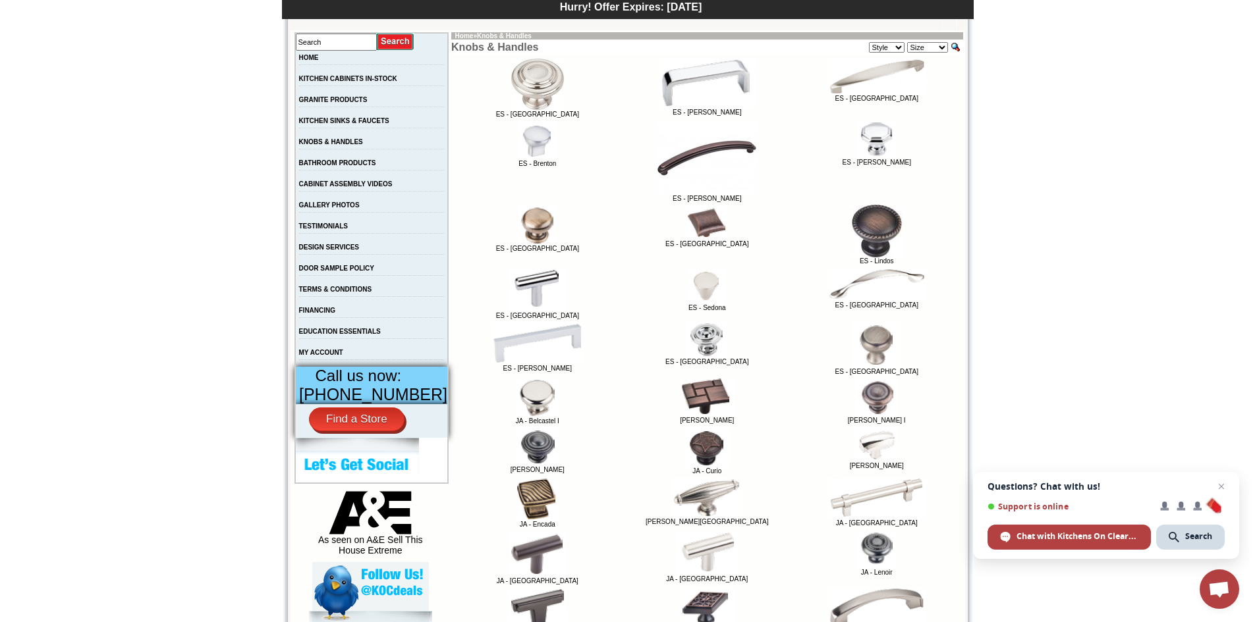
scroll to position [198, 0]
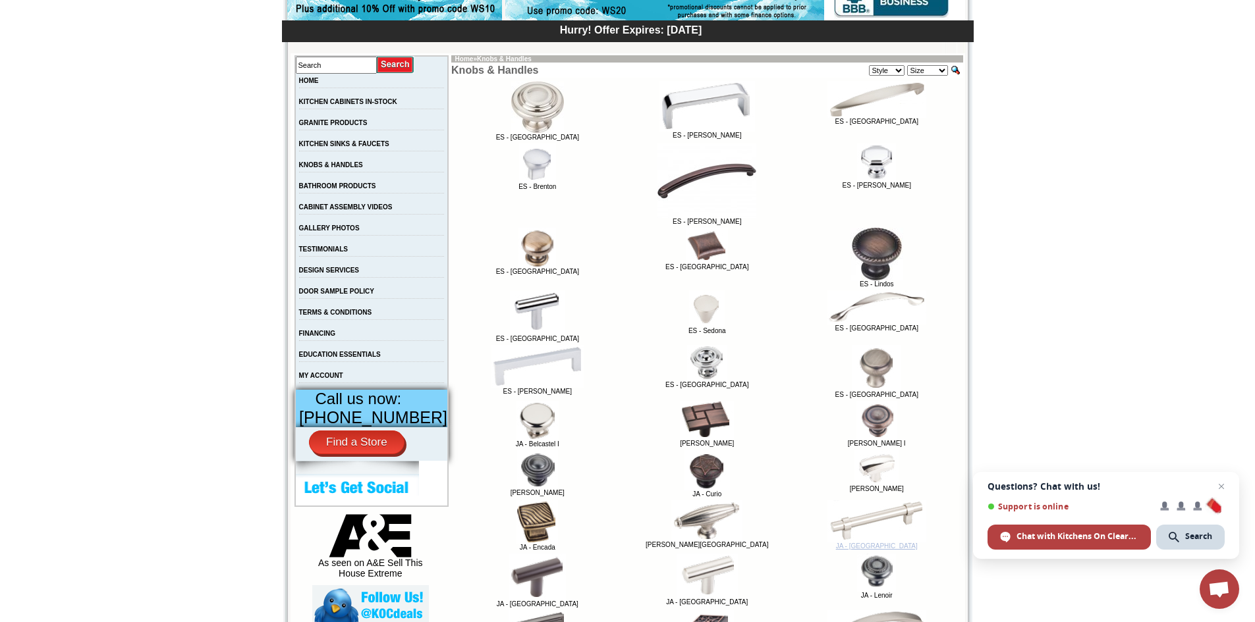
click at [896, 520] on img at bounding box center [876, 522] width 99 height 42
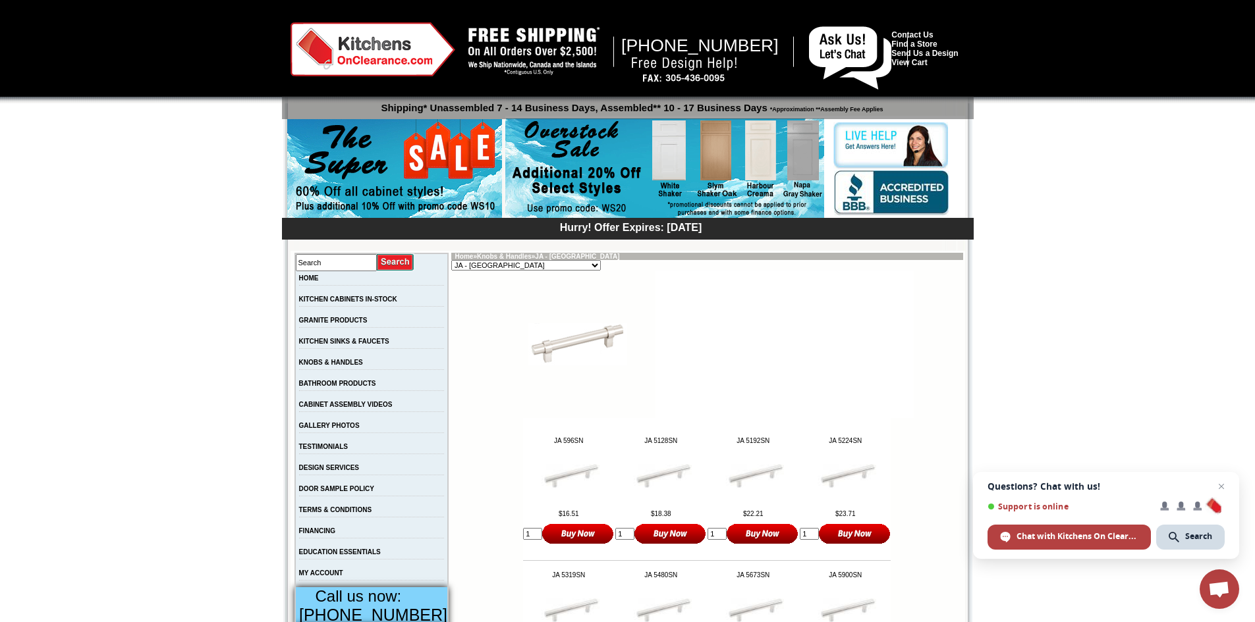
click at [525, 267] on select "ES - Arcadia ES - Asher ES - Belfast ES - Brenton ES - Calloway ES - Drake ES -…" at bounding box center [526, 265] width 150 height 11
click at [342, 320] on link "GRANITE PRODUCTS" at bounding box center [333, 320] width 69 height 7
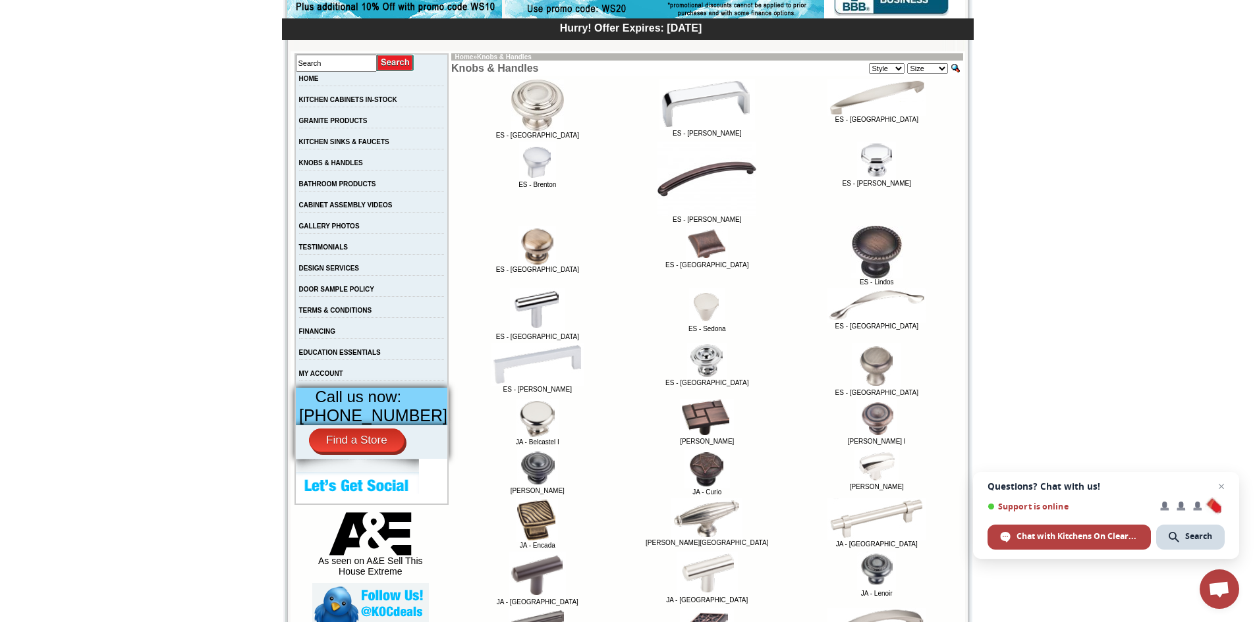
scroll to position [68, 0]
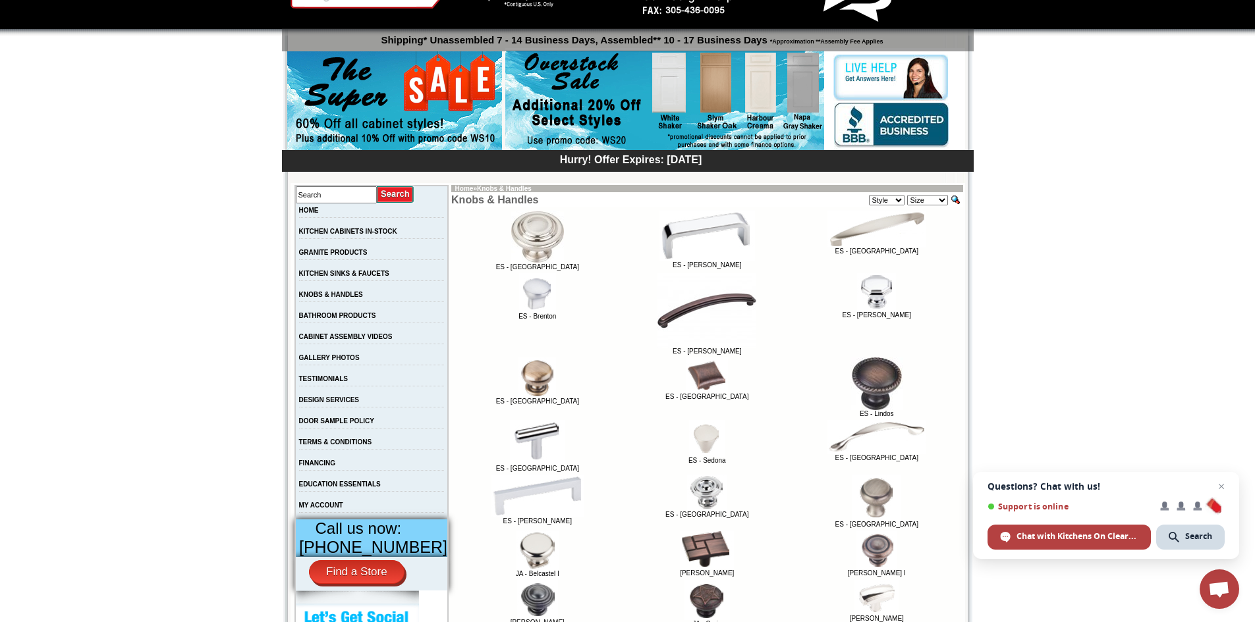
click at [942, 199] on select "Size Small Medium Large Black" at bounding box center [927, 200] width 41 height 11
select select "2"
click at [907, 195] on select "Size Small Medium Large Black" at bounding box center [927, 200] width 41 height 11
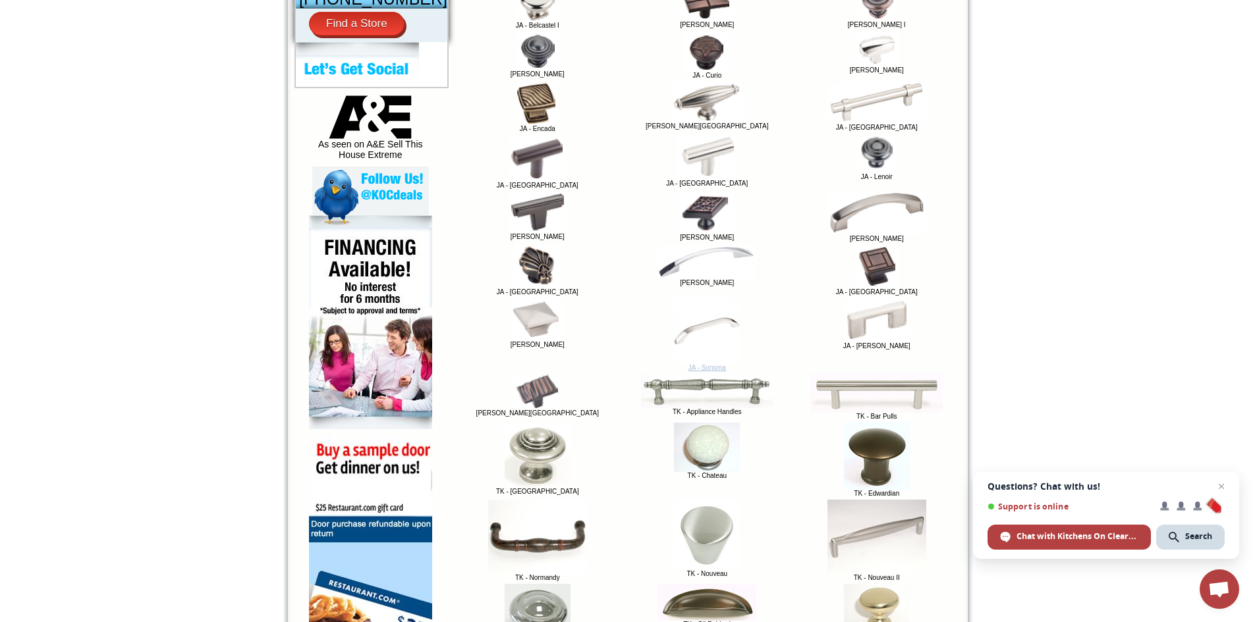
scroll to position [595, 0]
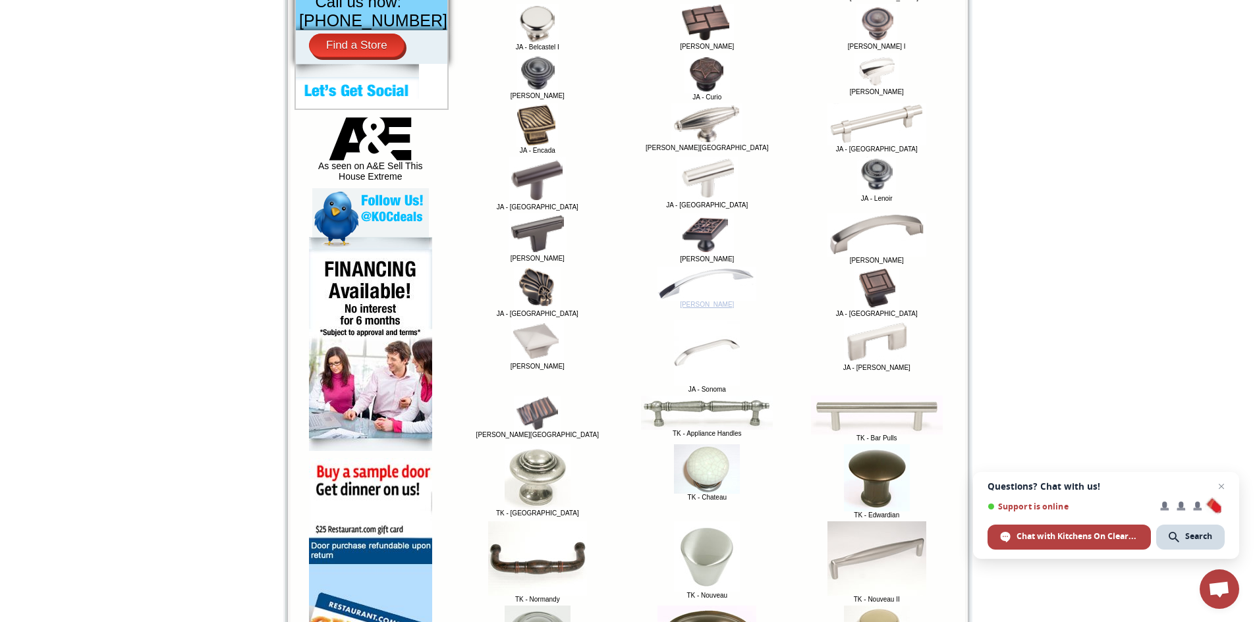
click at [708, 282] on img at bounding box center [706, 284] width 99 height 34
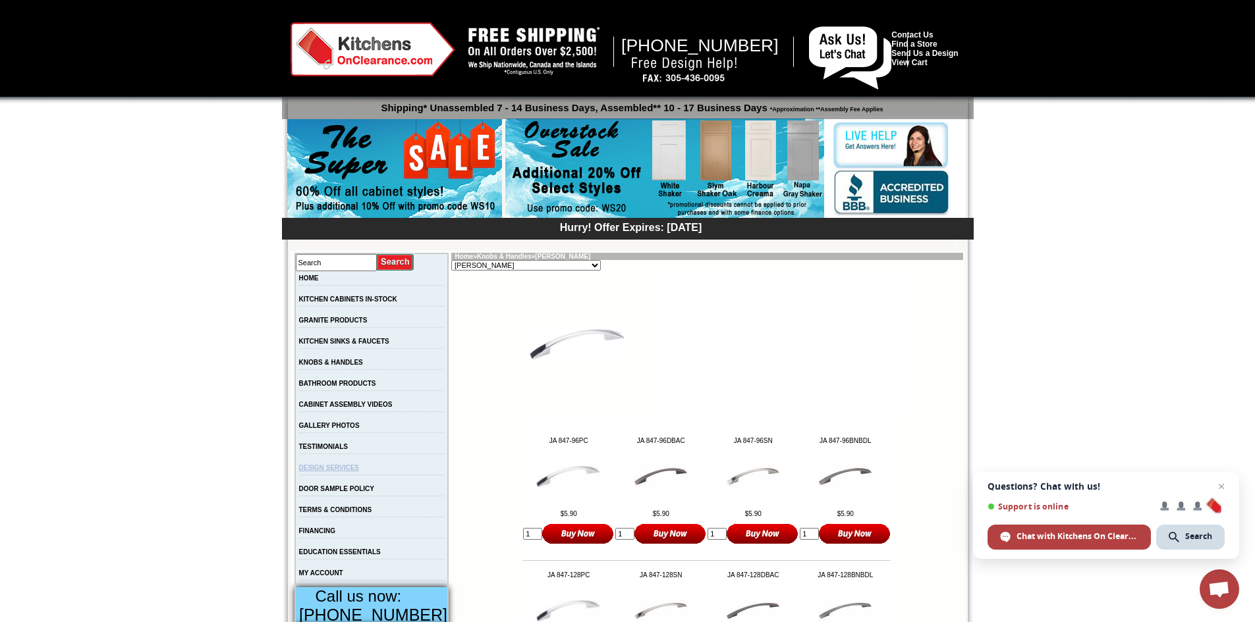
click at [356, 472] on link "DESIGN SERVICES" at bounding box center [329, 467] width 61 height 7
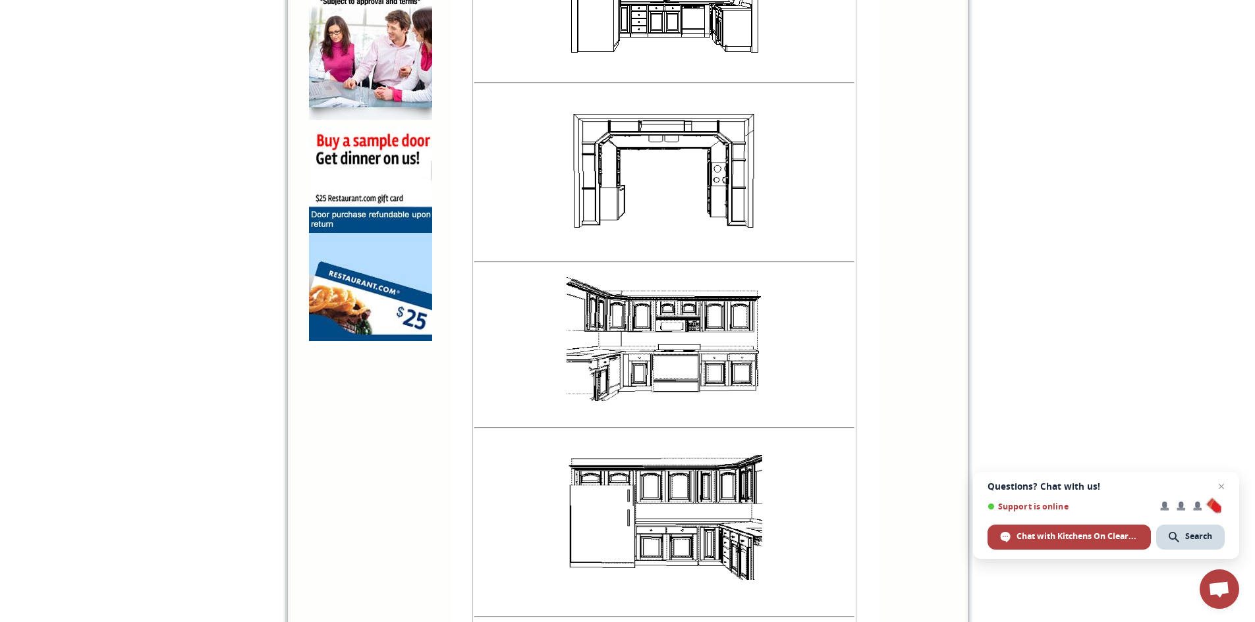
scroll to position [922, 0]
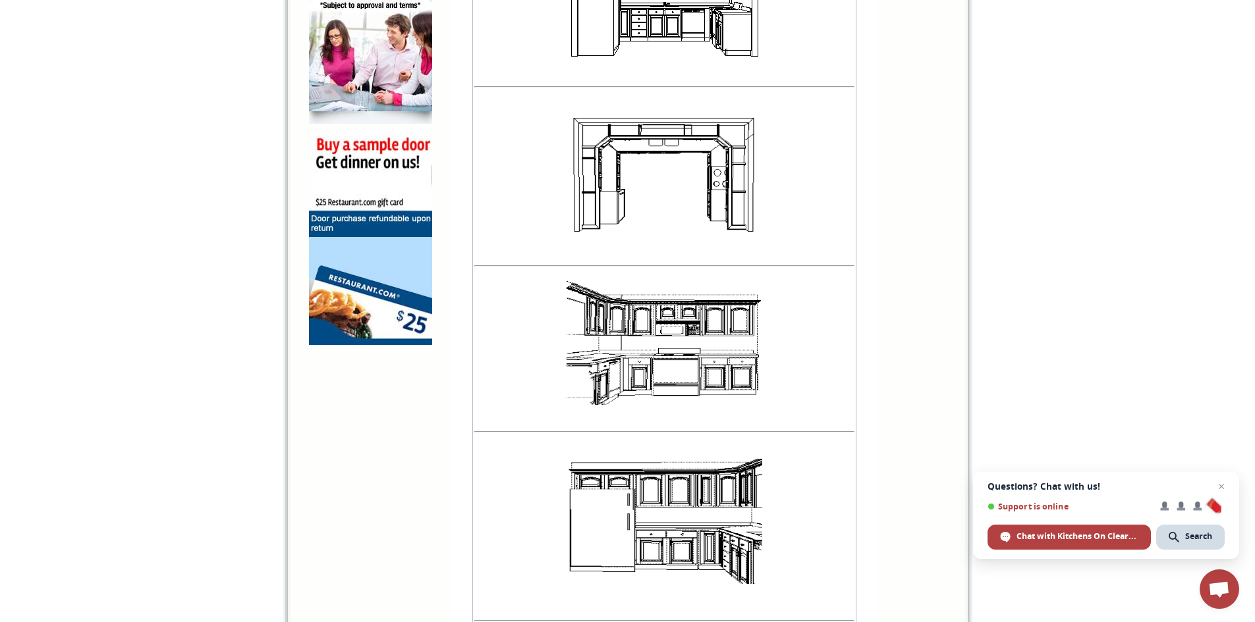
click at [640, 171] on img at bounding box center [664, 176] width 196 height 125
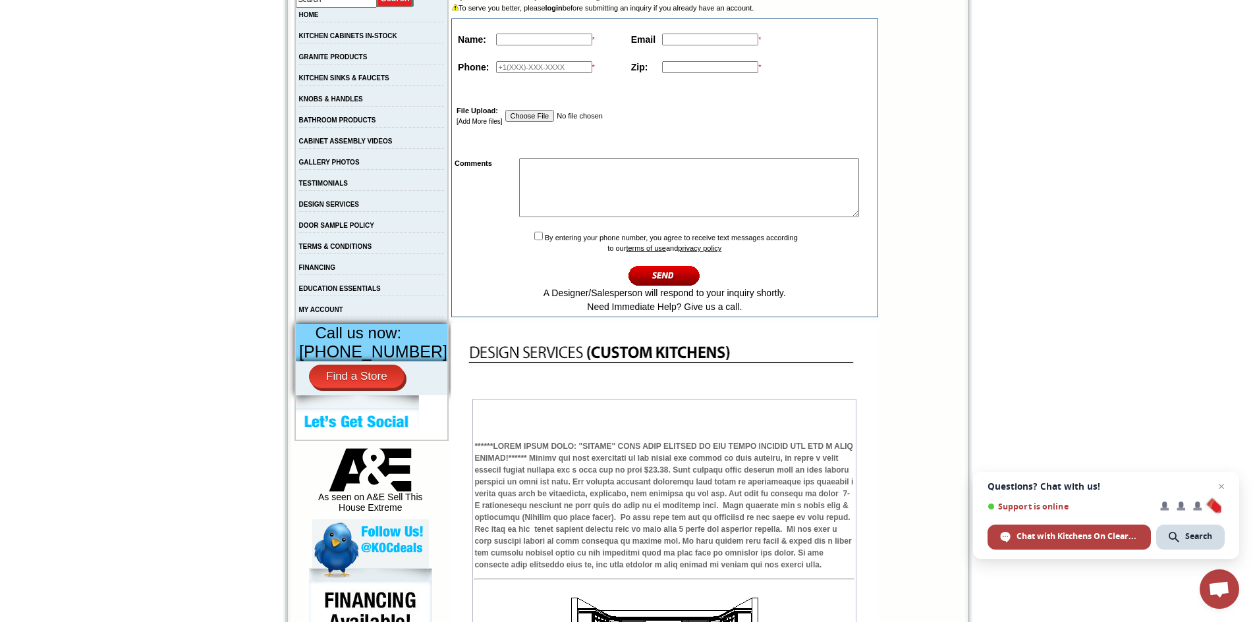
scroll to position [0, 0]
